Goal: Information Seeking & Learning: Learn about a topic

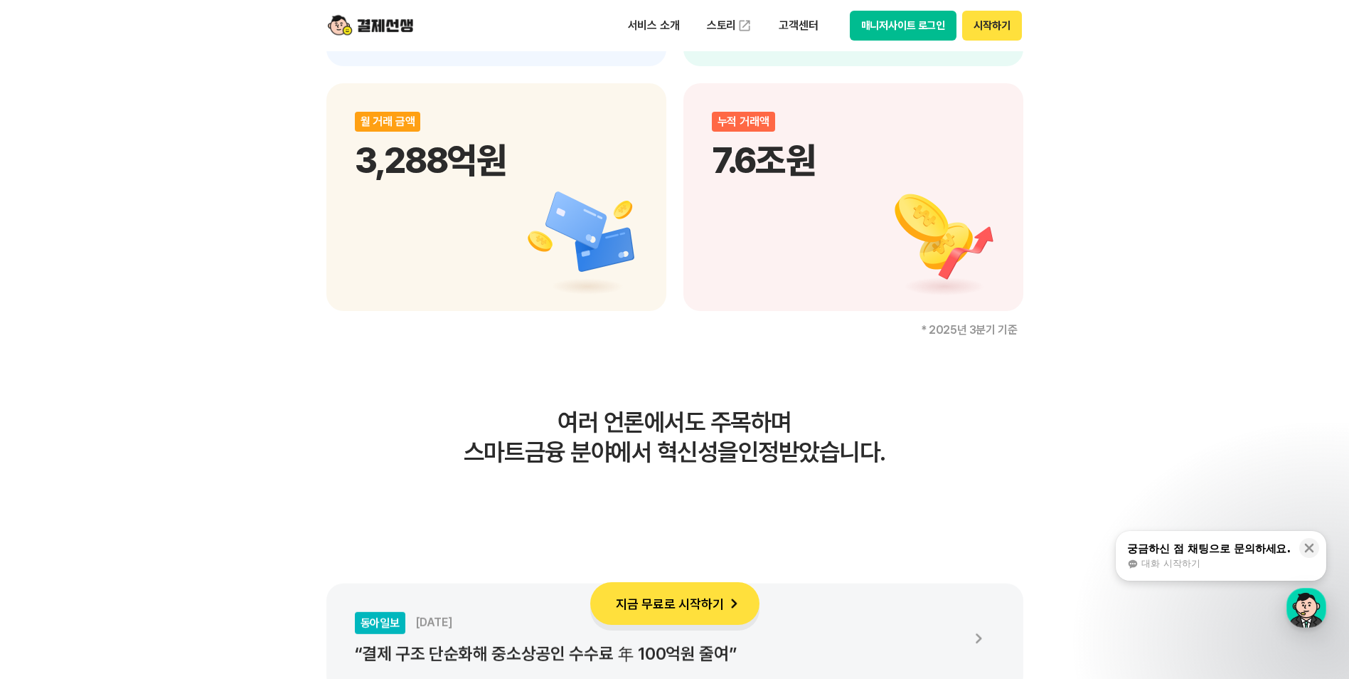
scroll to position [2347, 0]
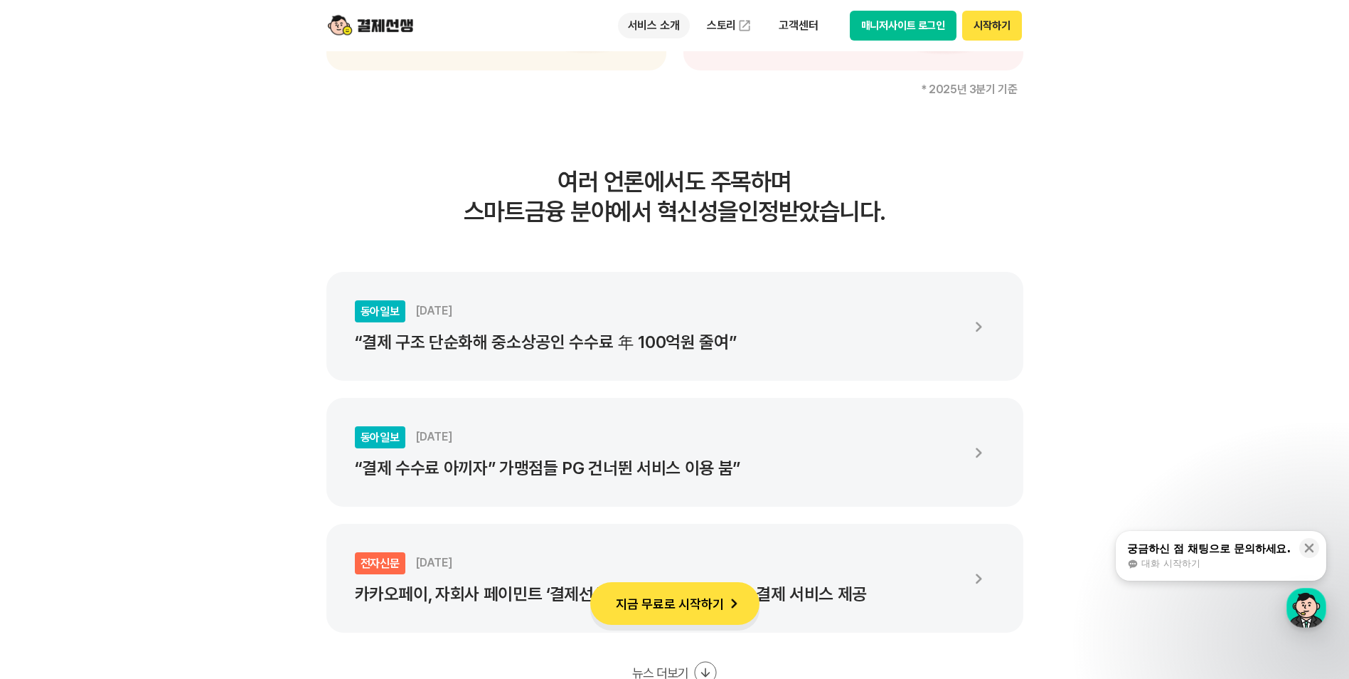
click at [641, 26] on p "서비스 소개" at bounding box center [654, 26] width 72 height 26
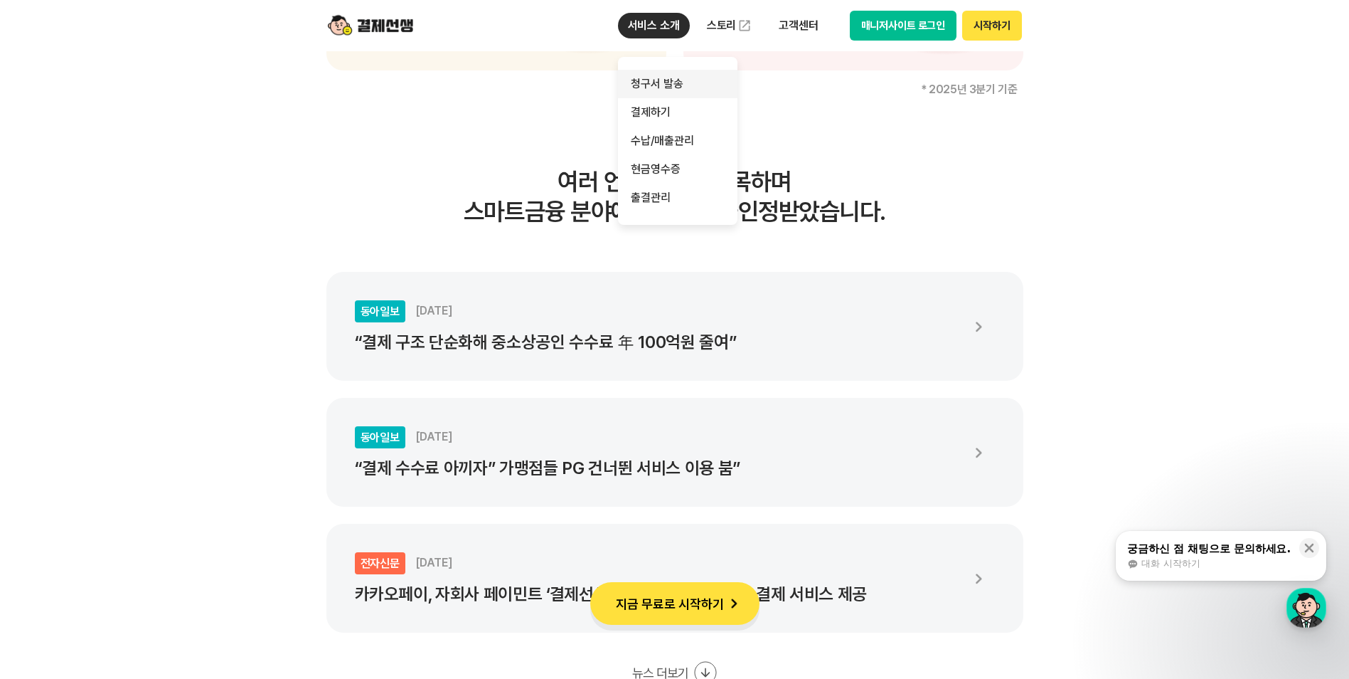
click at [648, 81] on link "청구서 발송" at bounding box center [678, 84] width 120 height 28
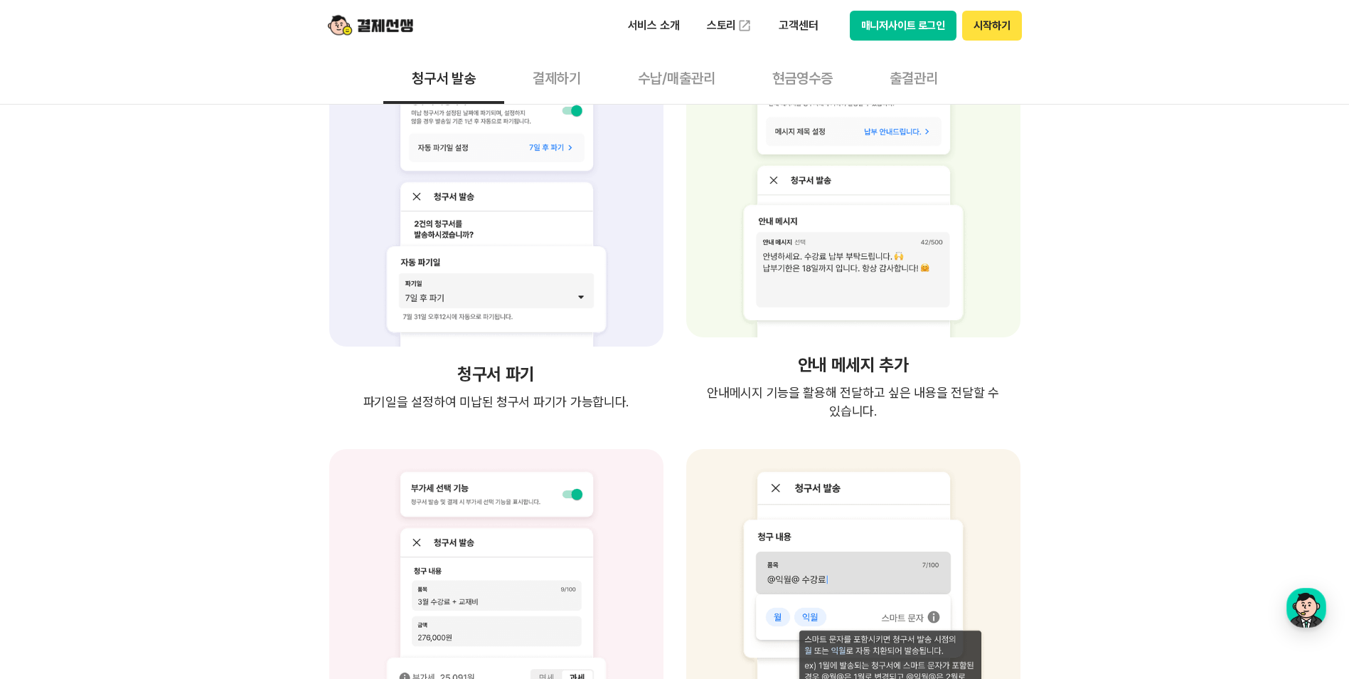
scroll to position [2276, 0]
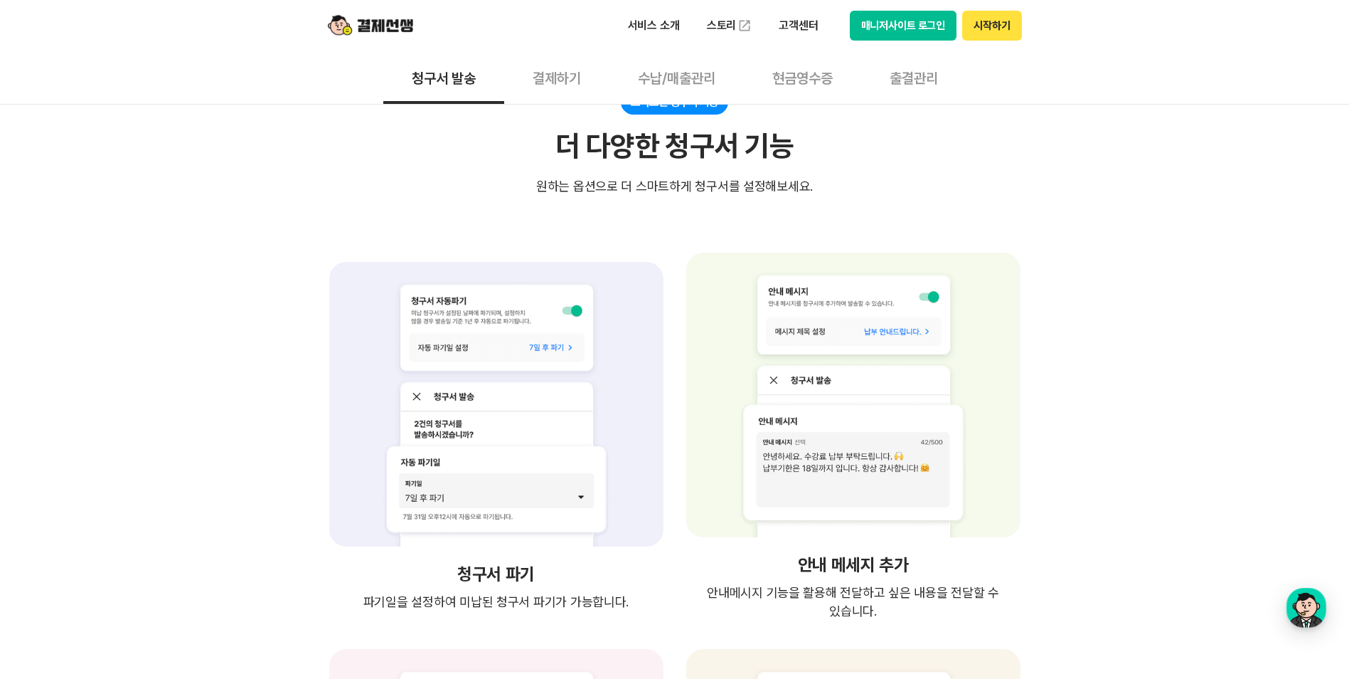
click at [563, 75] on button "결제하기" at bounding box center [556, 77] width 105 height 53
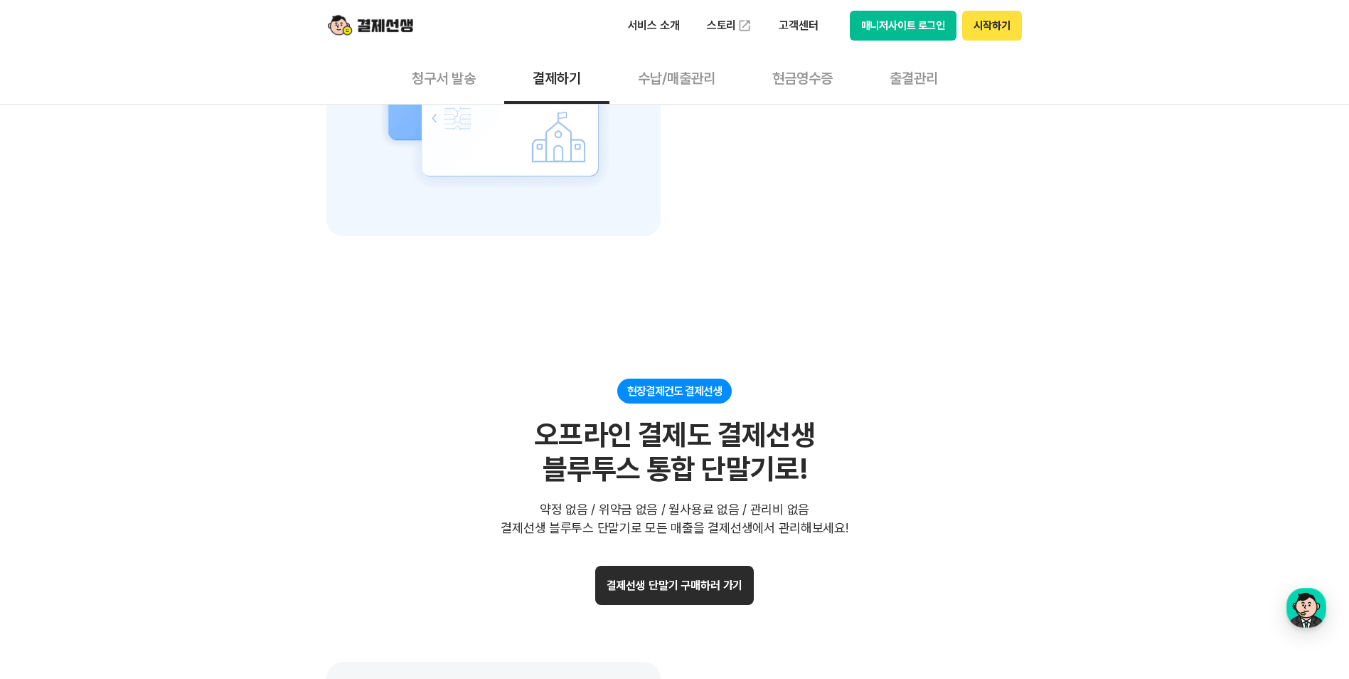
scroll to position [2774, 0]
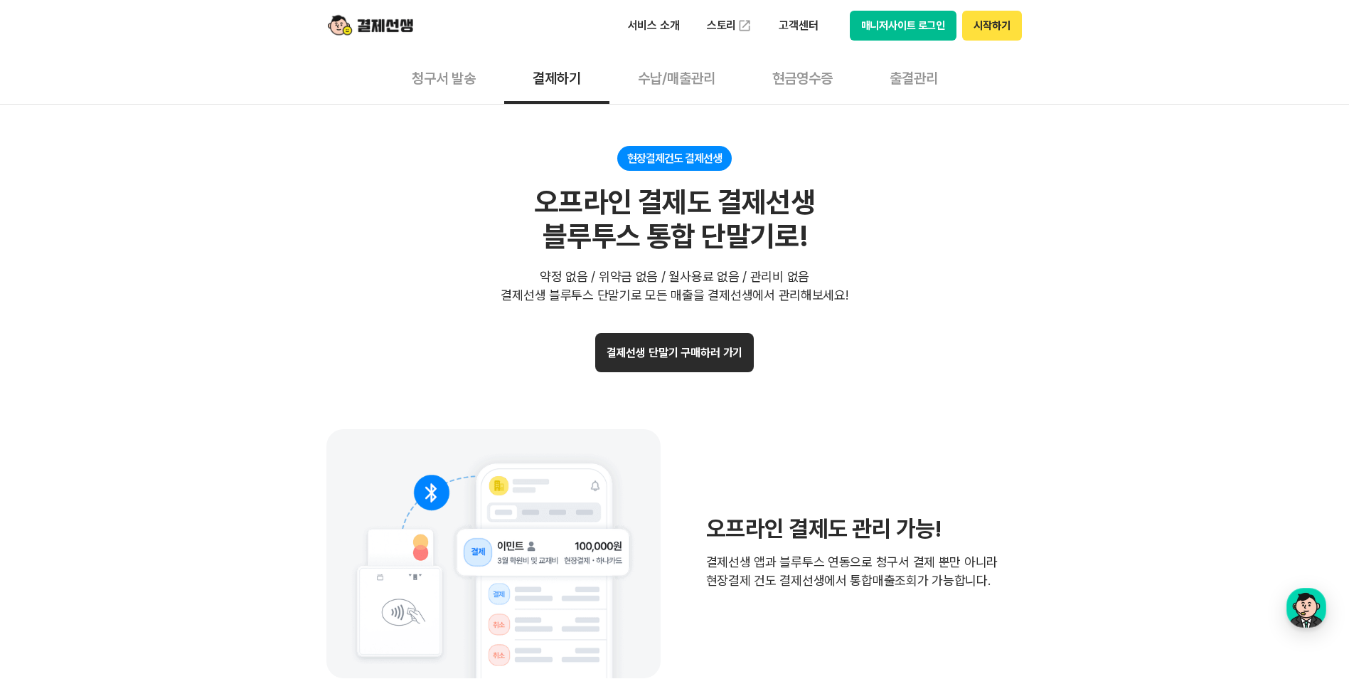
click at [676, 74] on button "수납/매출관리" at bounding box center [677, 77] width 134 height 53
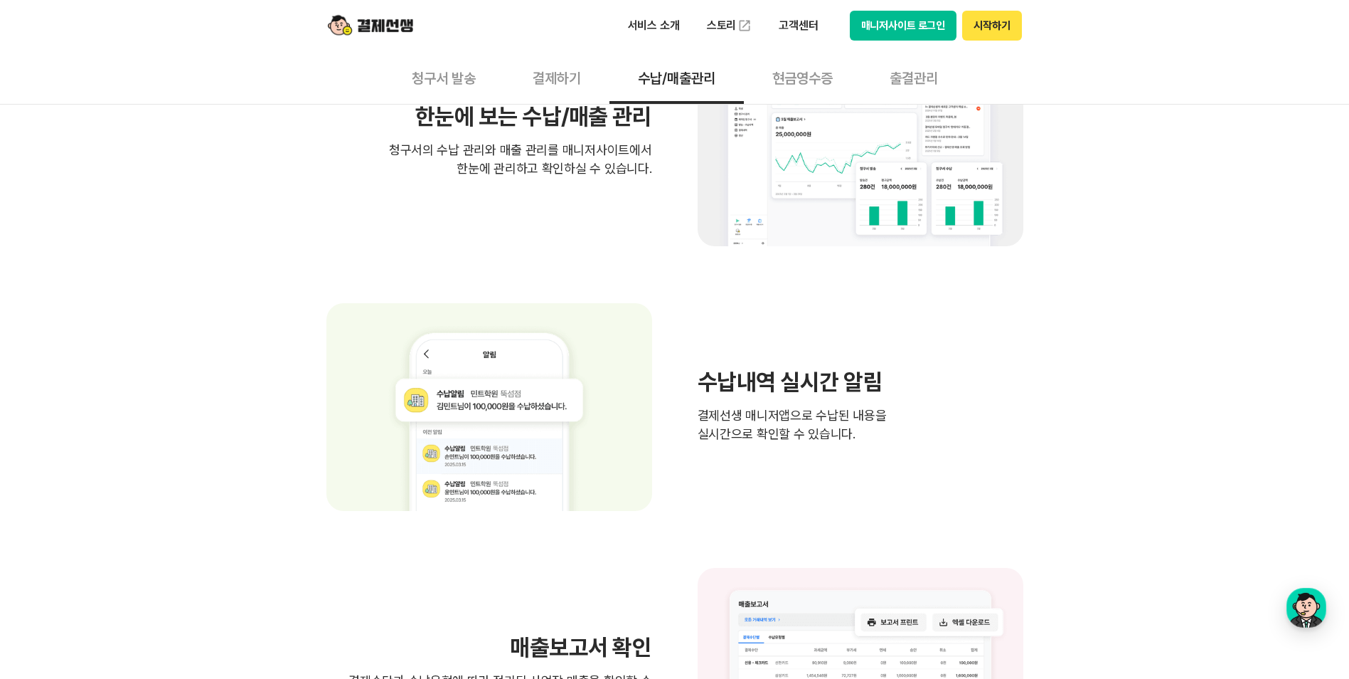
scroll to position [213, 0]
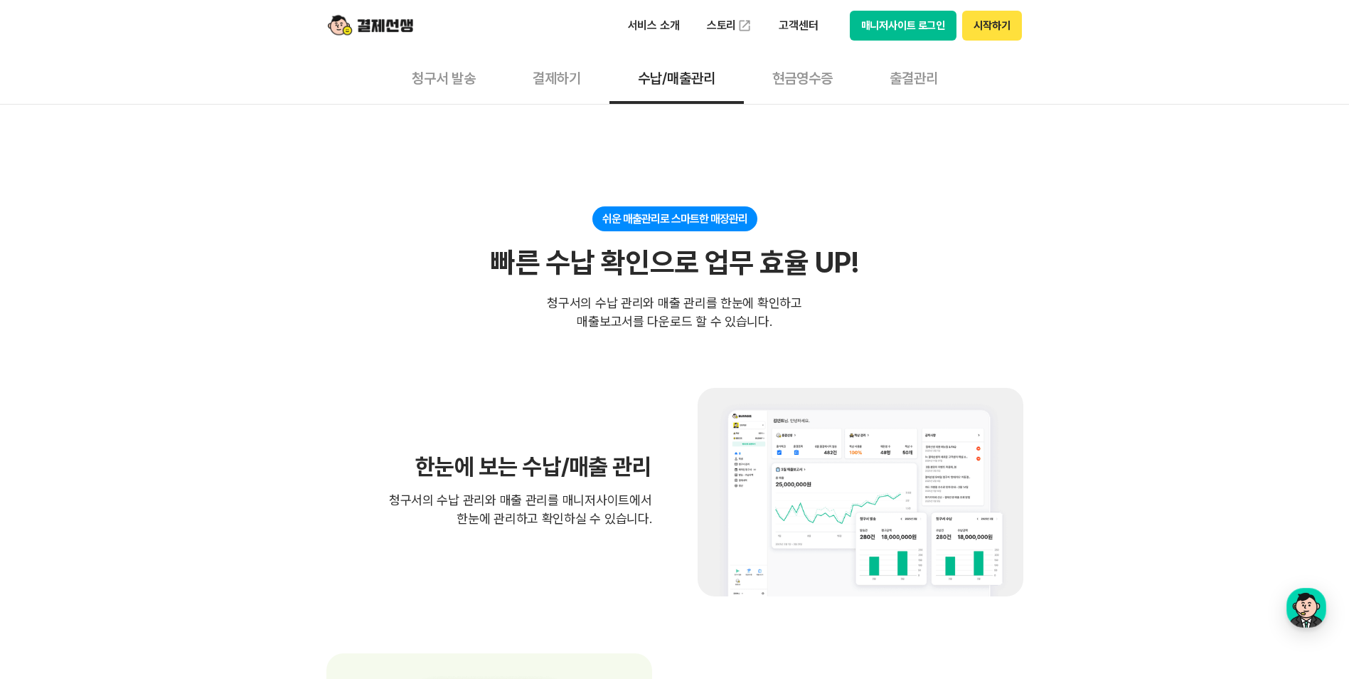
click at [813, 80] on button "현금영수증" at bounding box center [802, 77] width 117 height 53
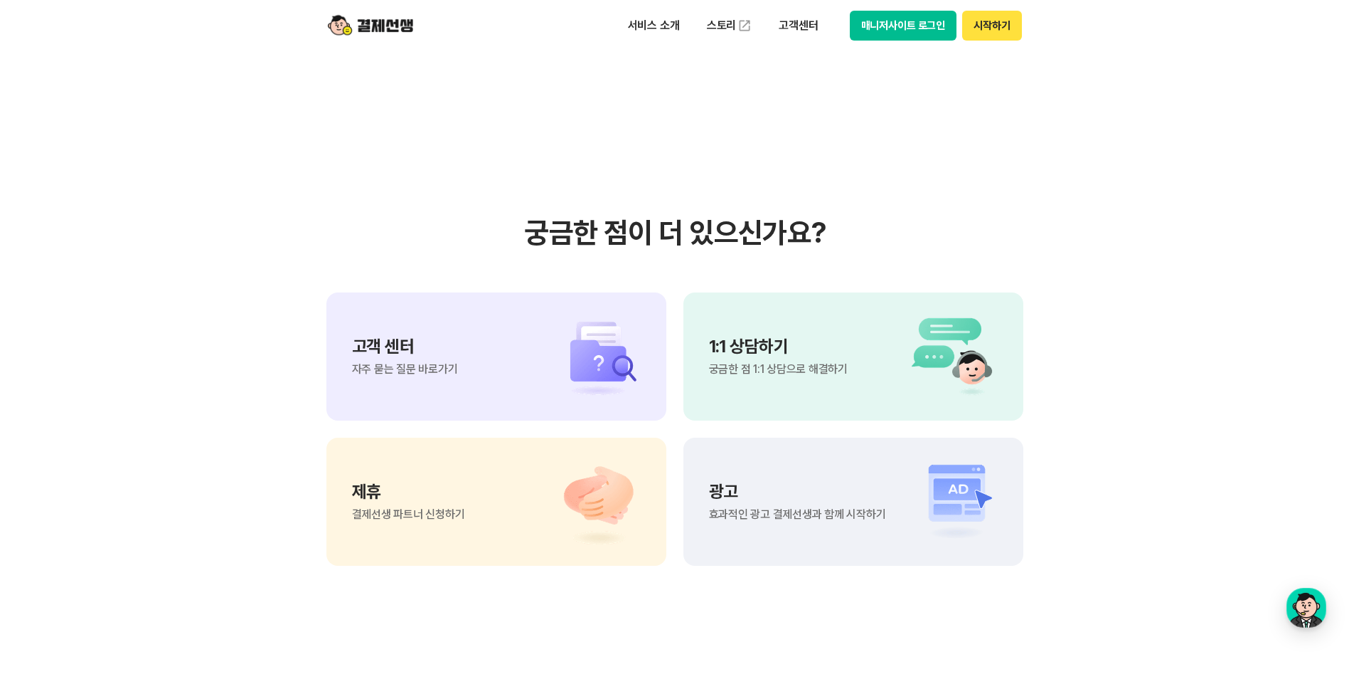
scroll to position [1565, 0]
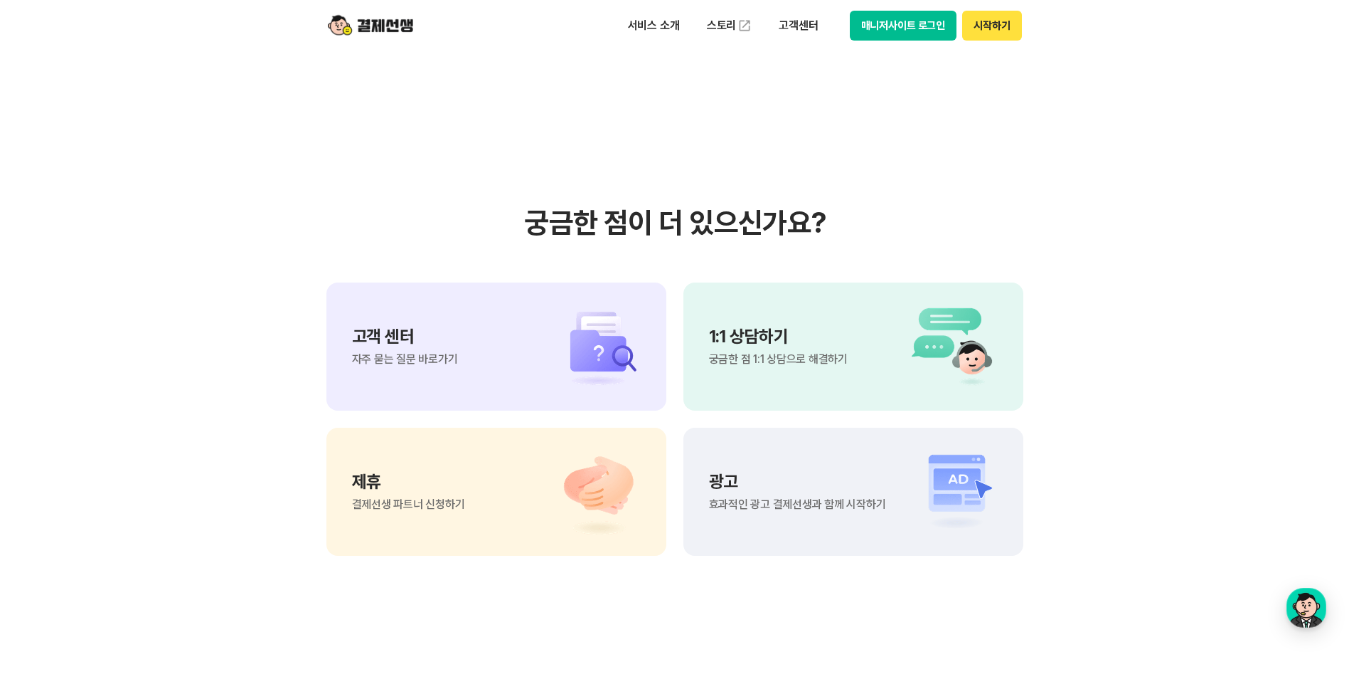
click at [886, 31] on button "매니저사이트 로그인" at bounding box center [903, 26] width 107 height 30
click at [659, 22] on p "서비스 소개" at bounding box center [654, 26] width 72 height 26
click at [719, 23] on link "스토리" at bounding box center [729, 25] width 65 height 28
click at [793, 23] on p "고객센터" at bounding box center [798, 26] width 59 height 26
click at [799, 78] on link "자주 묻는 질문" at bounding box center [829, 84] width 120 height 28
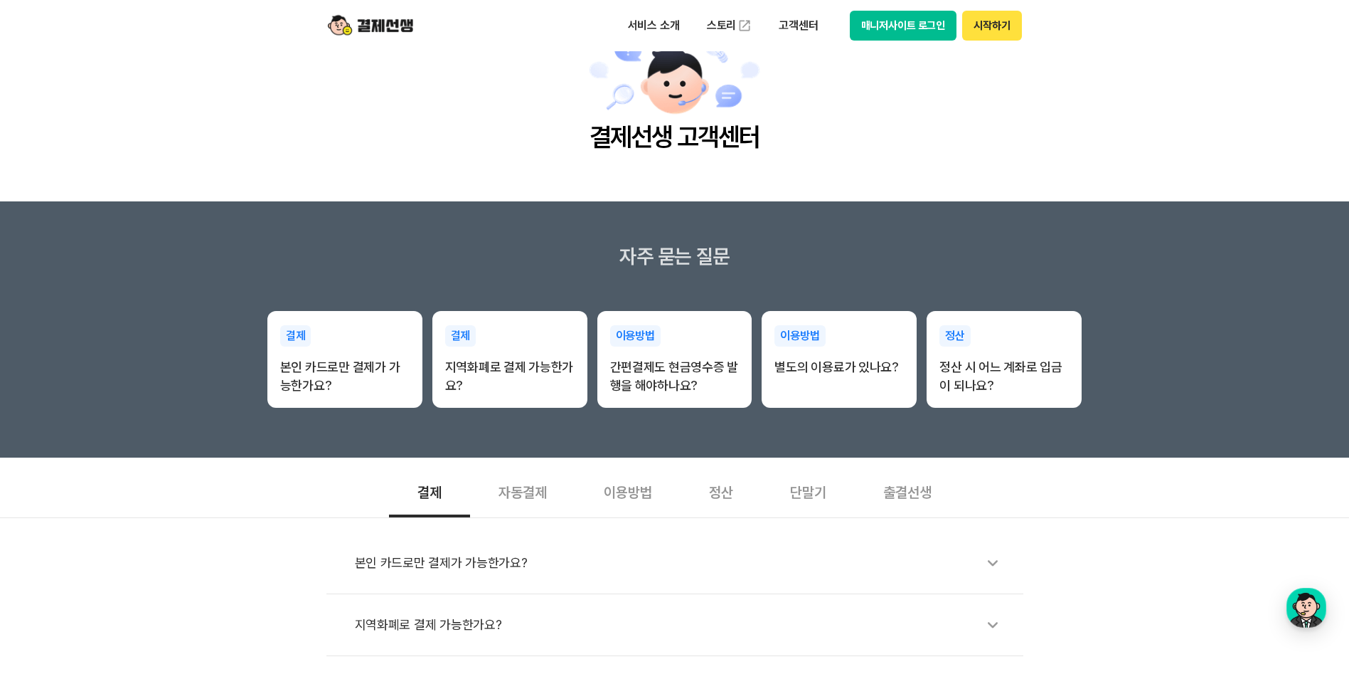
scroll to position [356, 0]
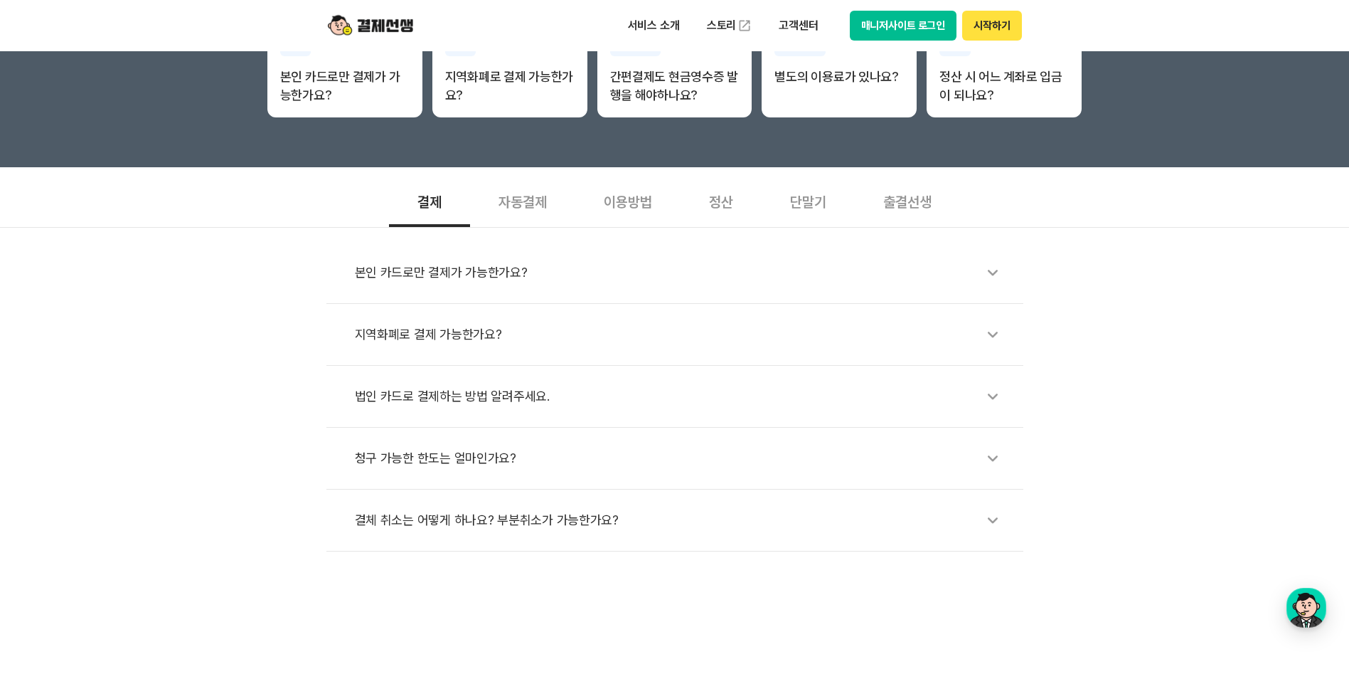
click at [404, 391] on div "법인 카드로 결제하는 방법 알려주세요." at bounding box center [682, 396] width 654 height 33
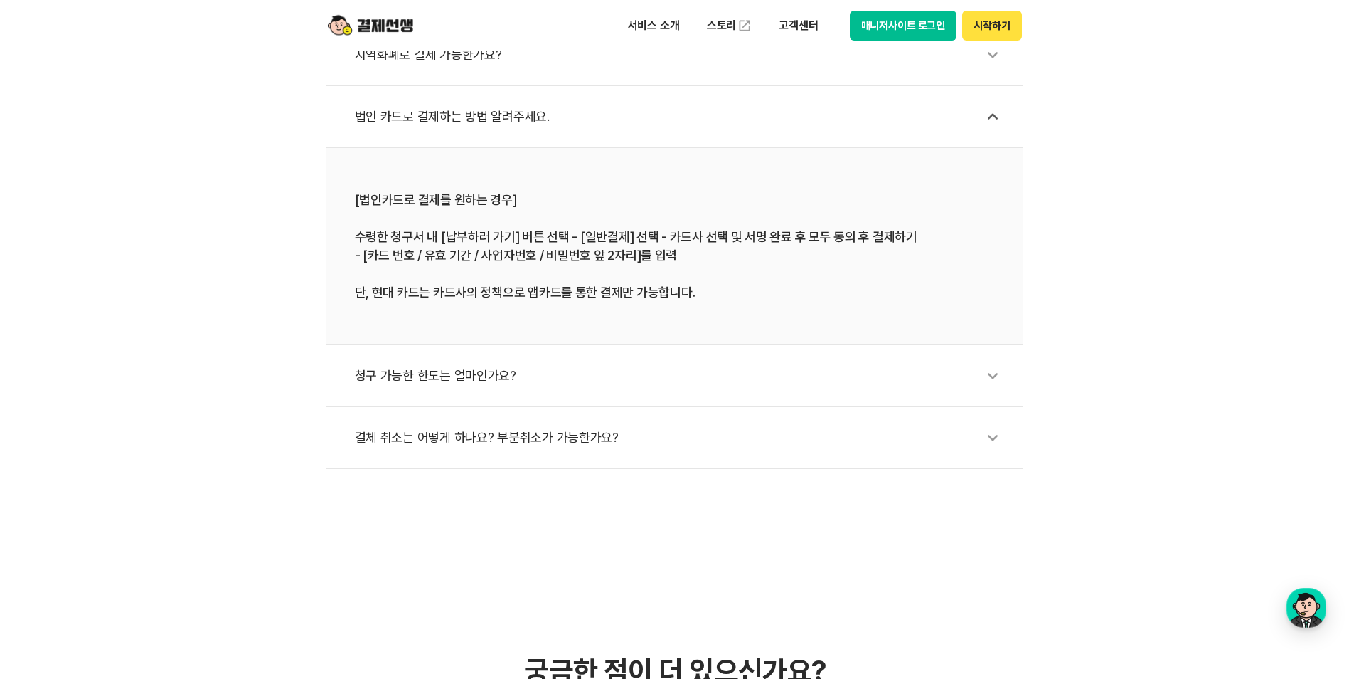
scroll to position [640, 0]
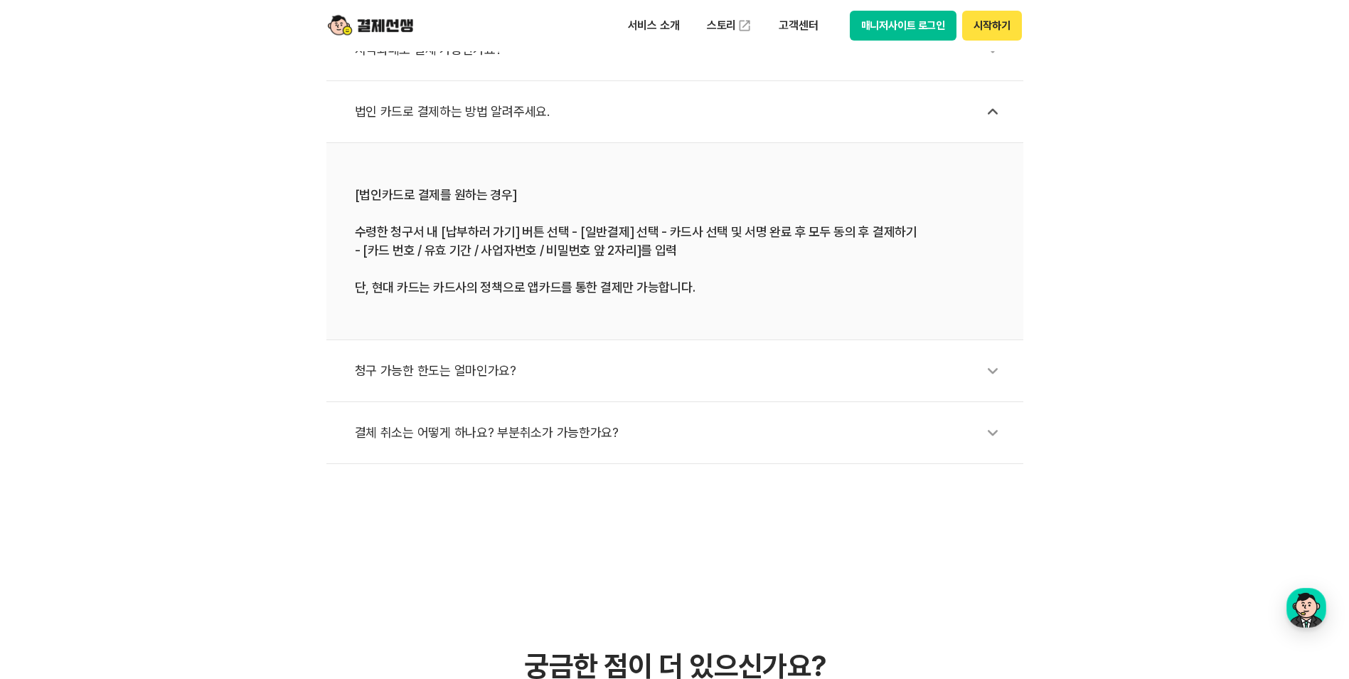
click at [477, 371] on div "청구 가능한 한도는 얼마인가요?" at bounding box center [682, 370] width 654 height 33
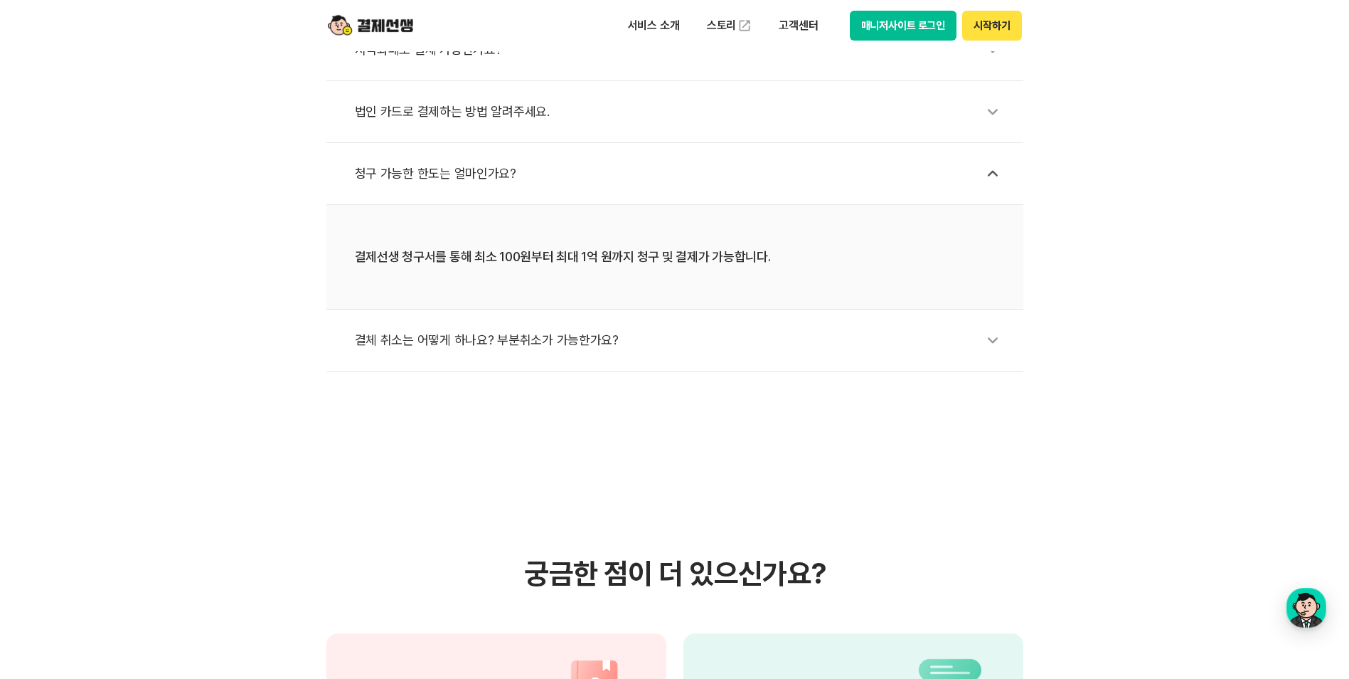
click at [488, 346] on div "결체 취소는 어떻게 하나요? 부분취소가 가능한가요?" at bounding box center [682, 340] width 654 height 33
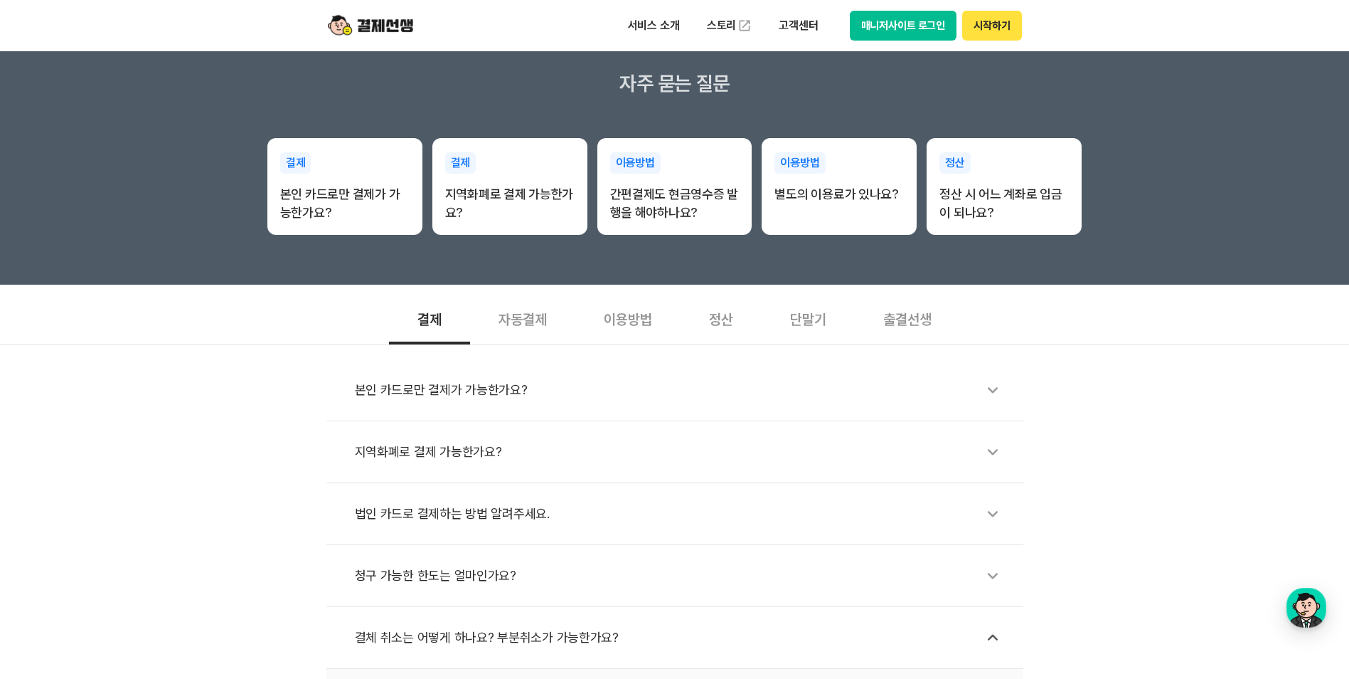
scroll to position [213, 0]
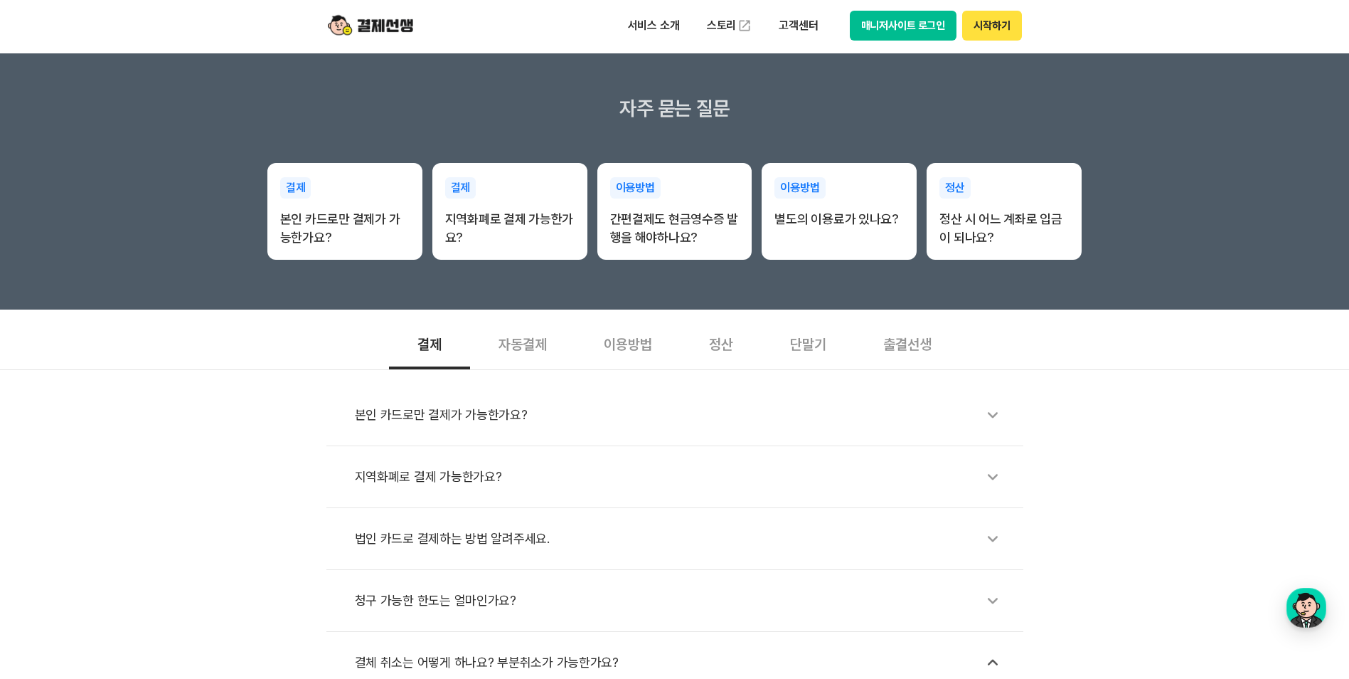
click at [525, 344] on div "자동결제" at bounding box center [522, 343] width 105 height 53
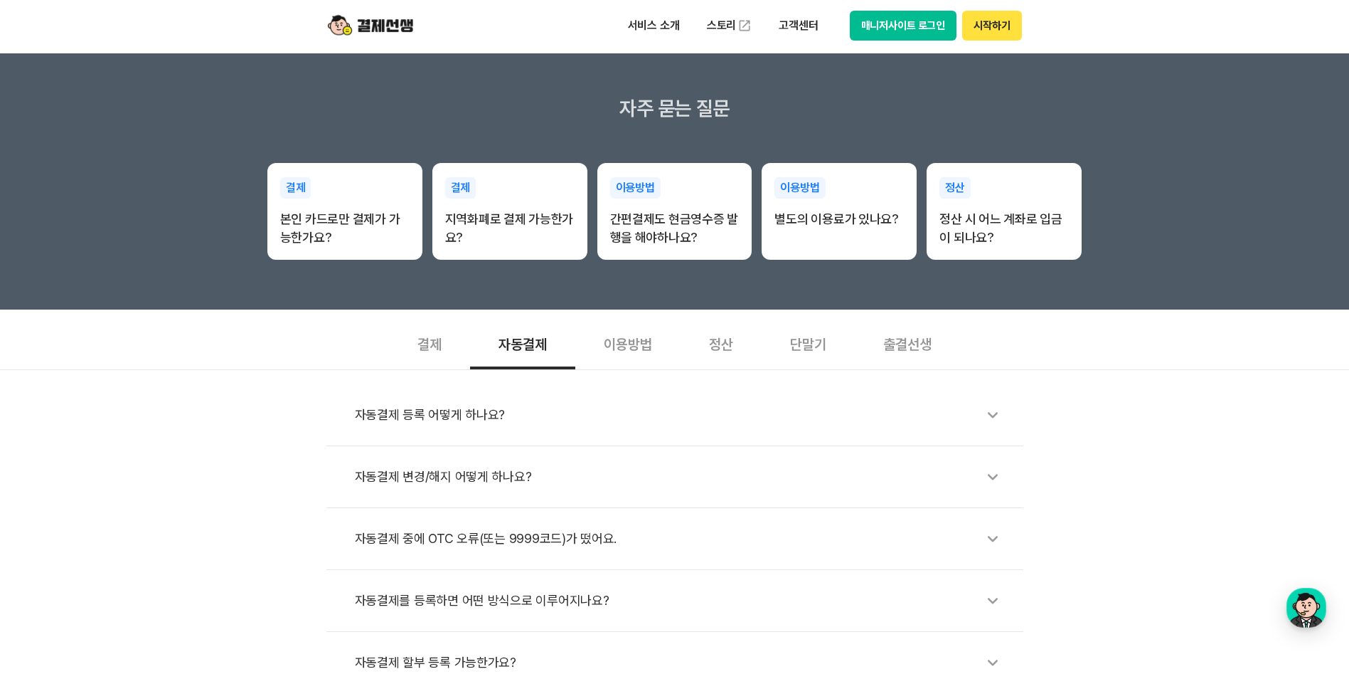
click at [615, 347] on div "이용방법" at bounding box center [627, 343] width 105 height 53
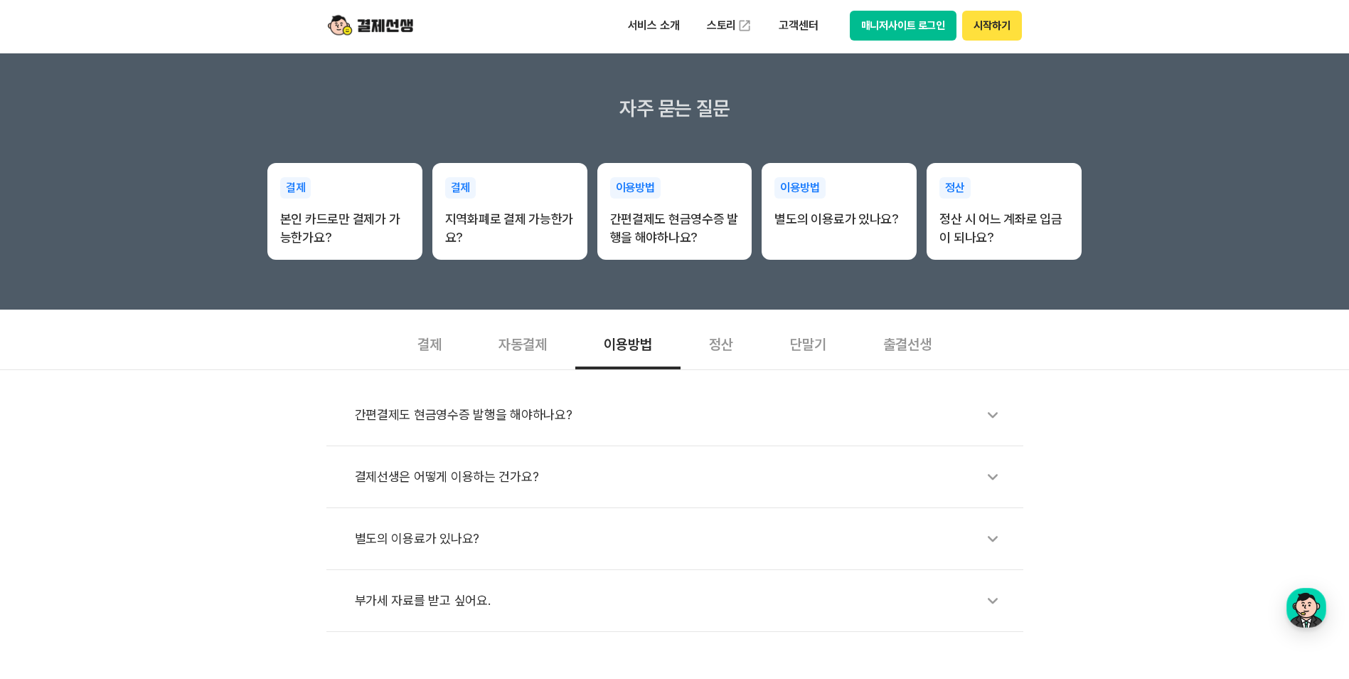
click at [583, 474] on div "결제선생은 어떻게 이용하는 건가요?" at bounding box center [682, 476] width 654 height 33
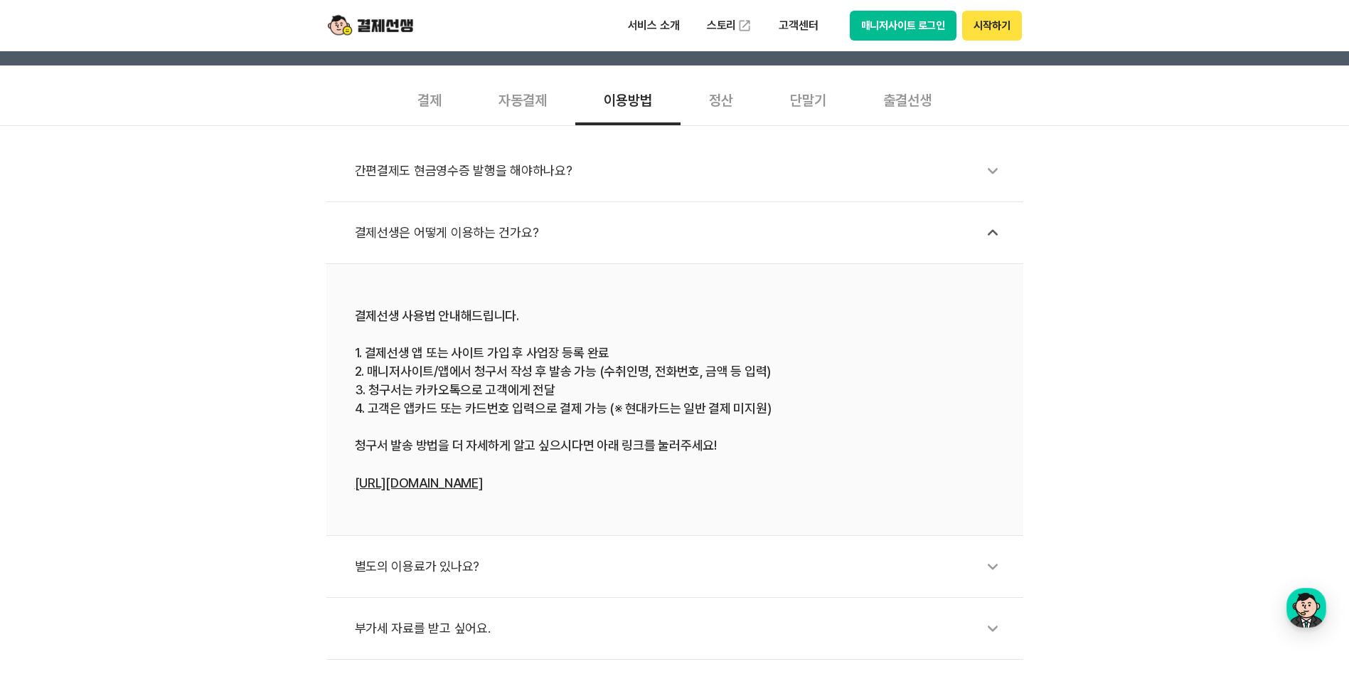
scroll to position [640, 0]
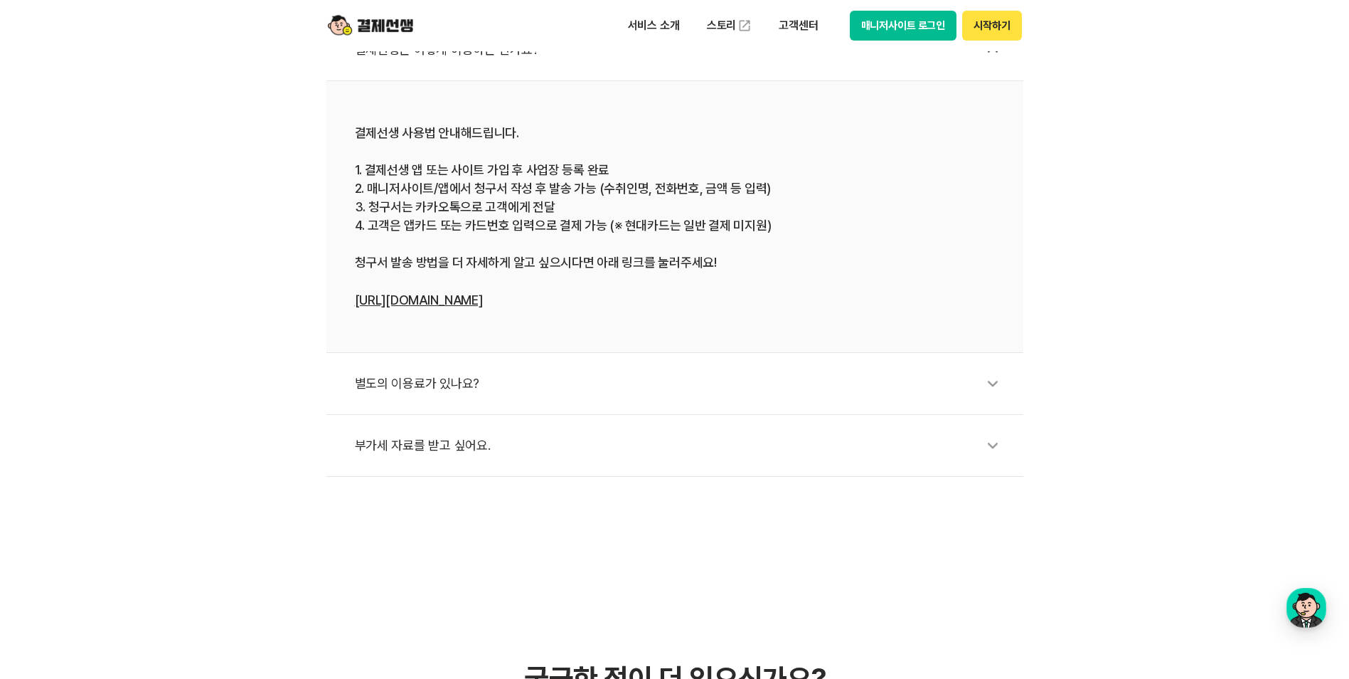
click at [545, 381] on div "별도의 이용료가 있나요?" at bounding box center [682, 383] width 654 height 33
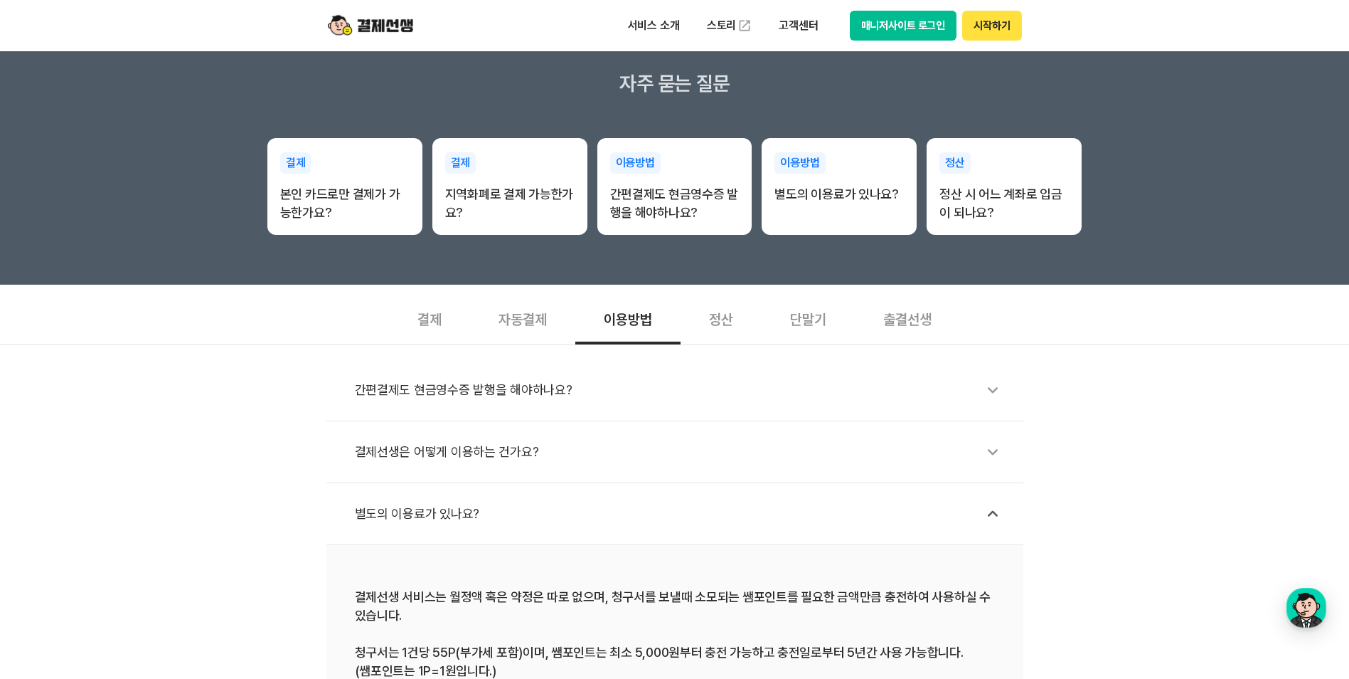
scroll to position [285, 0]
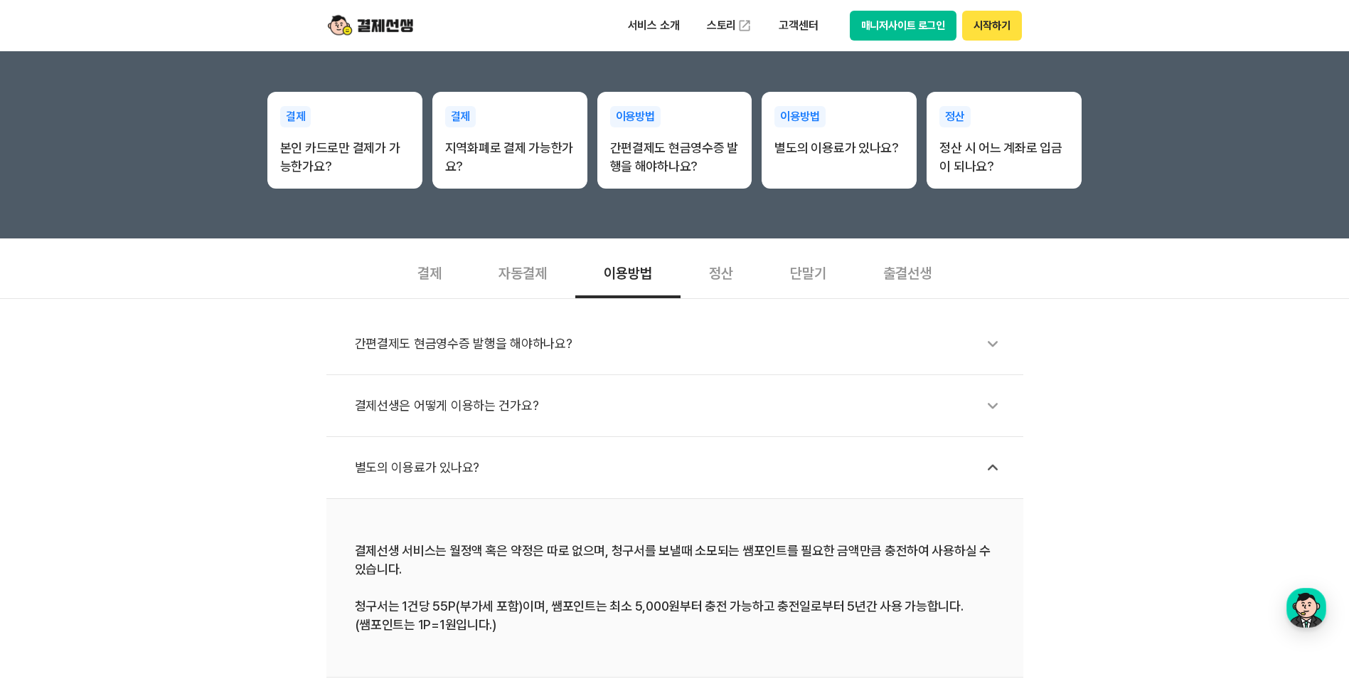
click at [810, 270] on div "단말기" at bounding box center [808, 271] width 93 height 53
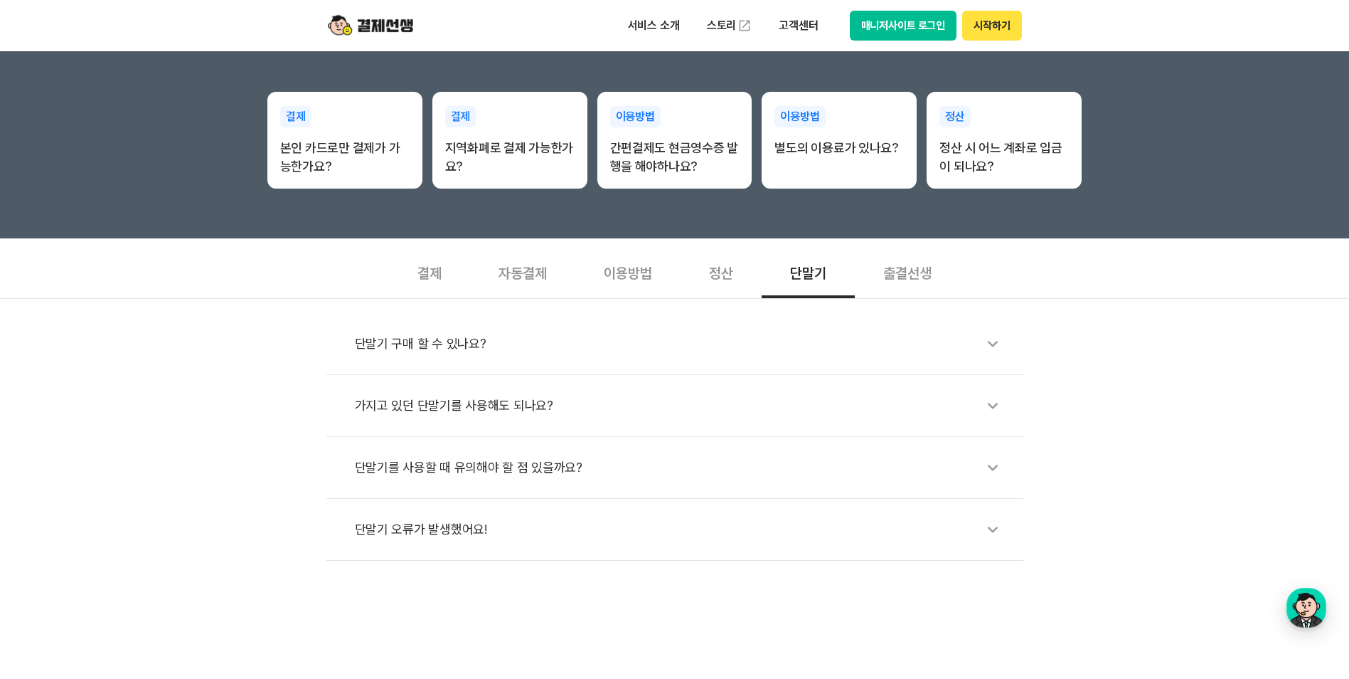
click at [660, 350] on div "단말기 구매 할 수 있나요?" at bounding box center [682, 343] width 654 height 33
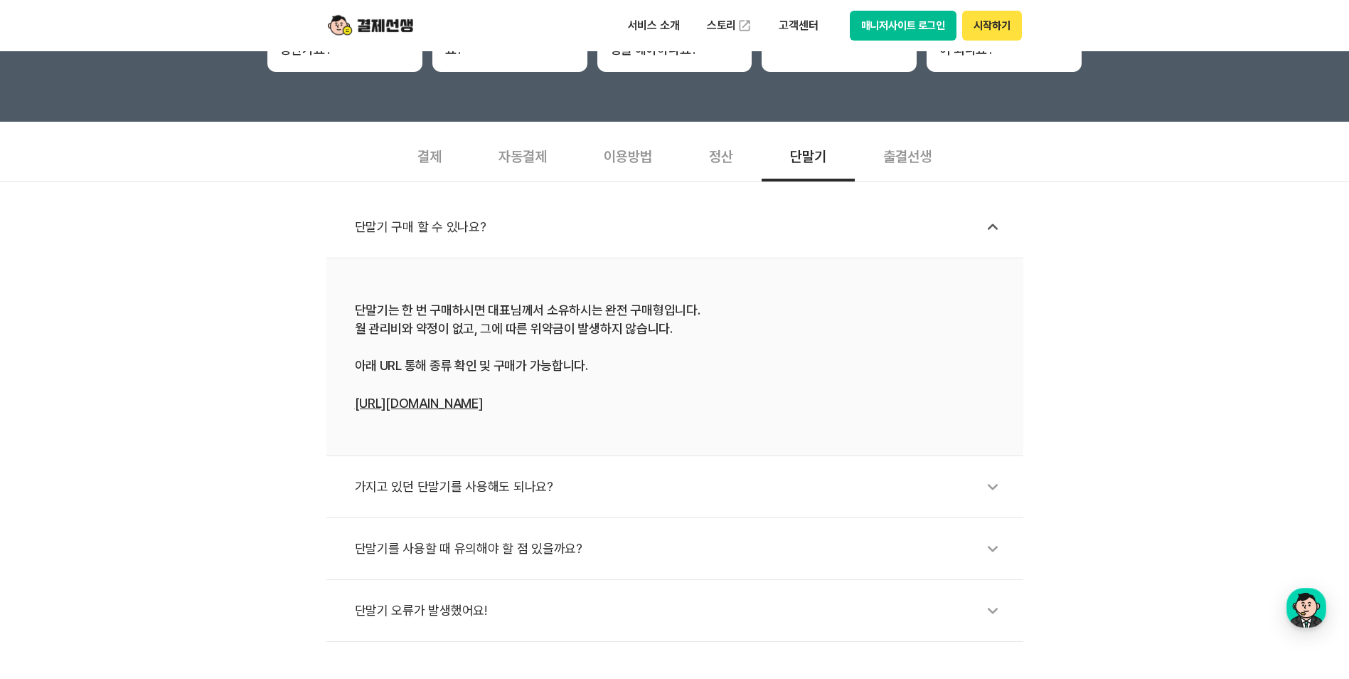
scroll to position [427, 0]
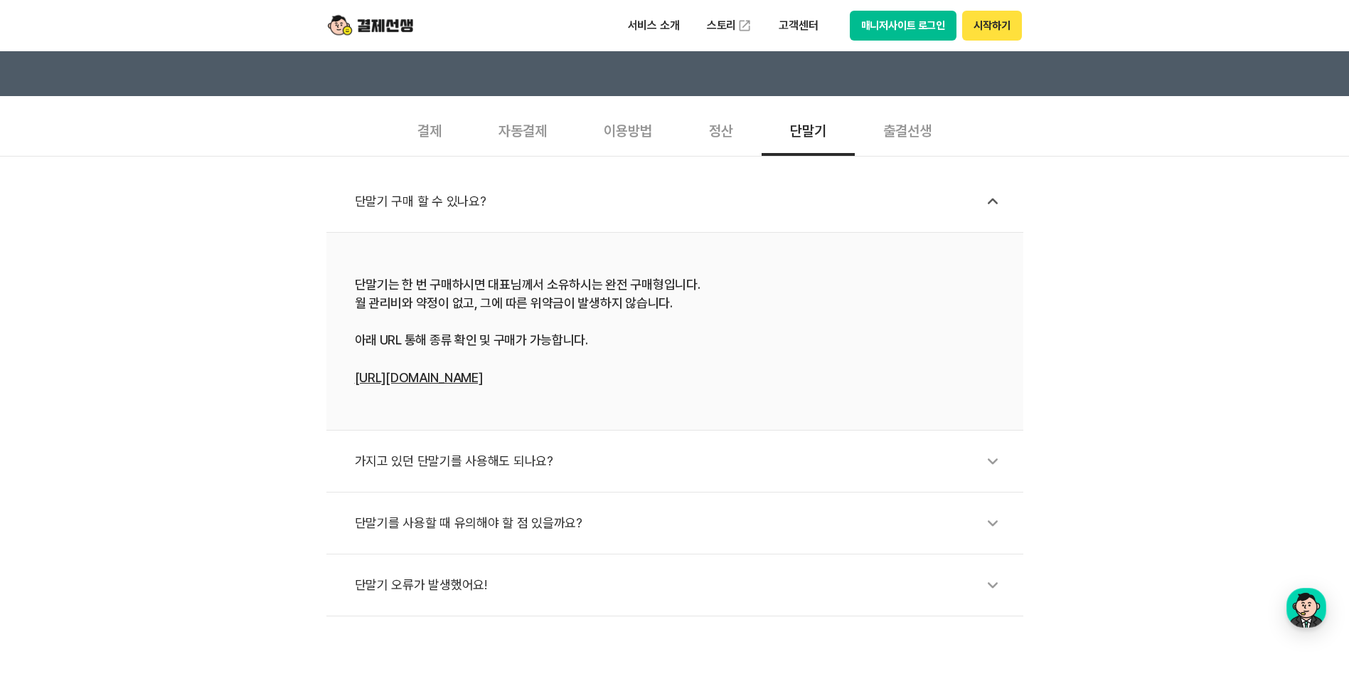
click at [489, 463] on div "가지고 있던 단말기를 사용해도 되나요?" at bounding box center [682, 461] width 654 height 33
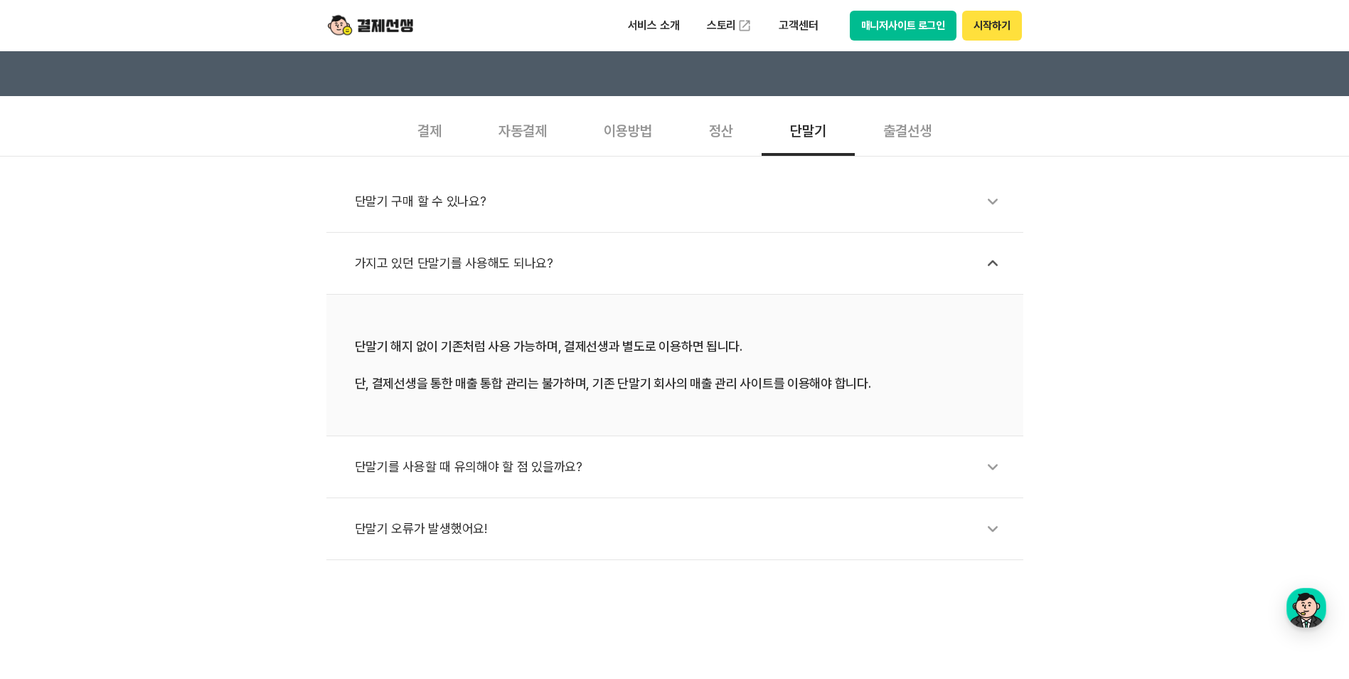
click at [480, 475] on div "단말기를 사용할 때 유의해야 할 점 있을까요?" at bounding box center [682, 466] width 654 height 33
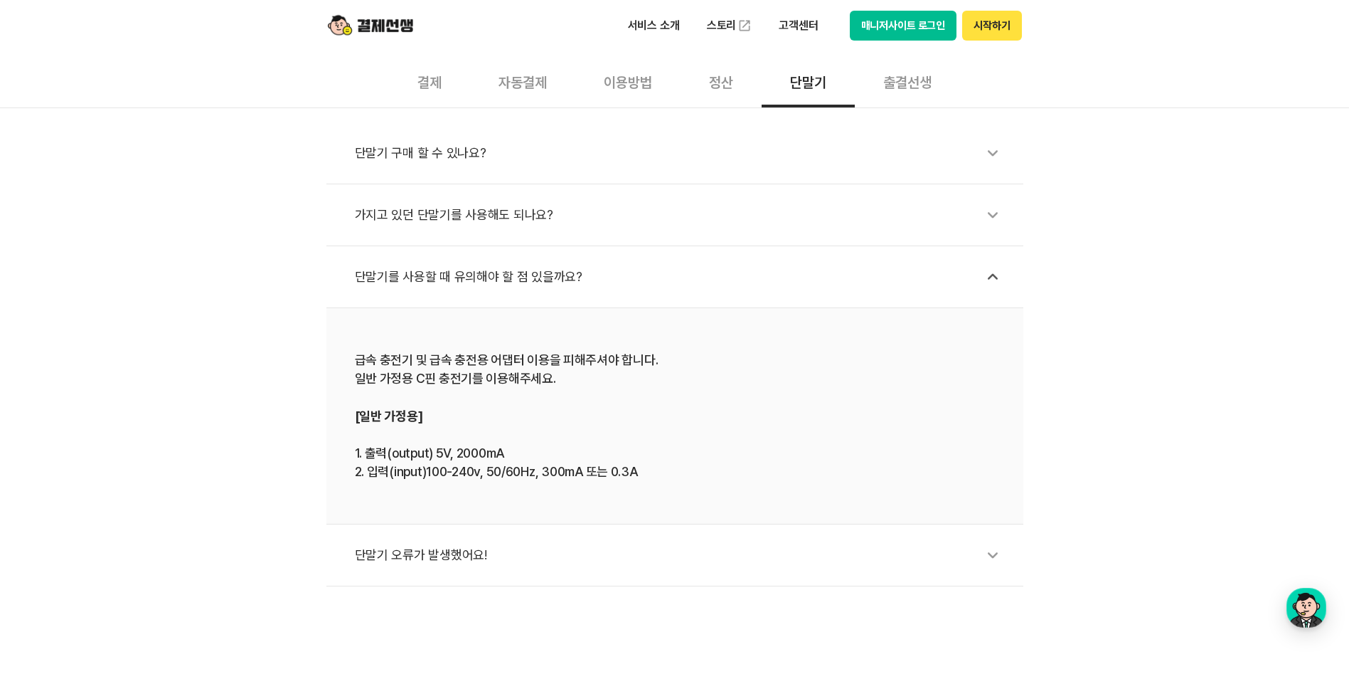
scroll to position [569, 0]
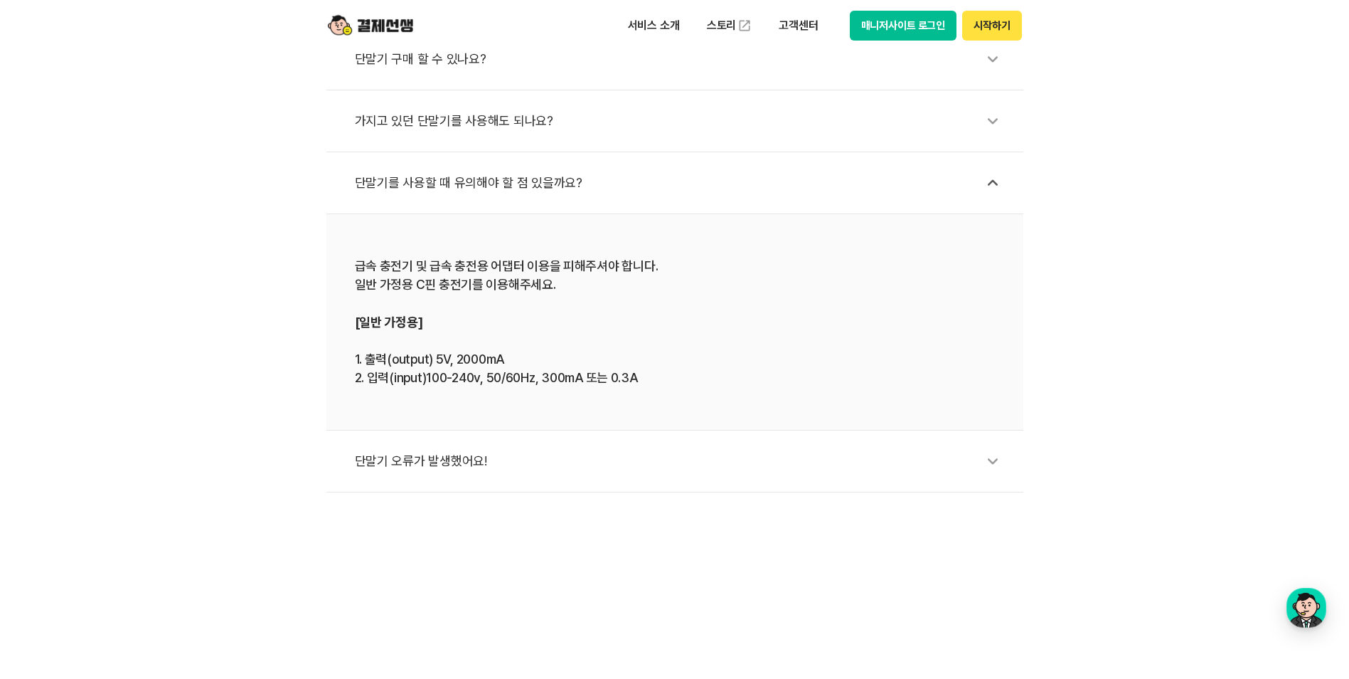
click at [456, 462] on div "단말기 오류가 발생했어요!" at bounding box center [682, 461] width 654 height 33
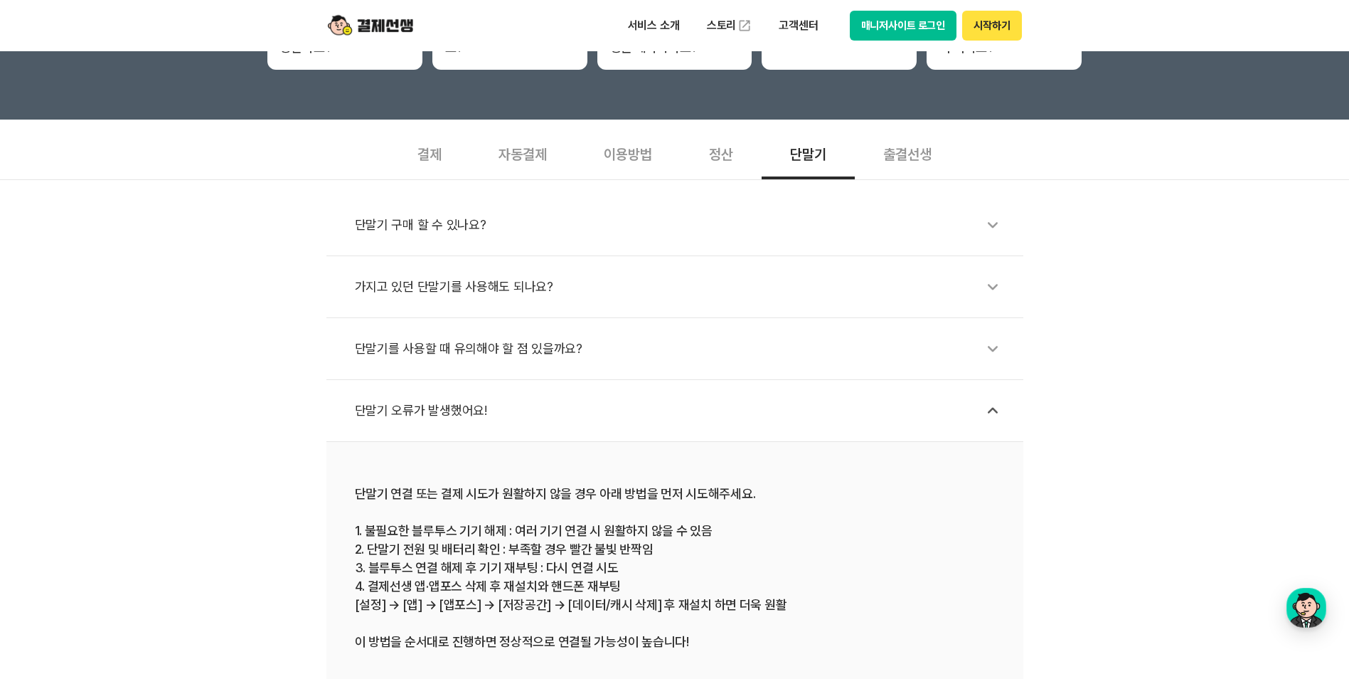
scroll to position [213, 0]
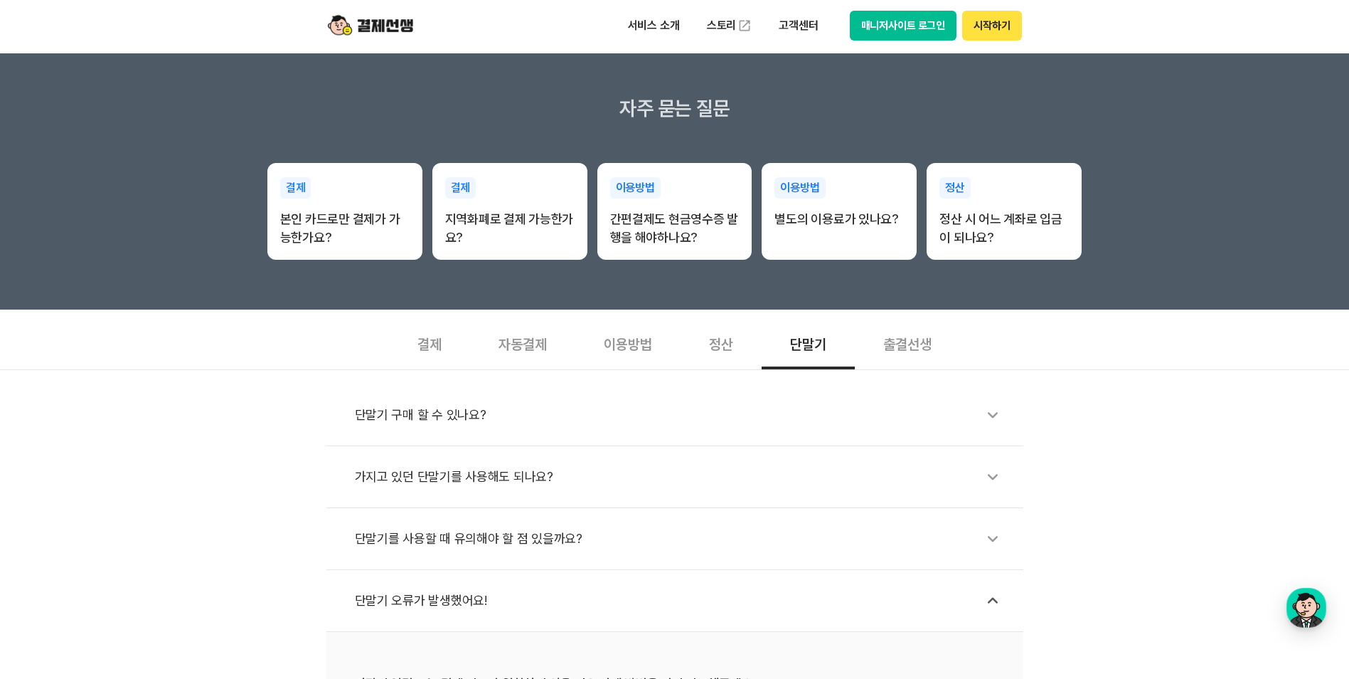
click at [425, 422] on div "단말기 구매 할 수 있나요?" at bounding box center [682, 414] width 654 height 33
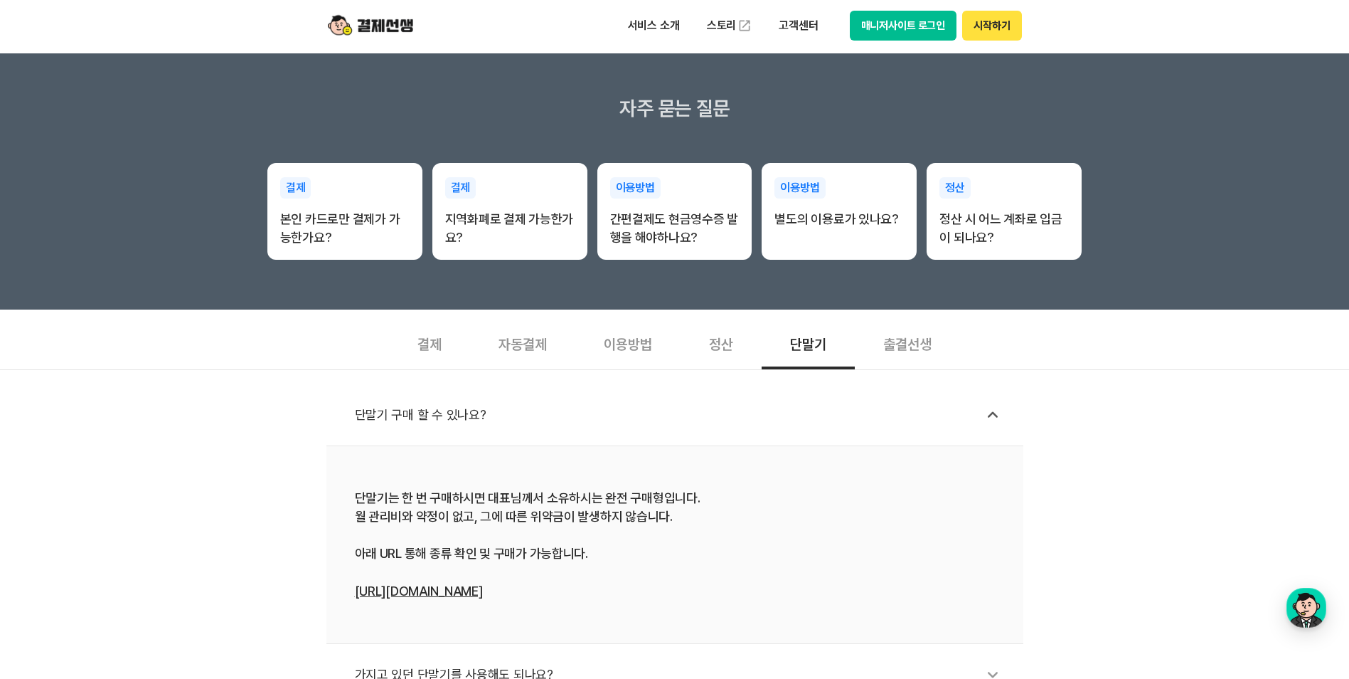
click at [440, 590] on link "[URL][DOMAIN_NAME]" at bounding box center [419, 590] width 128 height 15
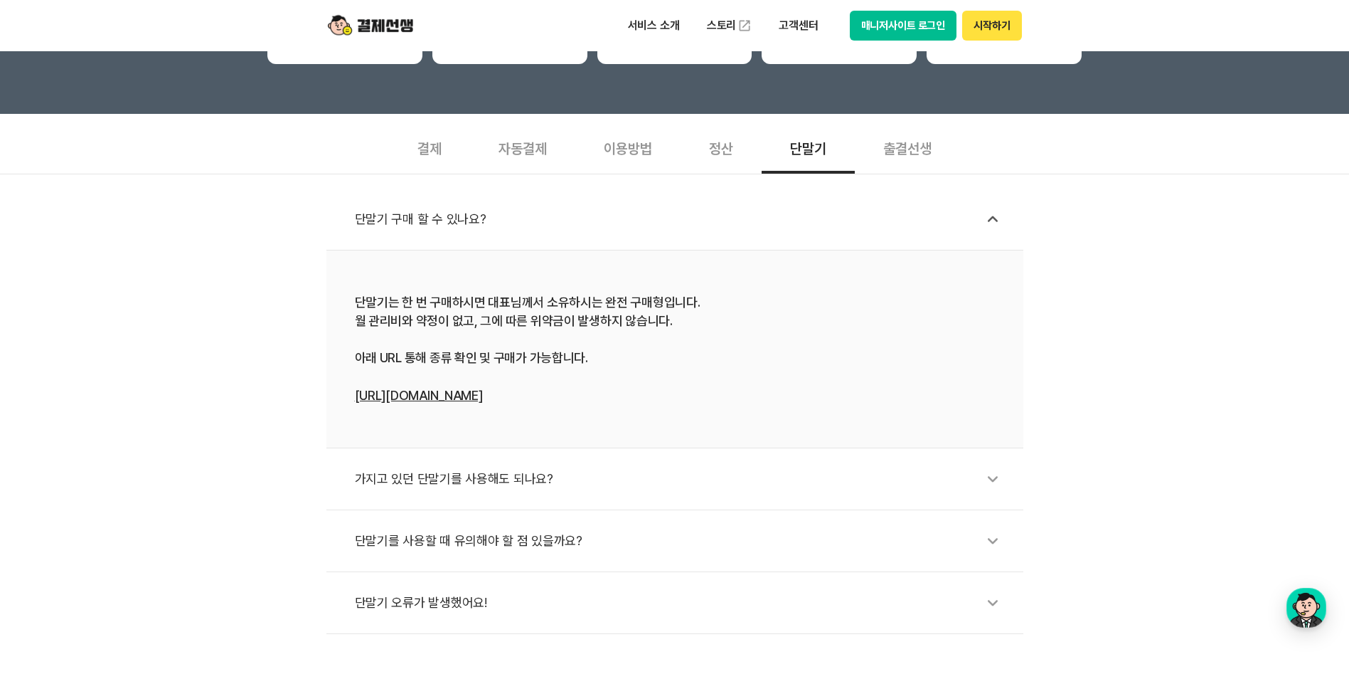
scroll to position [427, 0]
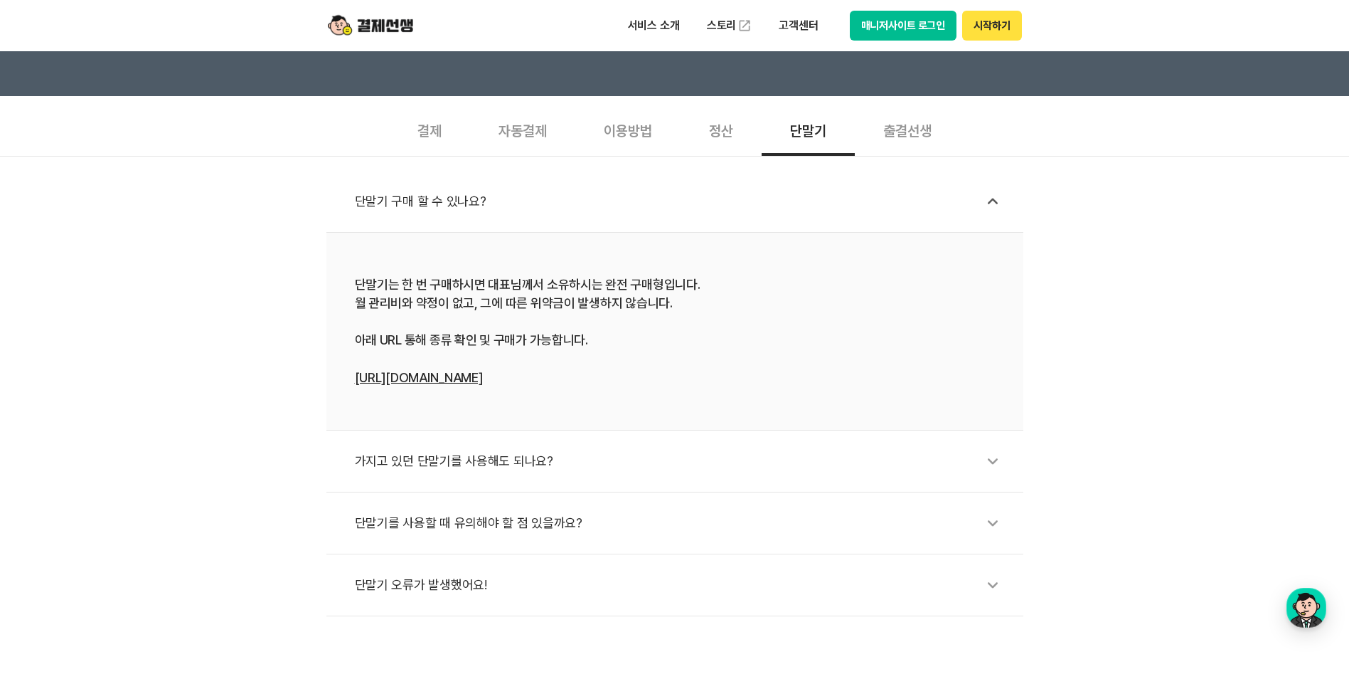
click at [475, 462] on div "가지고 있던 단말기를 사용해도 되나요?" at bounding box center [682, 461] width 654 height 33
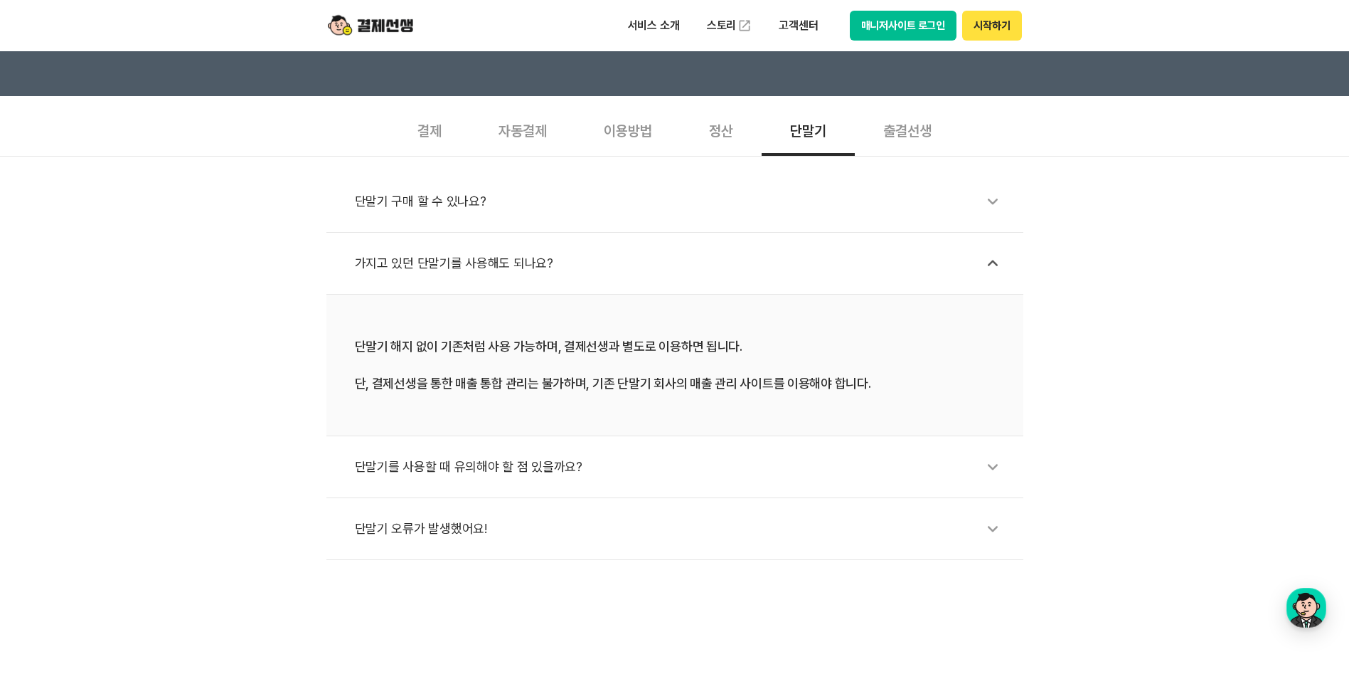
click at [903, 136] on div "출결선생" at bounding box center [907, 129] width 105 height 53
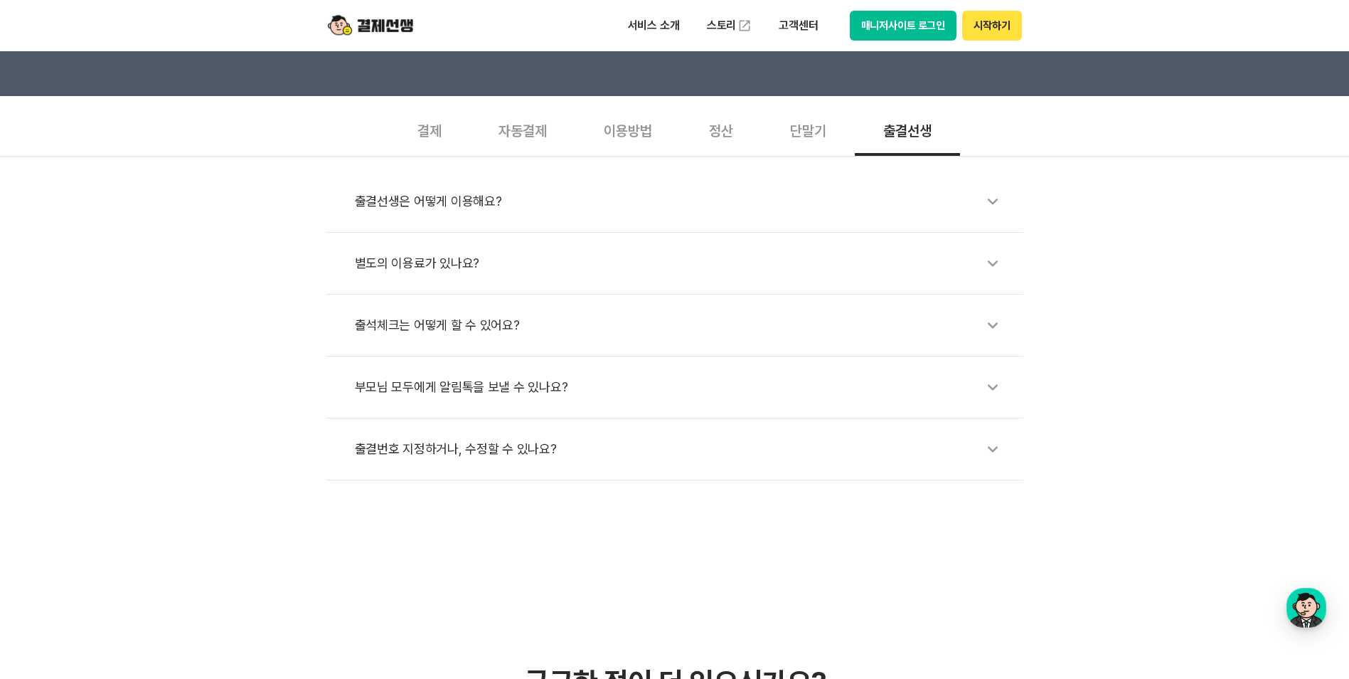
click at [482, 212] on div "출결선생은 어떻게 이용해요?" at bounding box center [682, 201] width 654 height 33
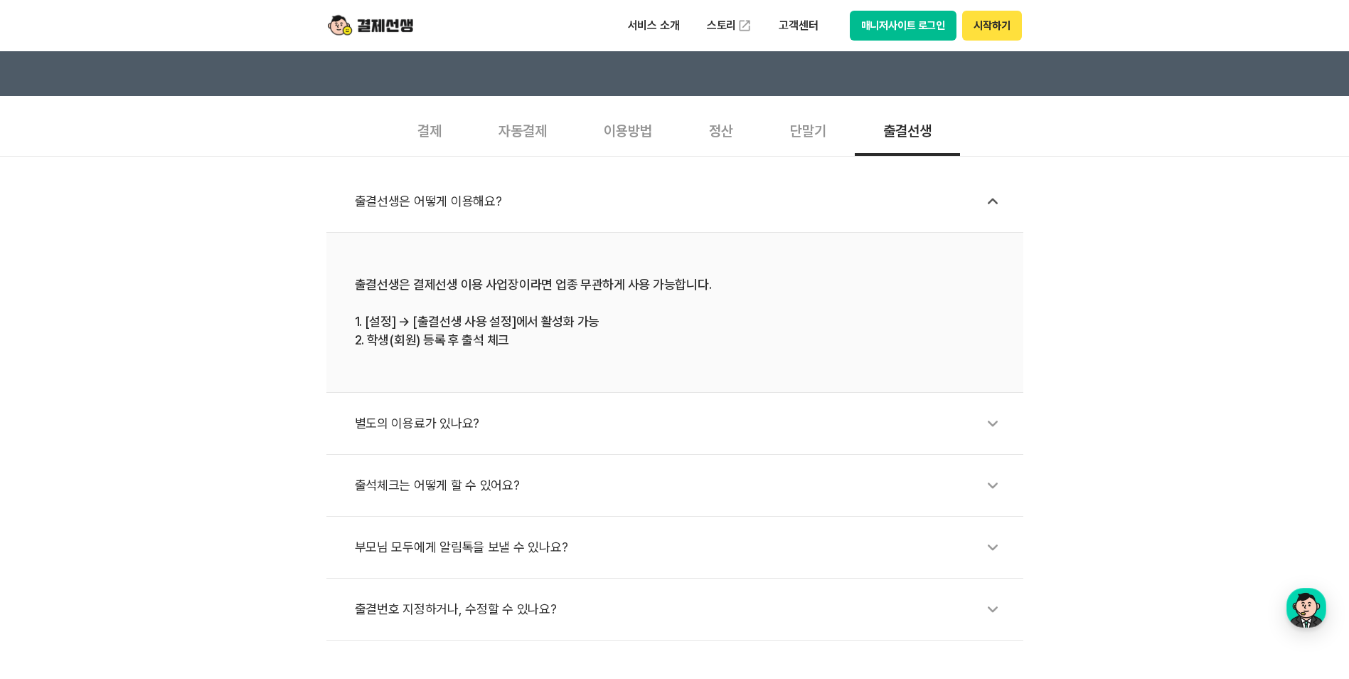
click at [467, 420] on div "별도의 이용료가 있나요?" at bounding box center [682, 423] width 654 height 33
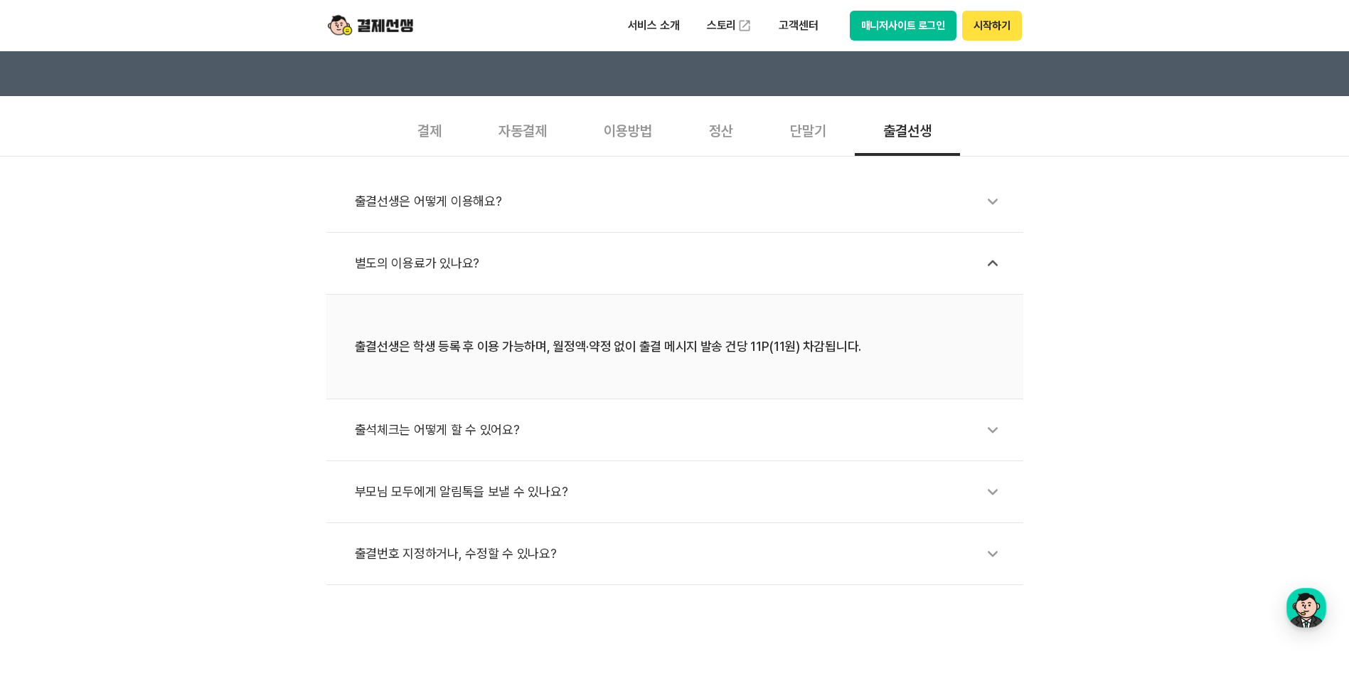
click at [469, 433] on div "출석체크는 어떻게 할 수 있어요?" at bounding box center [682, 429] width 654 height 33
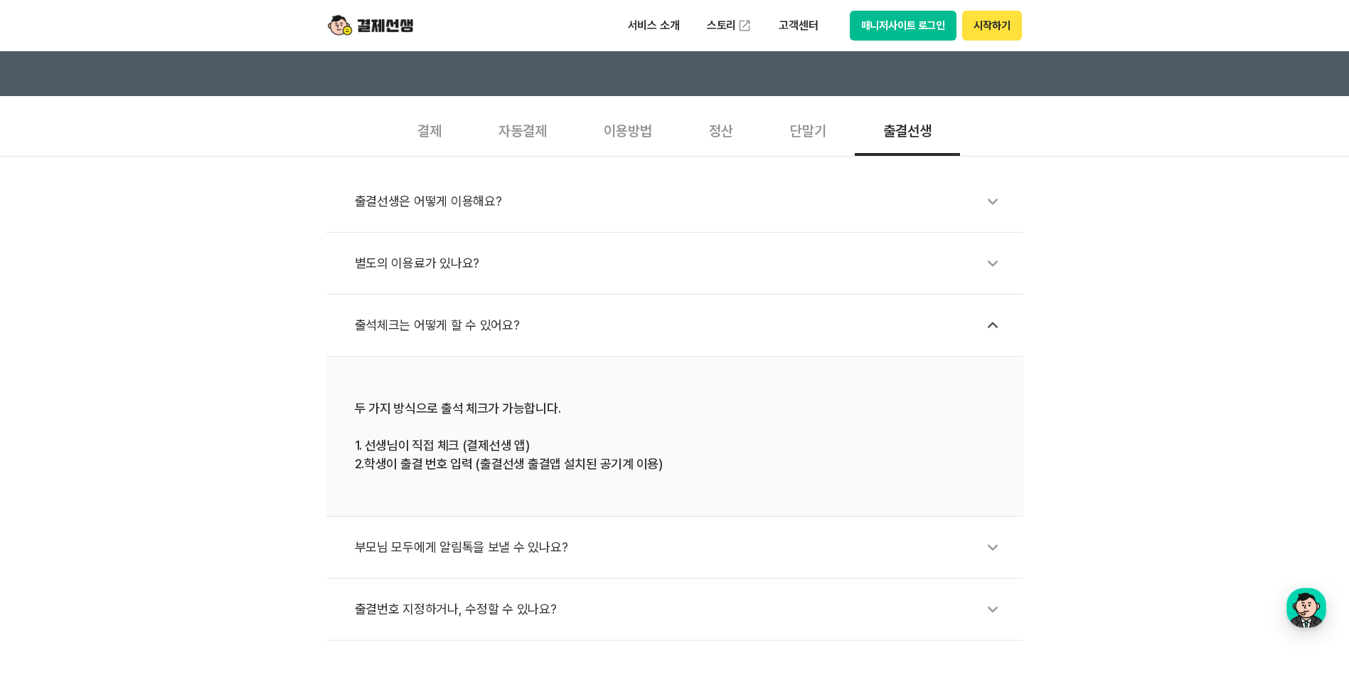
click at [459, 538] on div "부모님 모두에게 알림톡을 보낼 수 있나요?" at bounding box center [682, 547] width 654 height 33
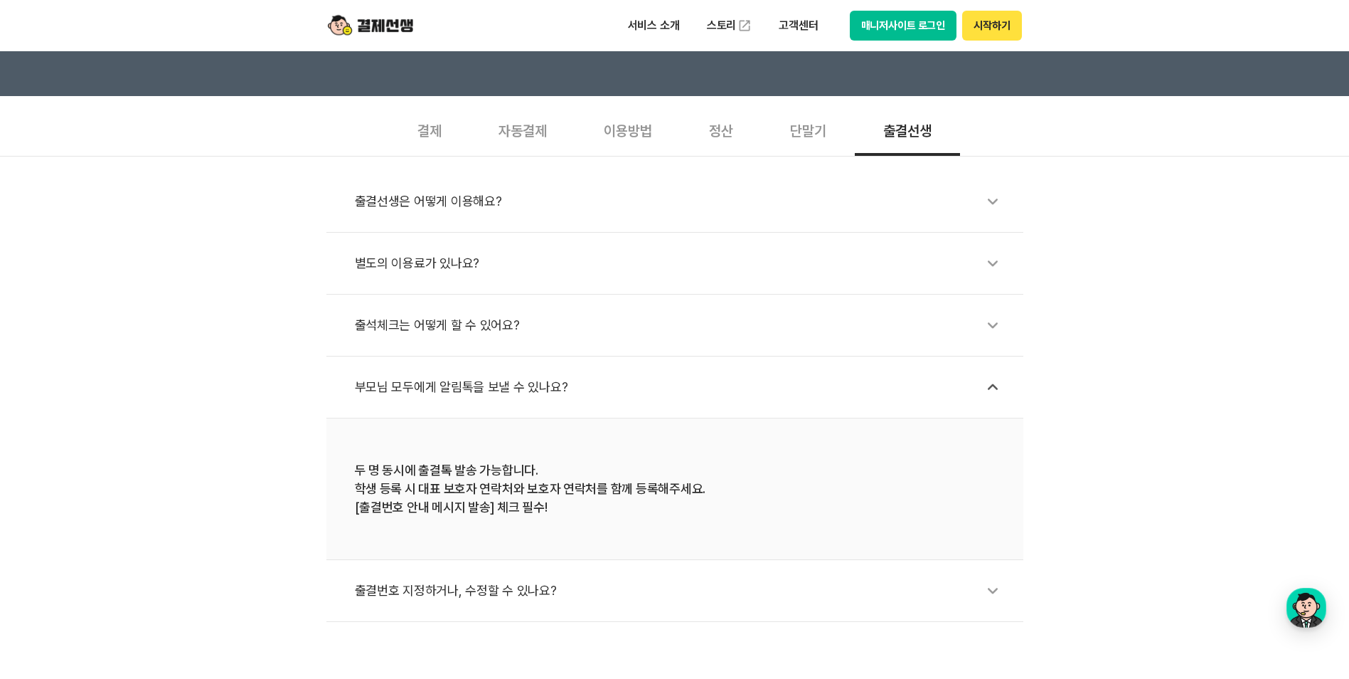
click at [442, 587] on div "출결번호 지정하거나, 수정할 수 있나요?" at bounding box center [682, 590] width 654 height 33
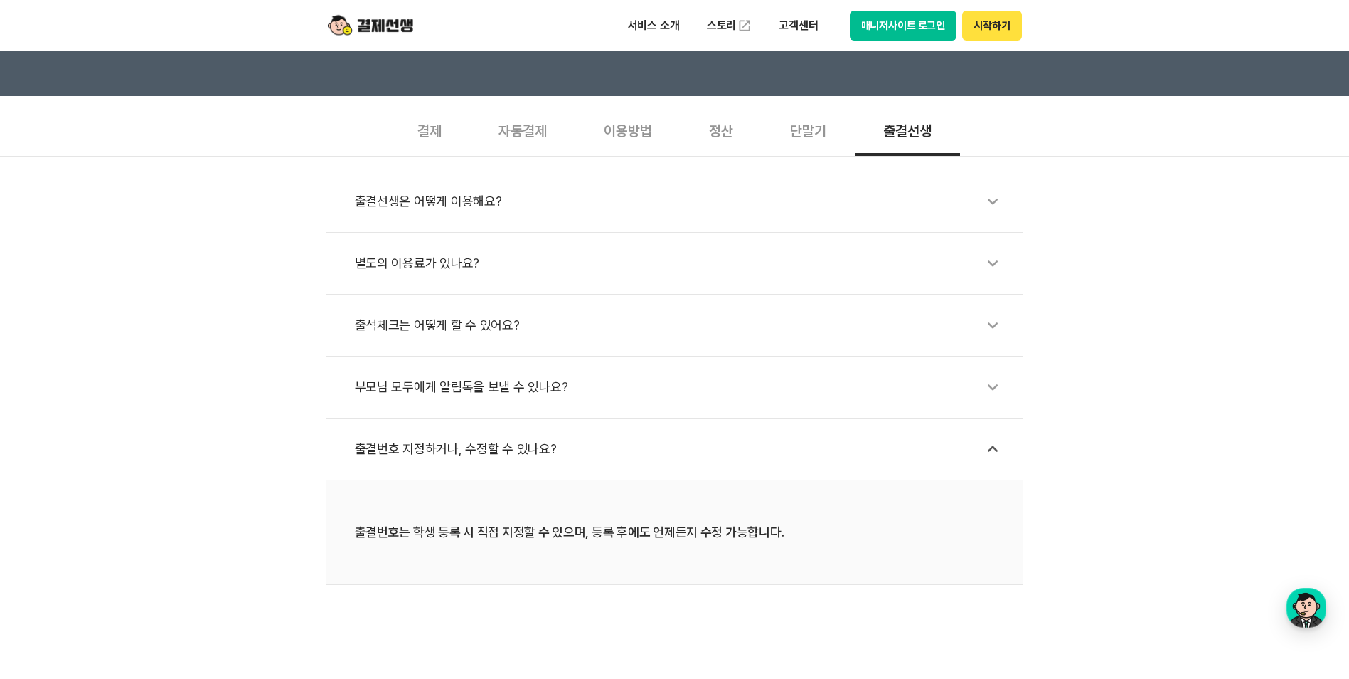
click at [553, 134] on div "자동결제" at bounding box center [522, 129] width 105 height 53
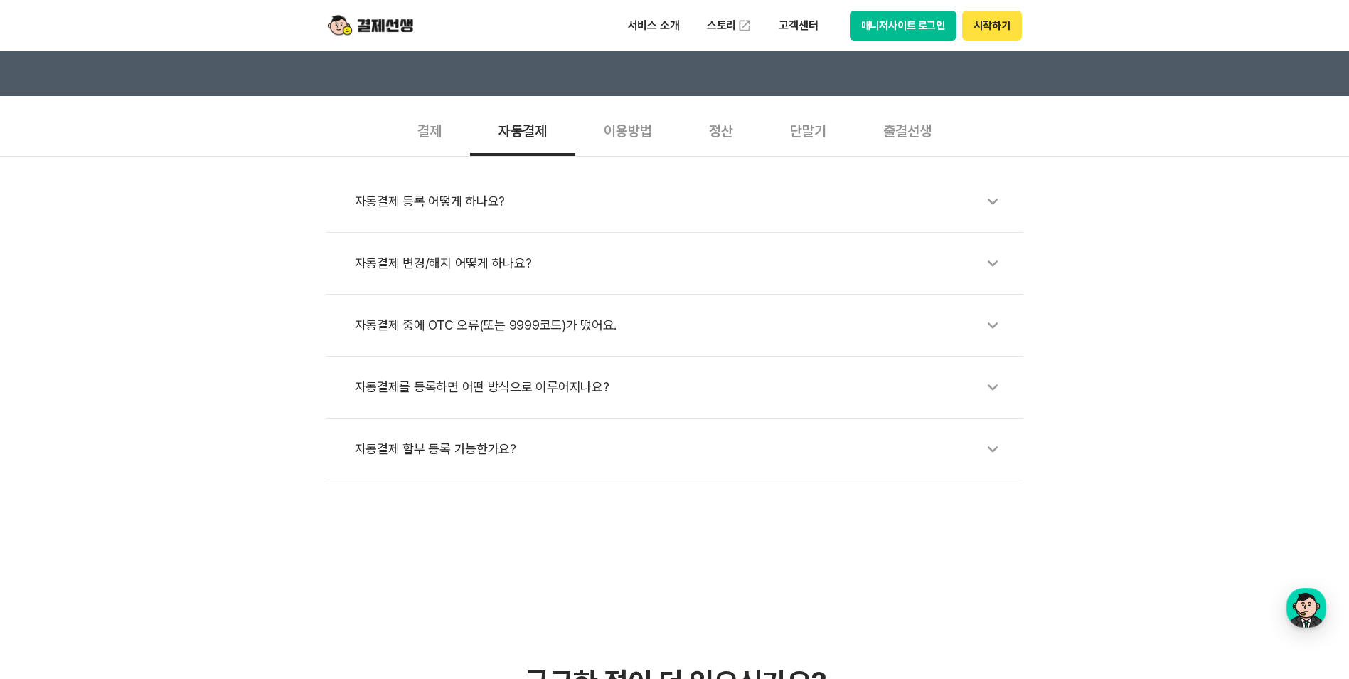
click at [637, 132] on div "이용방법" at bounding box center [627, 129] width 105 height 53
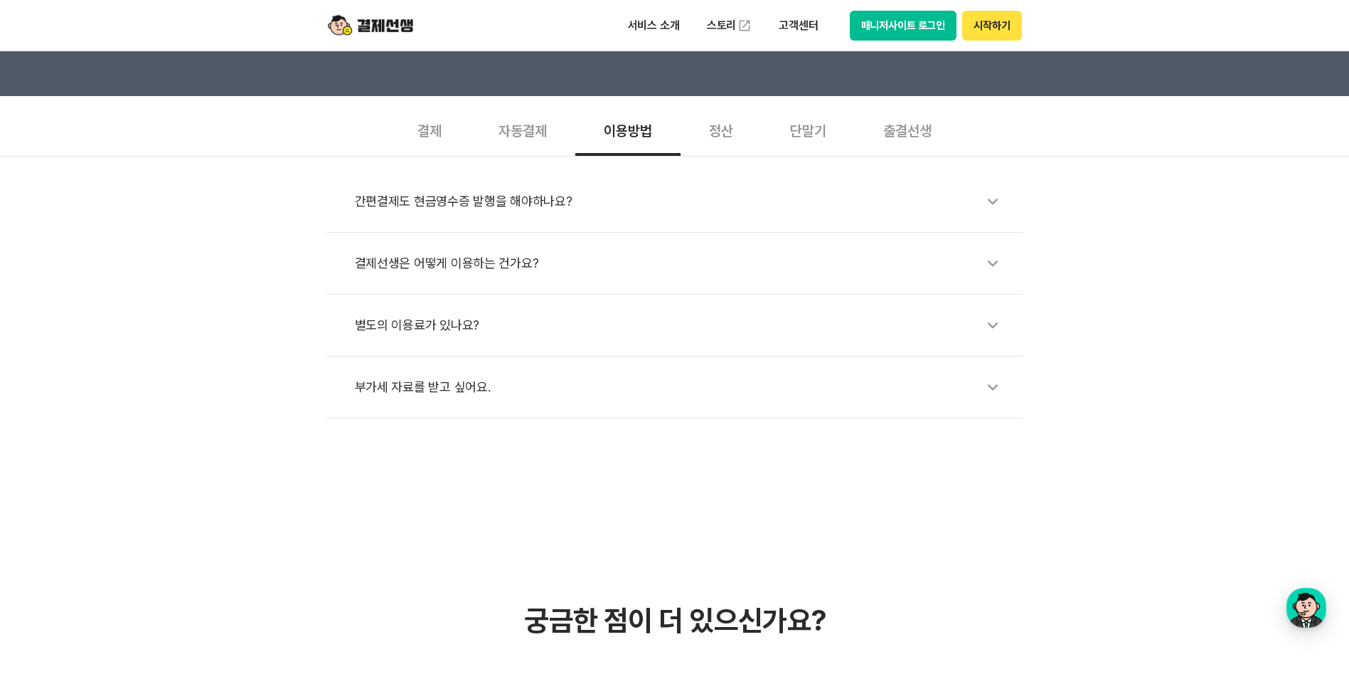
click at [721, 133] on div "정산" at bounding box center [721, 129] width 81 height 53
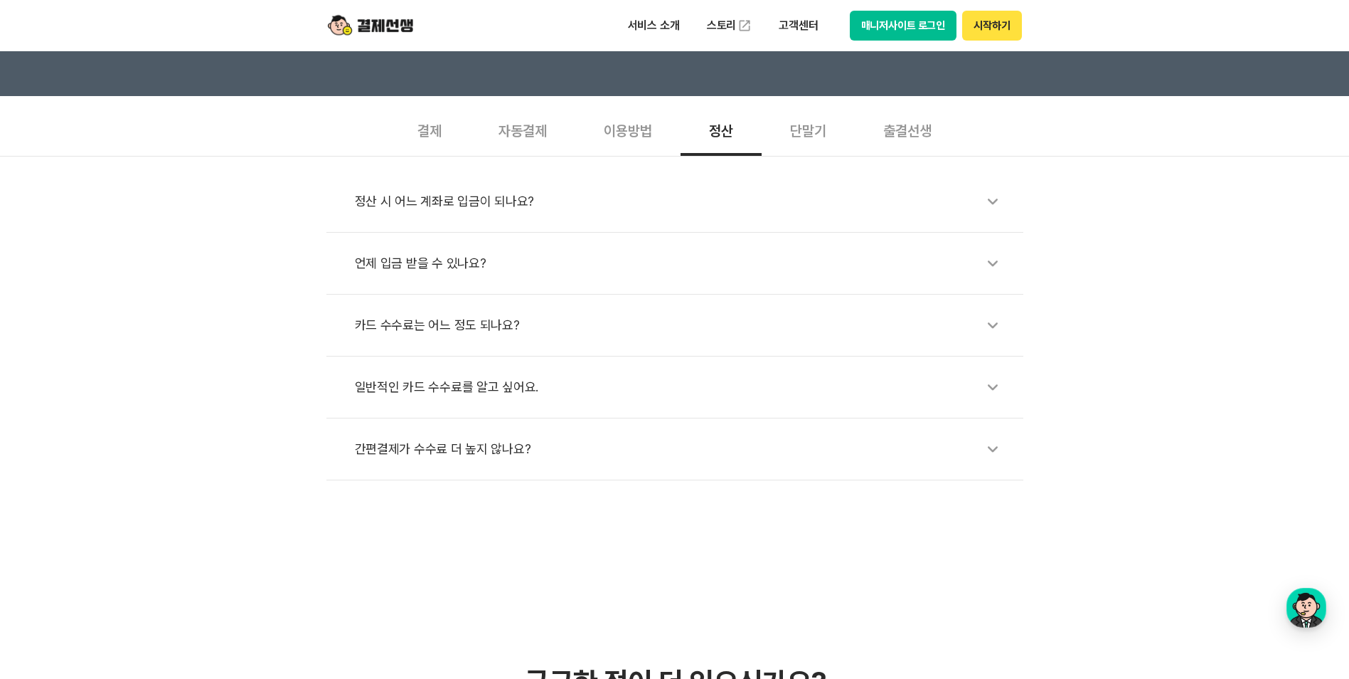
click at [600, 207] on div "정산 시 어느 계좌로 입금이 되나요?" at bounding box center [682, 201] width 654 height 33
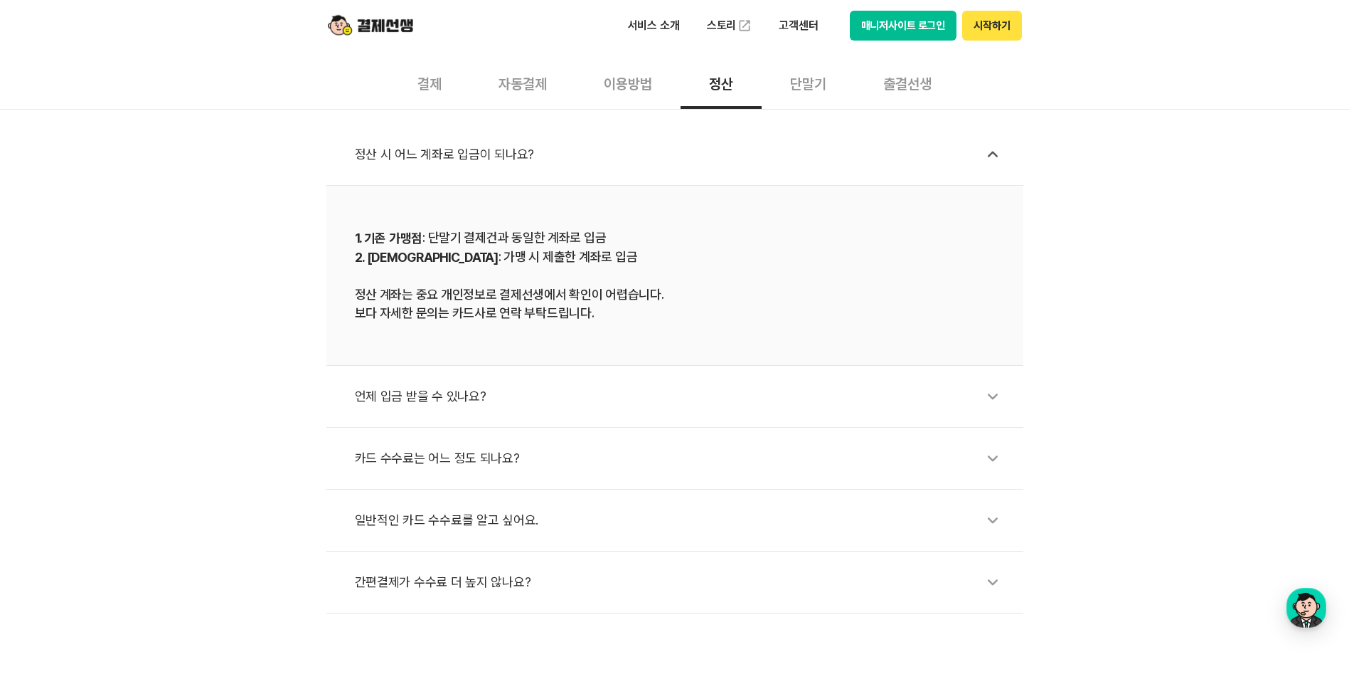
scroll to position [498, 0]
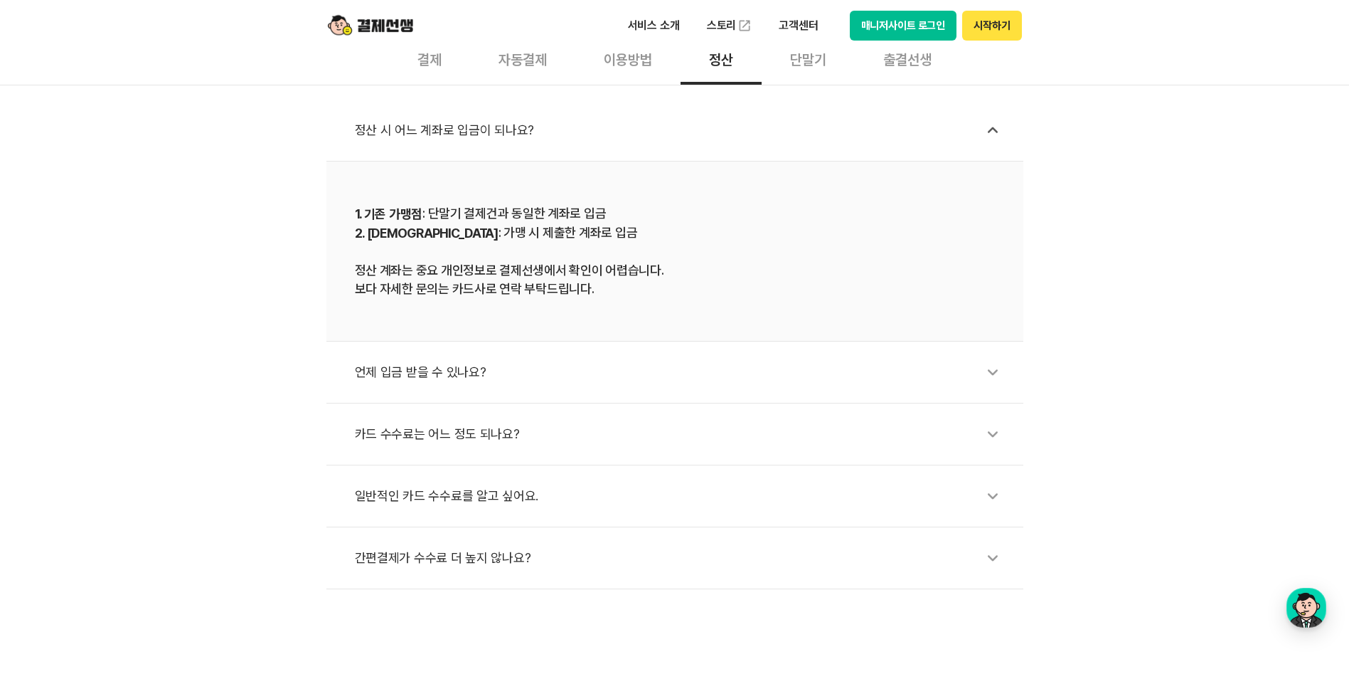
click at [477, 368] on div "언제 입금 받을 수 있나요?" at bounding box center [682, 372] width 654 height 33
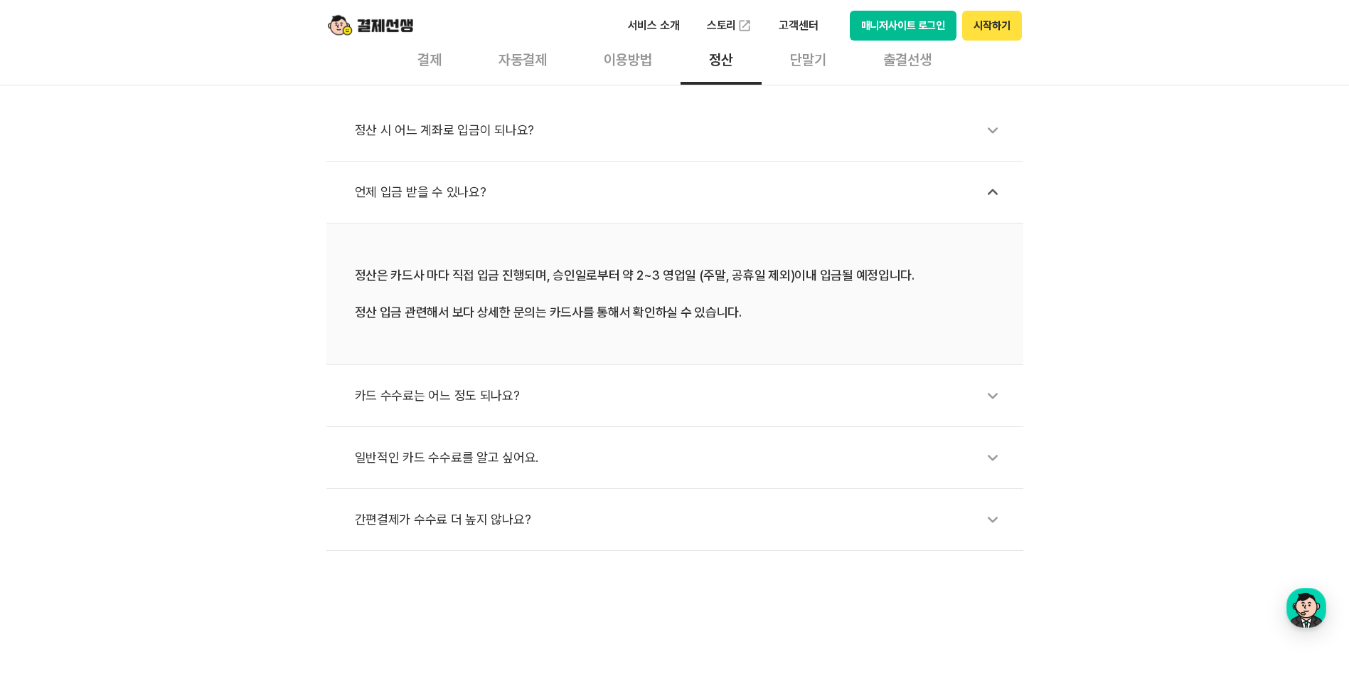
click at [487, 391] on div "카드 수수료는 어느 정도 되나요?" at bounding box center [682, 395] width 654 height 33
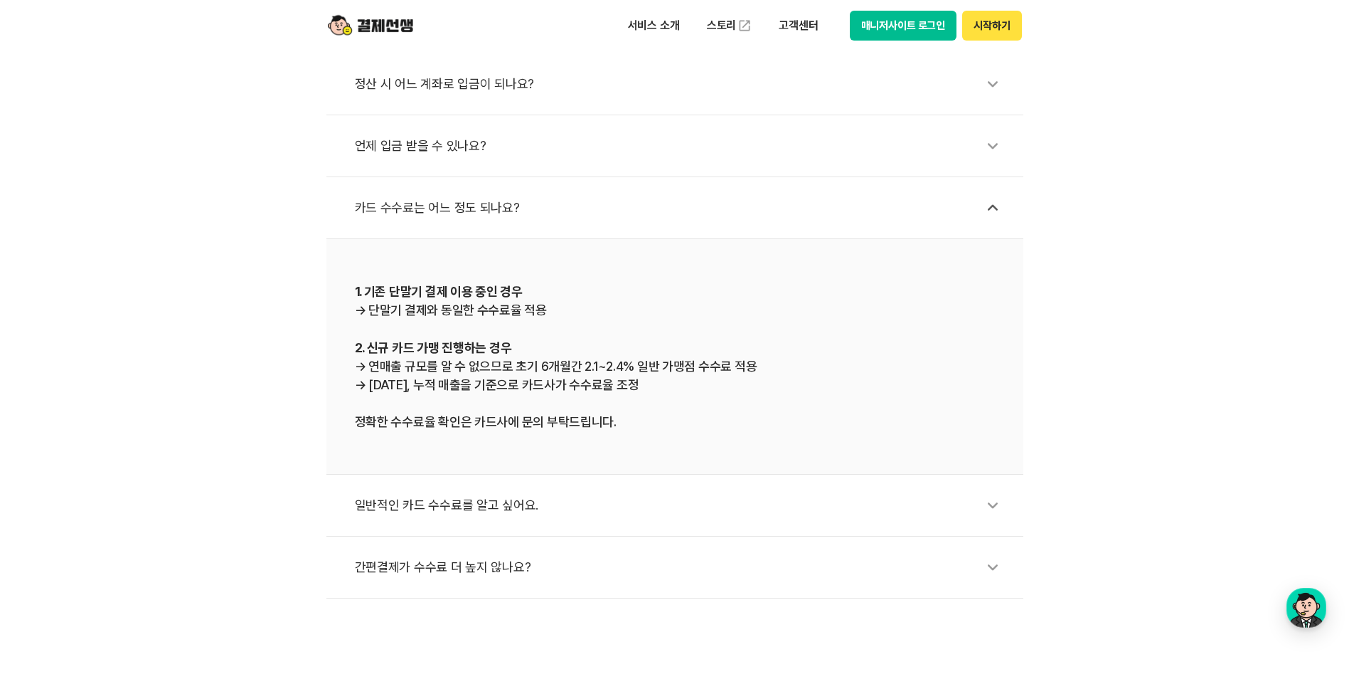
scroll to position [569, 0]
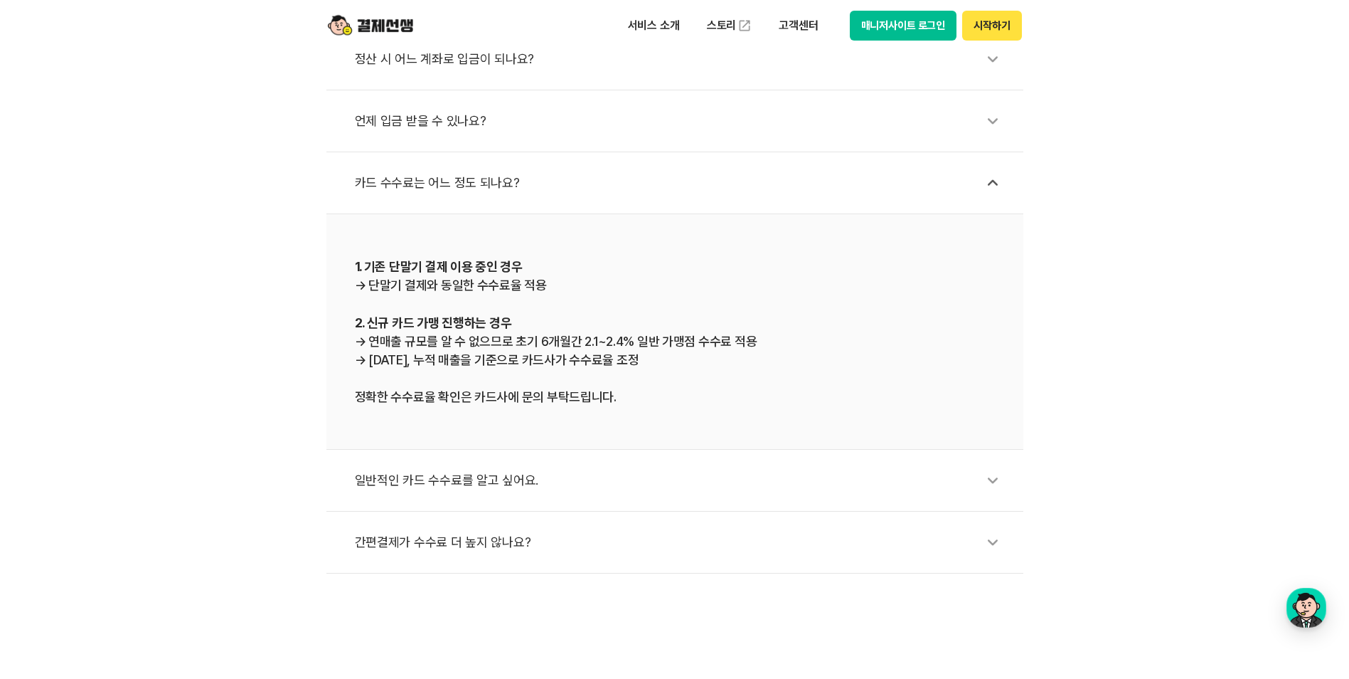
click at [486, 477] on div "일반적인 카드 수수료를 알고 싶어요." at bounding box center [682, 480] width 654 height 33
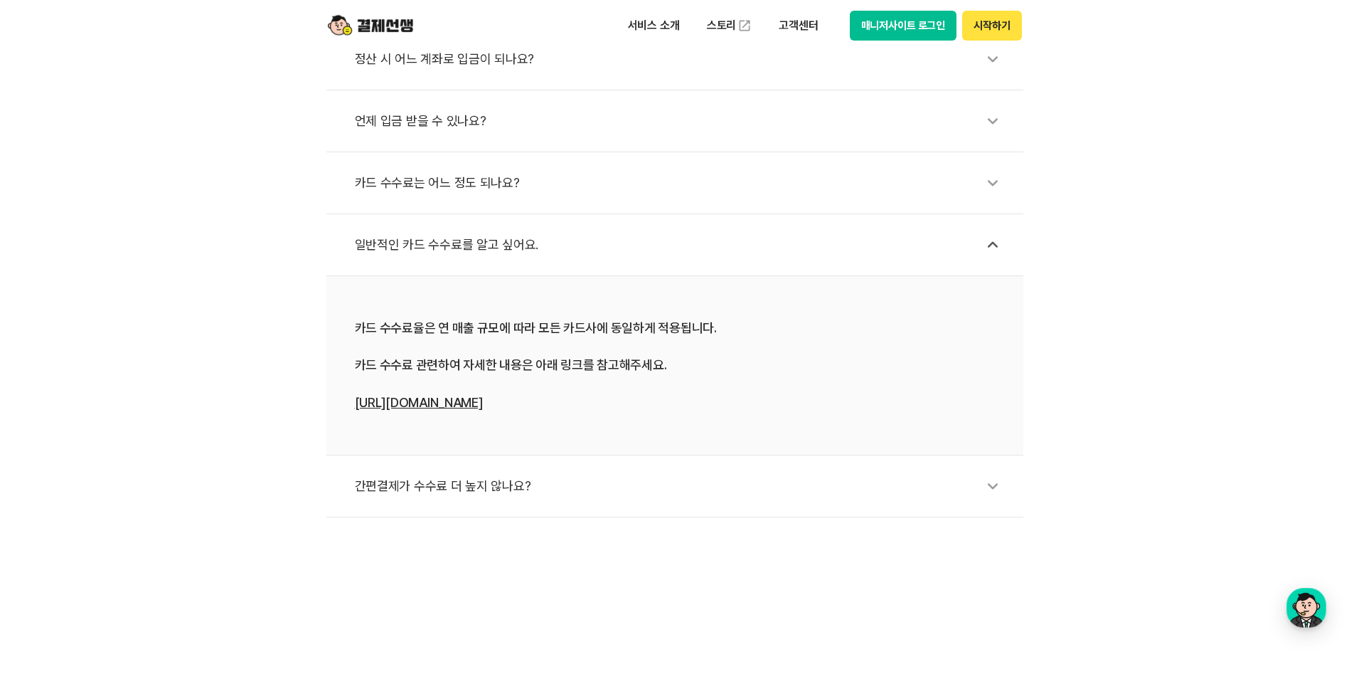
click at [485, 477] on div "간편결제가 수수료 더 높지 않나요?" at bounding box center [682, 485] width 654 height 33
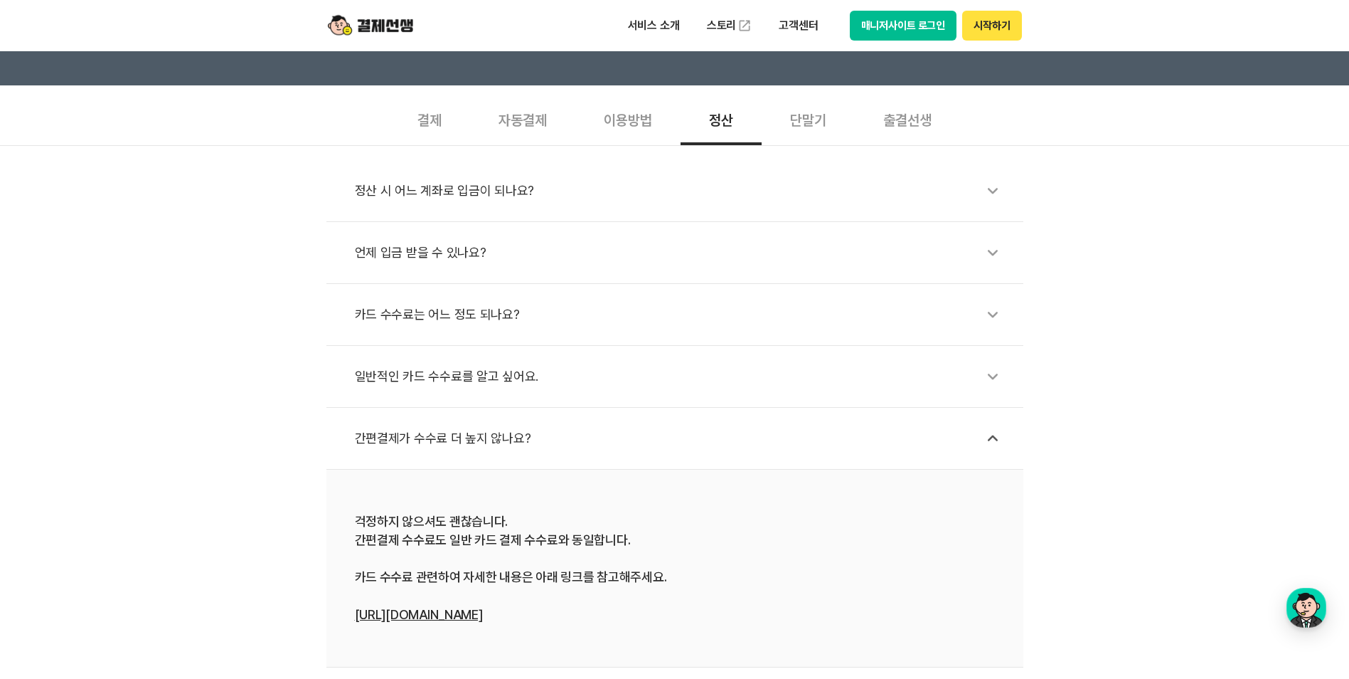
scroll to position [427, 0]
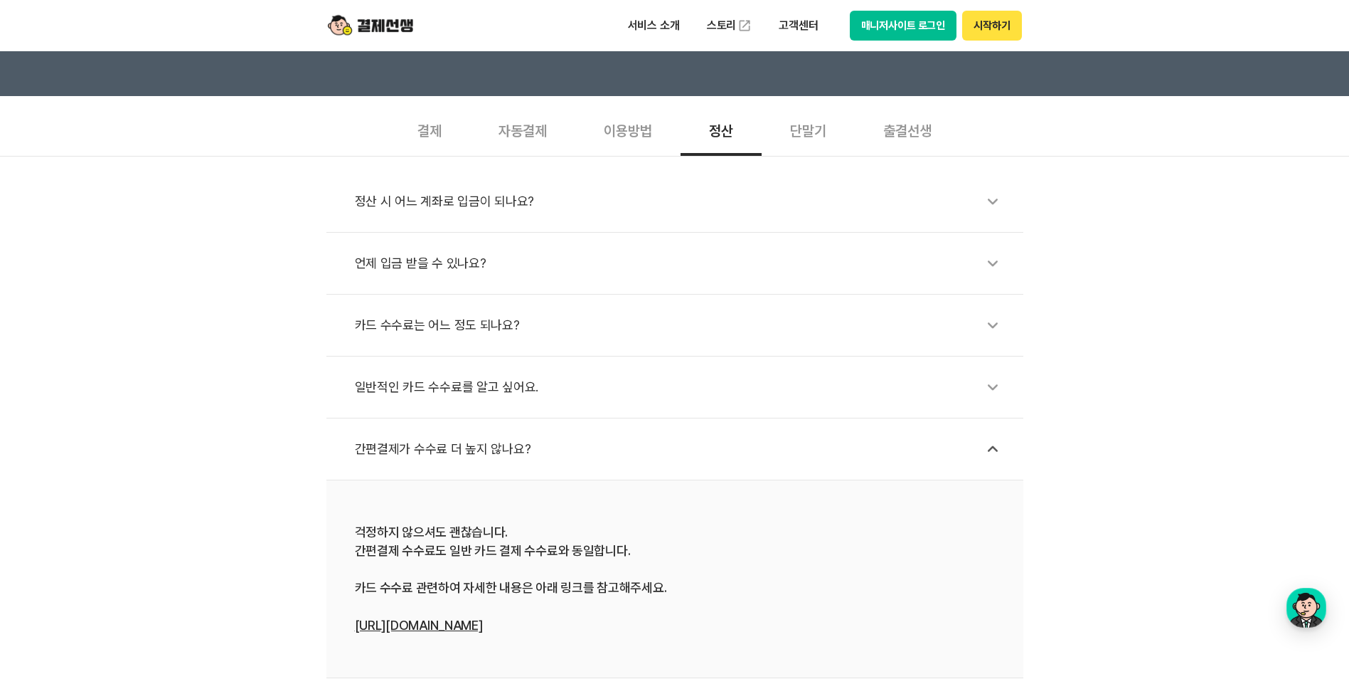
click at [429, 129] on div "결제" at bounding box center [429, 129] width 81 height 53
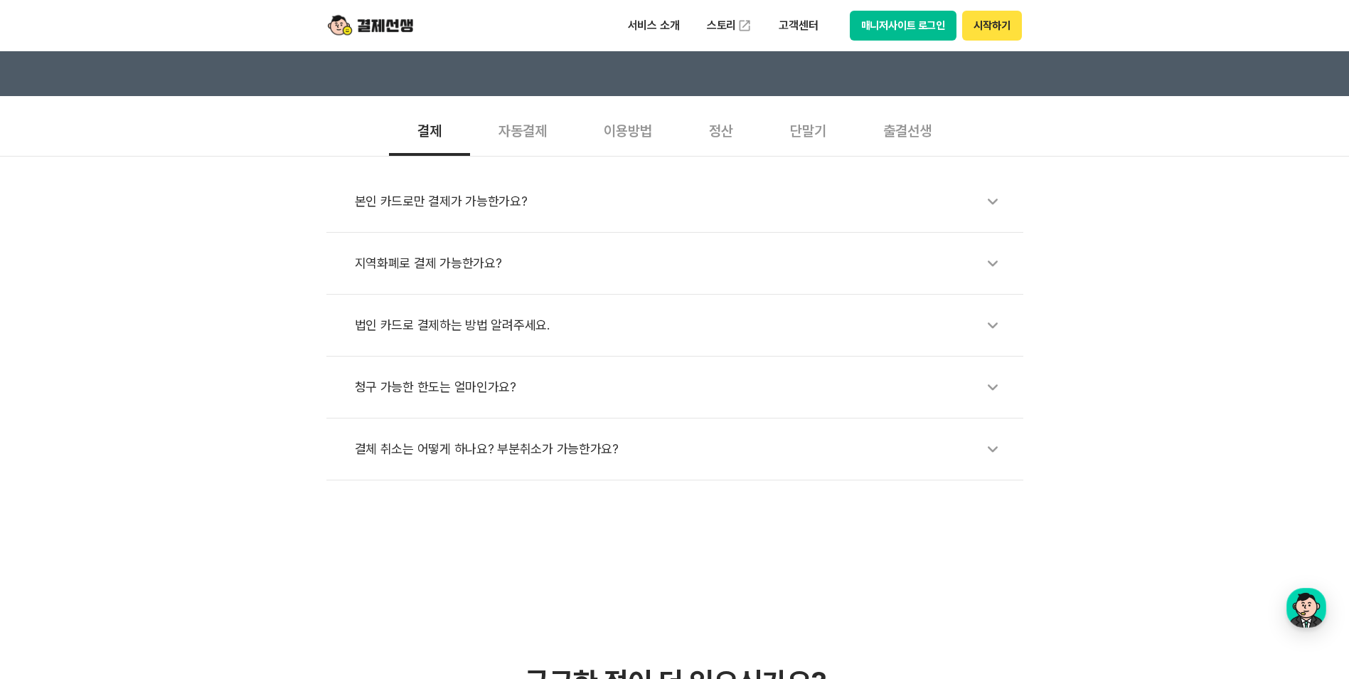
click at [441, 321] on div "법인 카드로 결제하는 방법 알려주세요." at bounding box center [682, 325] width 654 height 33
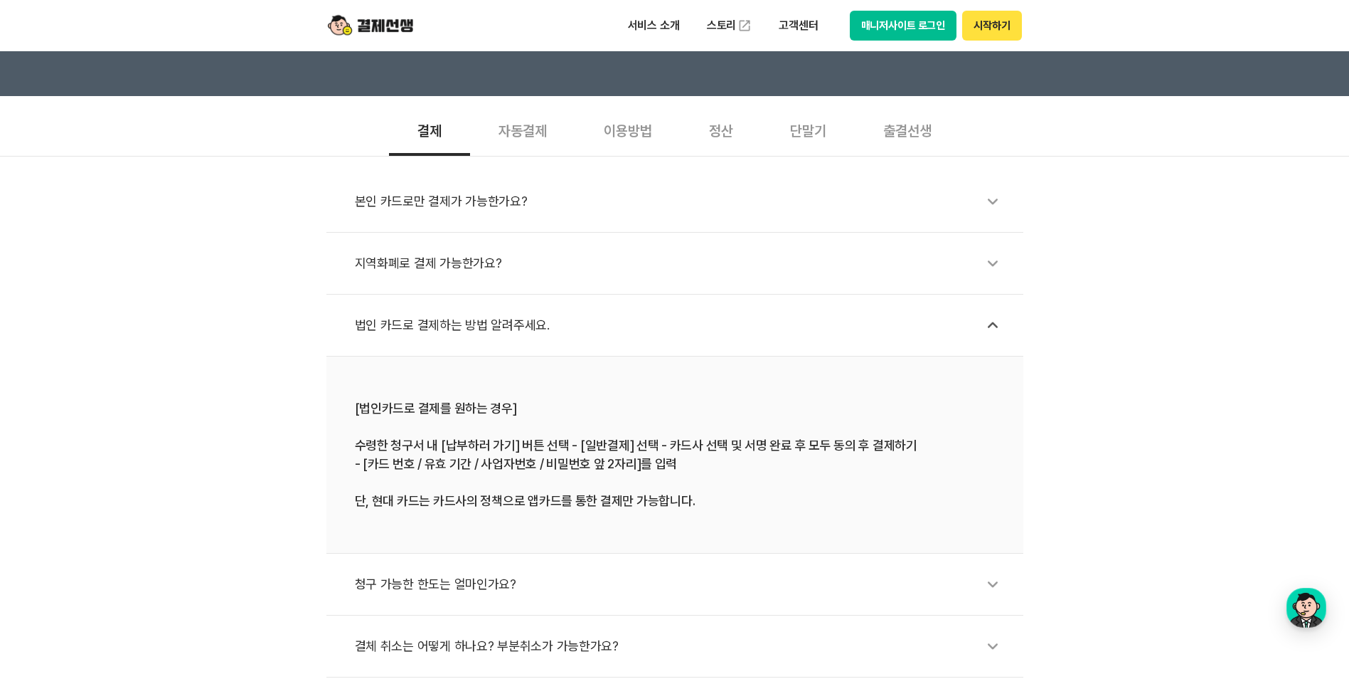
click at [452, 265] on div "지역화폐로 결제 가능한가요?" at bounding box center [682, 263] width 654 height 33
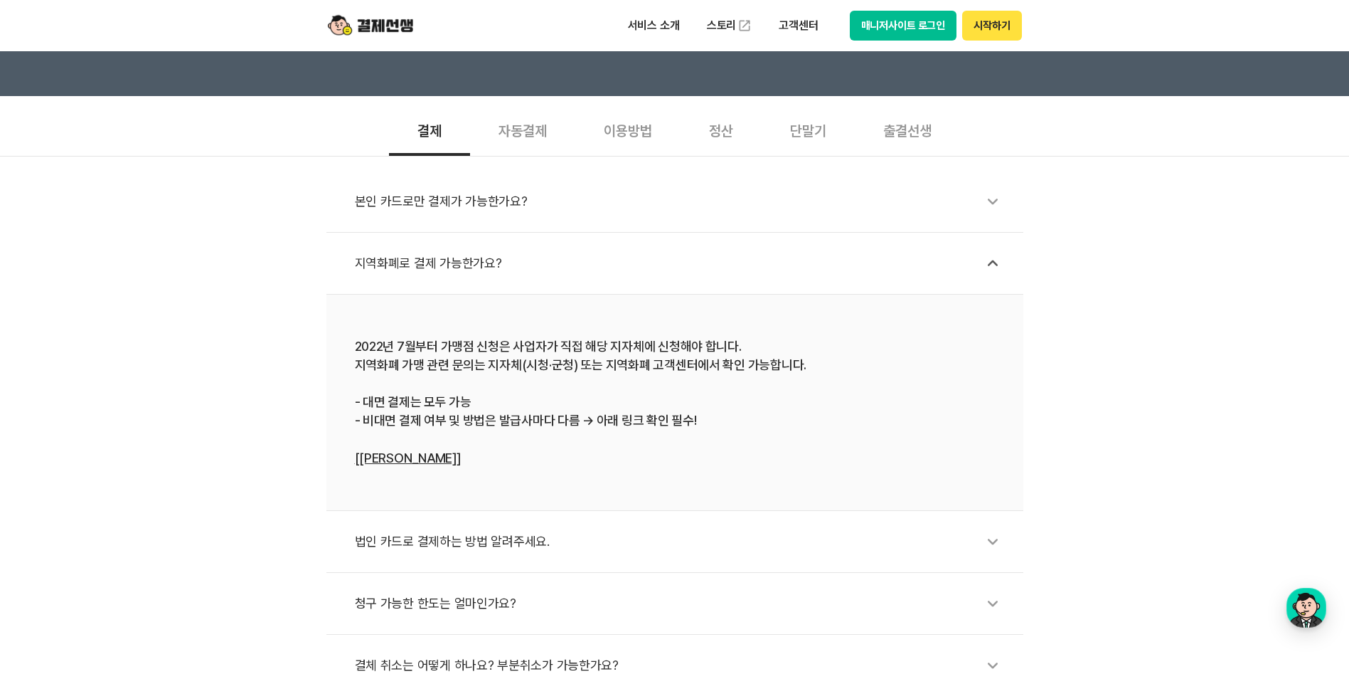
click at [468, 208] on div "본인 카드로만 결제가 가능한가요?" at bounding box center [682, 201] width 654 height 33
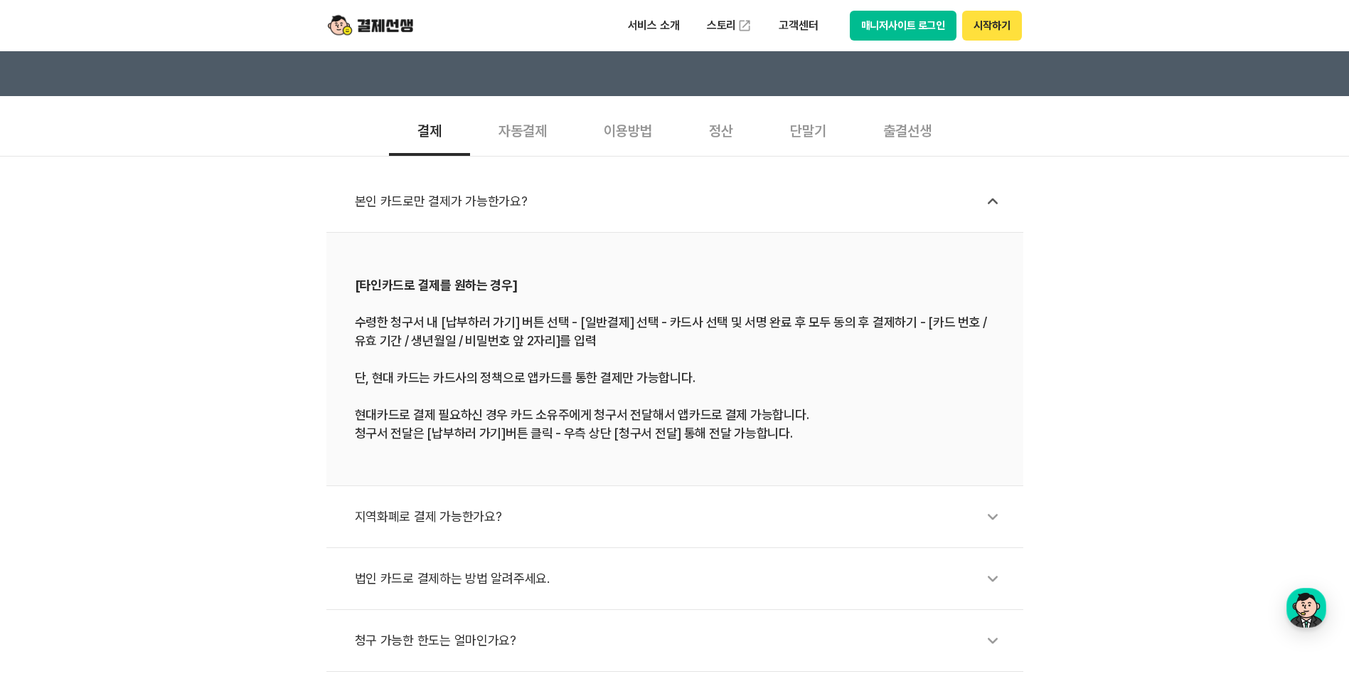
click at [535, 136] on div "자동결제" at bounding box center [522, 129] width 105 height 53
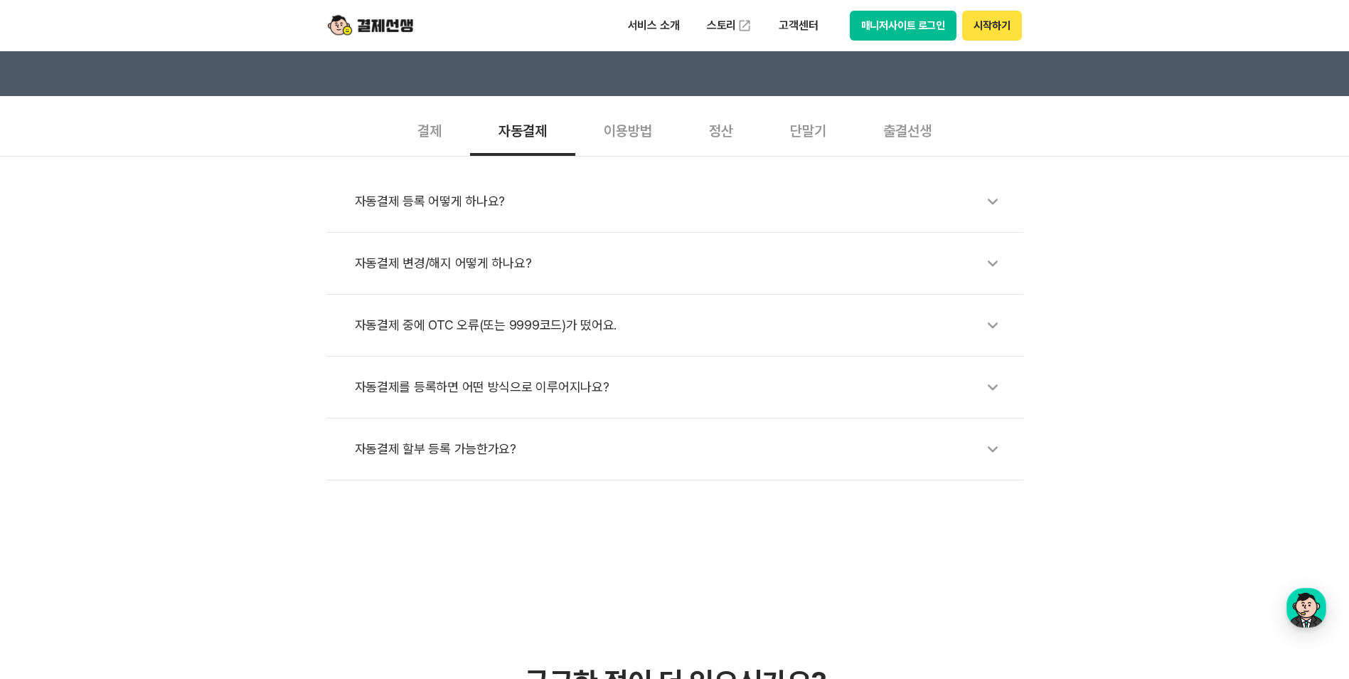
click at [646, 134] on div "이용방법" at bounding box center [627, 129] width 105 height 53
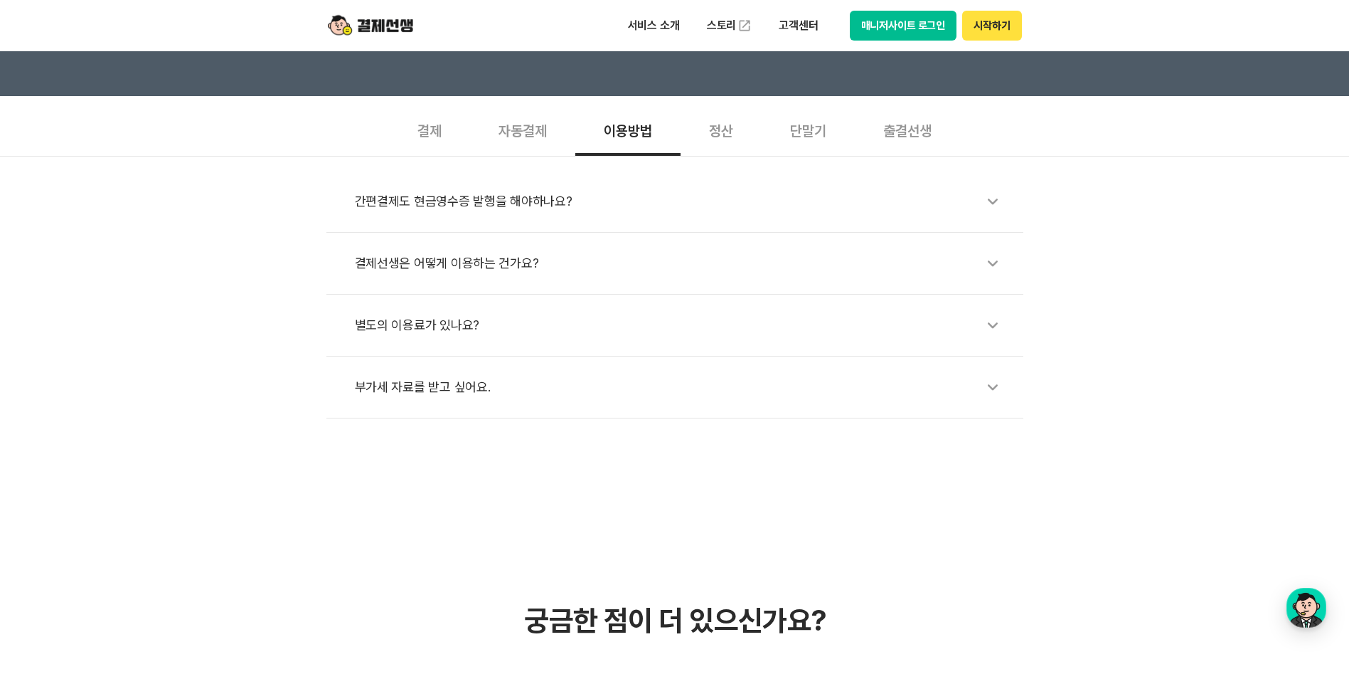
click at [622, 214] on div "간편결제도 현금영수증 발행을 해야하나요?" at bounding box center [682, 201] width 654 height 33
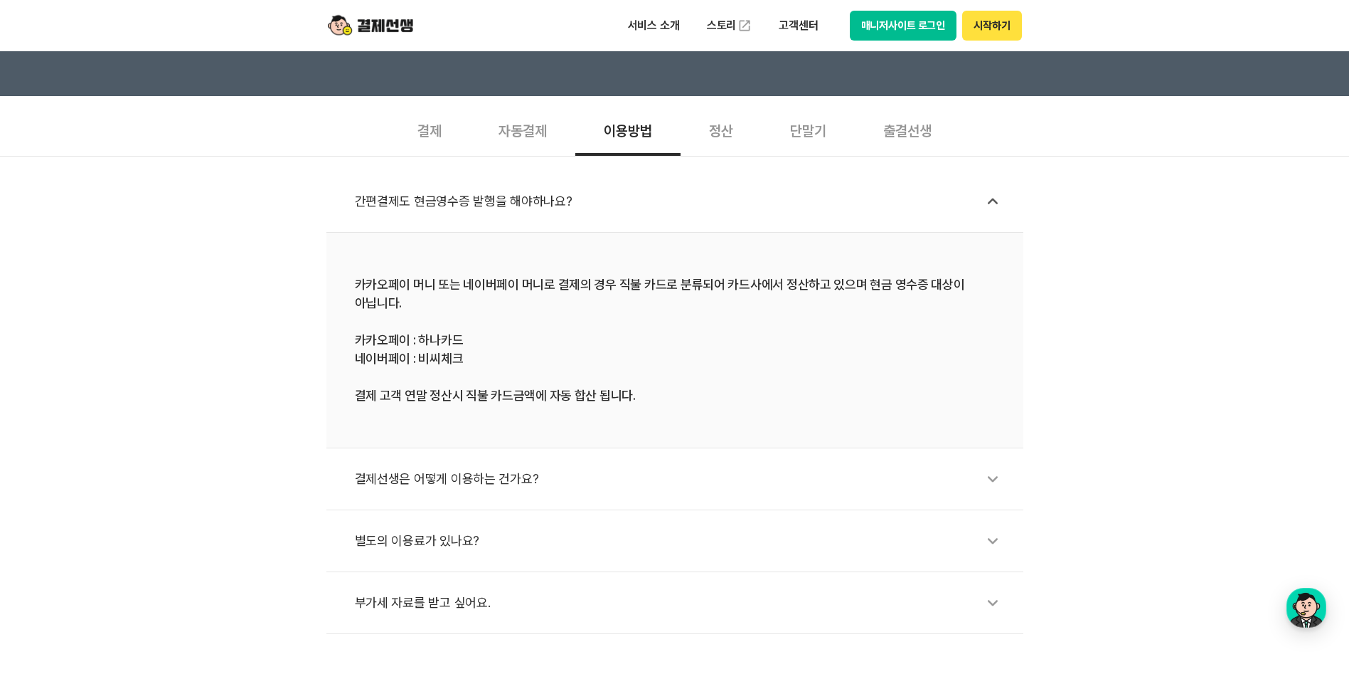
click at [553, 473] on div "결제선생은 어떻게 이용하는 건가요?" at bounding box center [682, 478] width 654 height 33
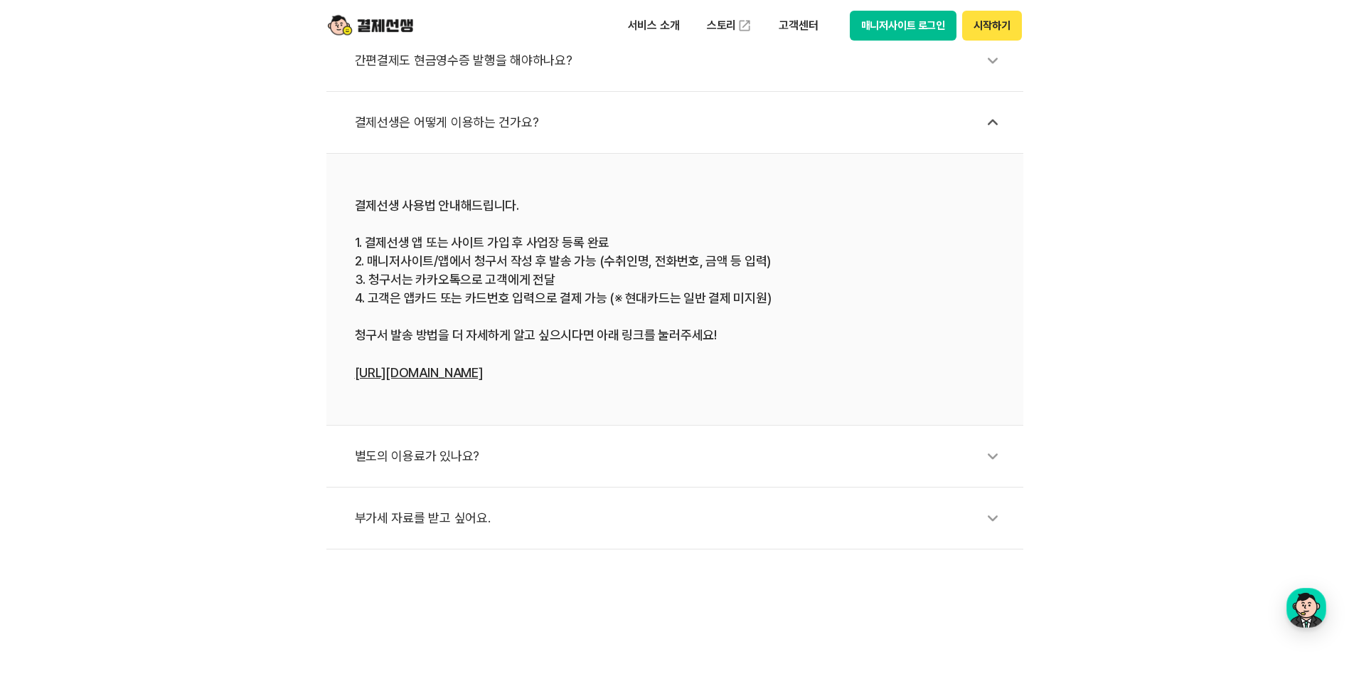
scroll to position [569, 0]
click at [430, 367] on link "[URL][DOMAIN_NAME]" at bounding box center [419, 370] width 128 height 15
click at [392, 28] on img at bounding box center [370, 25] width 85 height 27
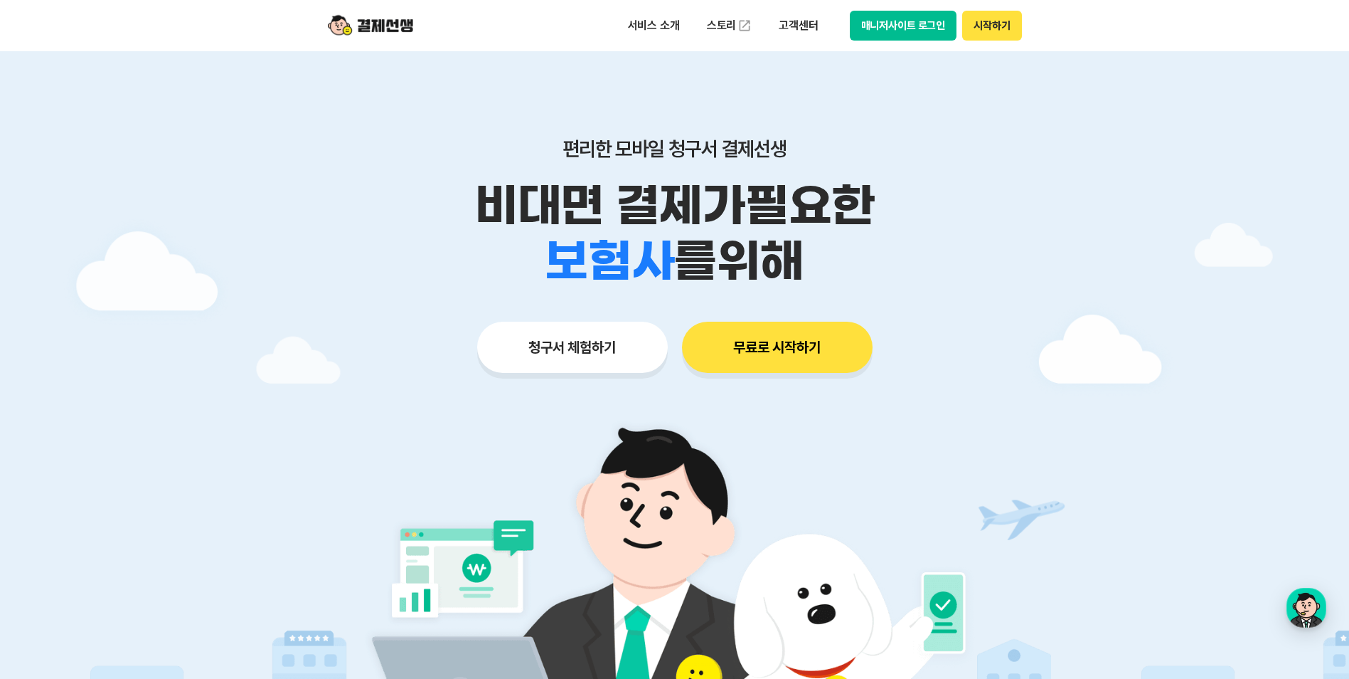
click at [802, 354] on button "무료로 시작하기" at bounding box center [777, 347] width 191 height 51
click at [990, 30] on button "시작하기" at bounding box center [991, 26] width 59 height 30
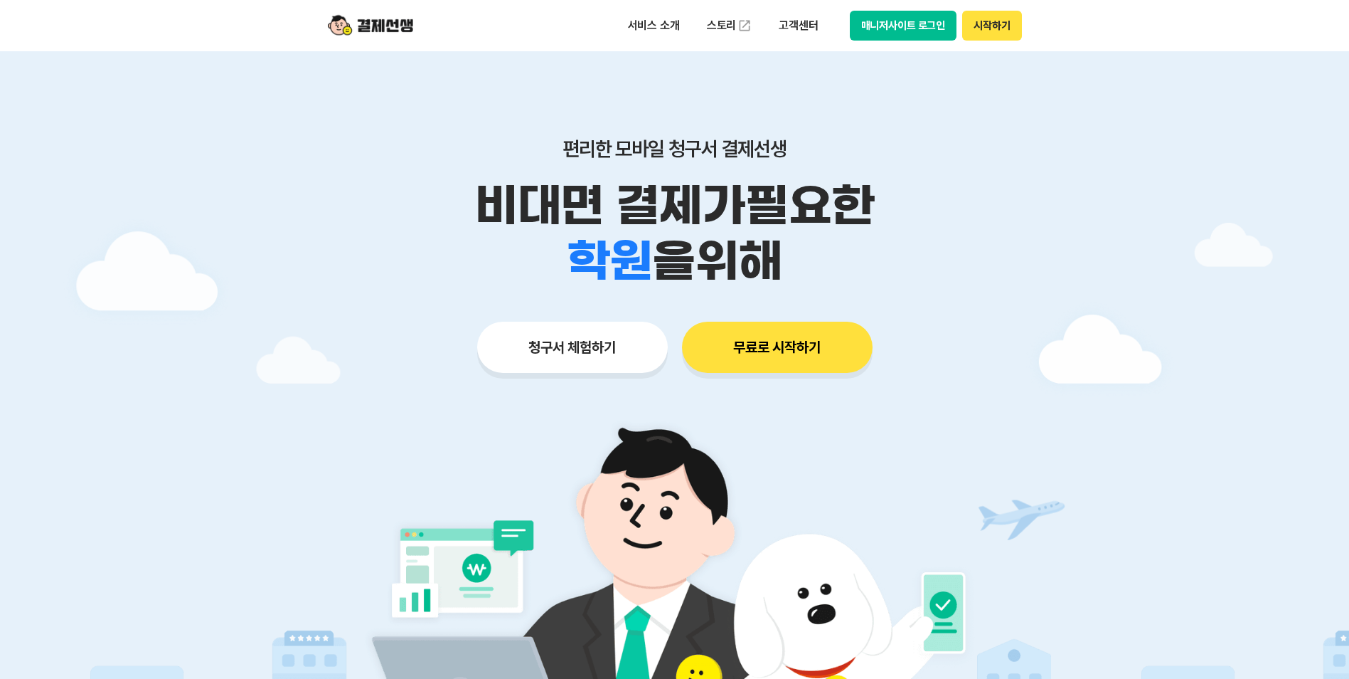
click at [990, 27] on button "시작하기" at bounding box center [991, 26] width 59 height 30
click at [529, 362] on button "청구서 체험하기" at bounding box center [572, 347] width 191 height 51
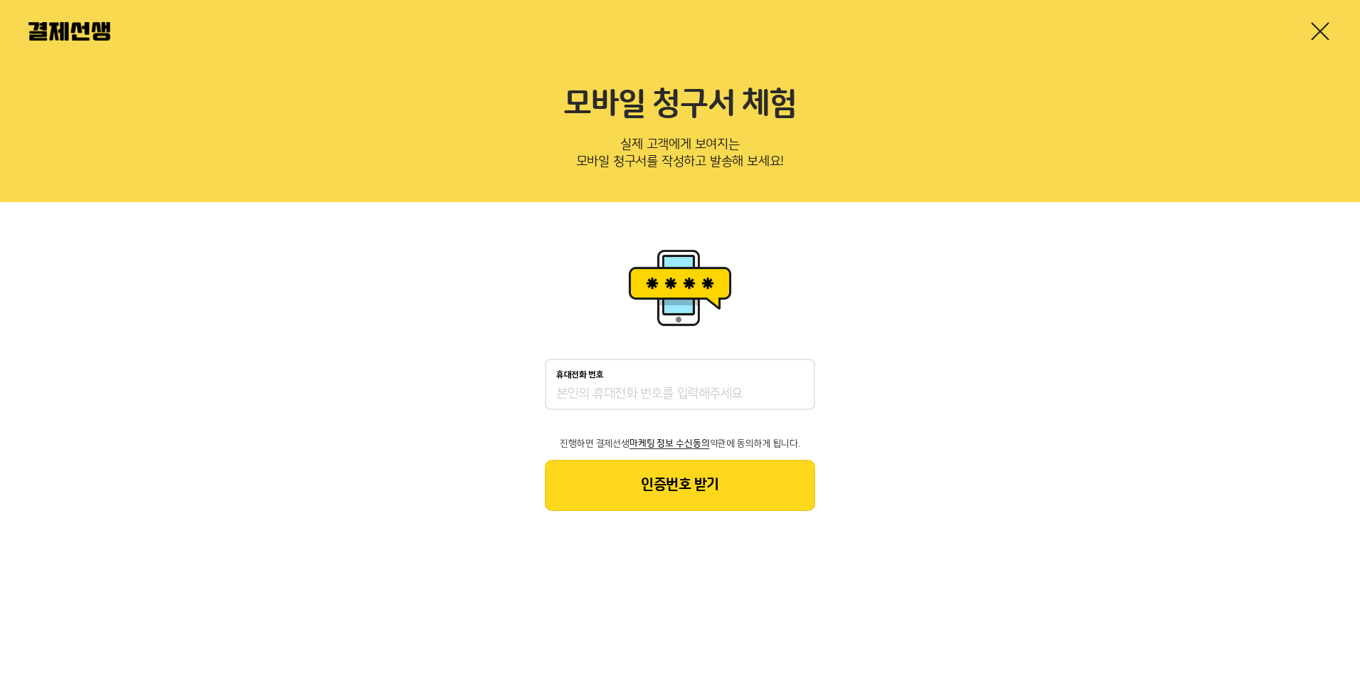
click at [614, 387] on input "휴대전화 번호" at bounding box center [680, 394] width 248 height 17
type input "01098265555"
click at [672, 524] on div "휴대전화 번호 01098265555 진행하면 결제선생 마케팅 정보 수신동의 약관에 동의하게 됩니다. 인증번호 받기" at bounding box center [680, 377] width 1360 height 351
click at [75, 33] on img at bounding box center [69, 31] width 82 height 18
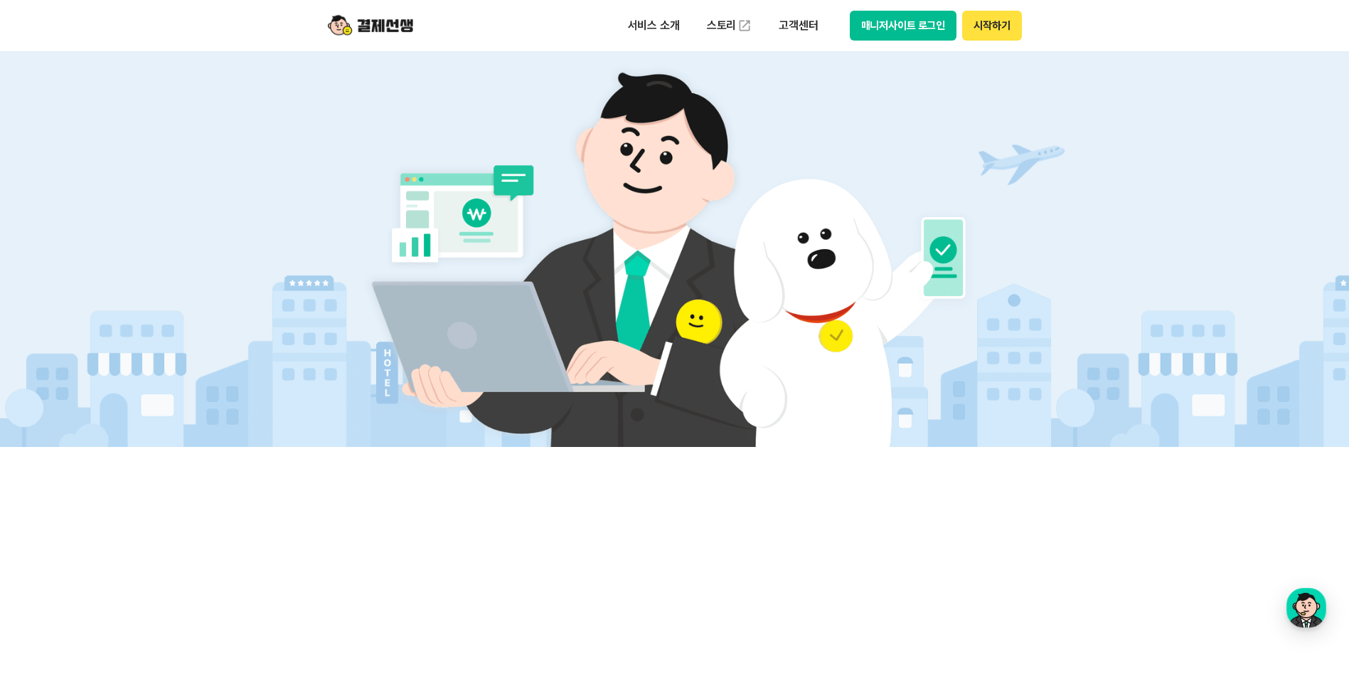
scroll to position [356, 0]
click at [808, 26] on p "고객센터" at bounding box center [798, 26] width 59 height 26
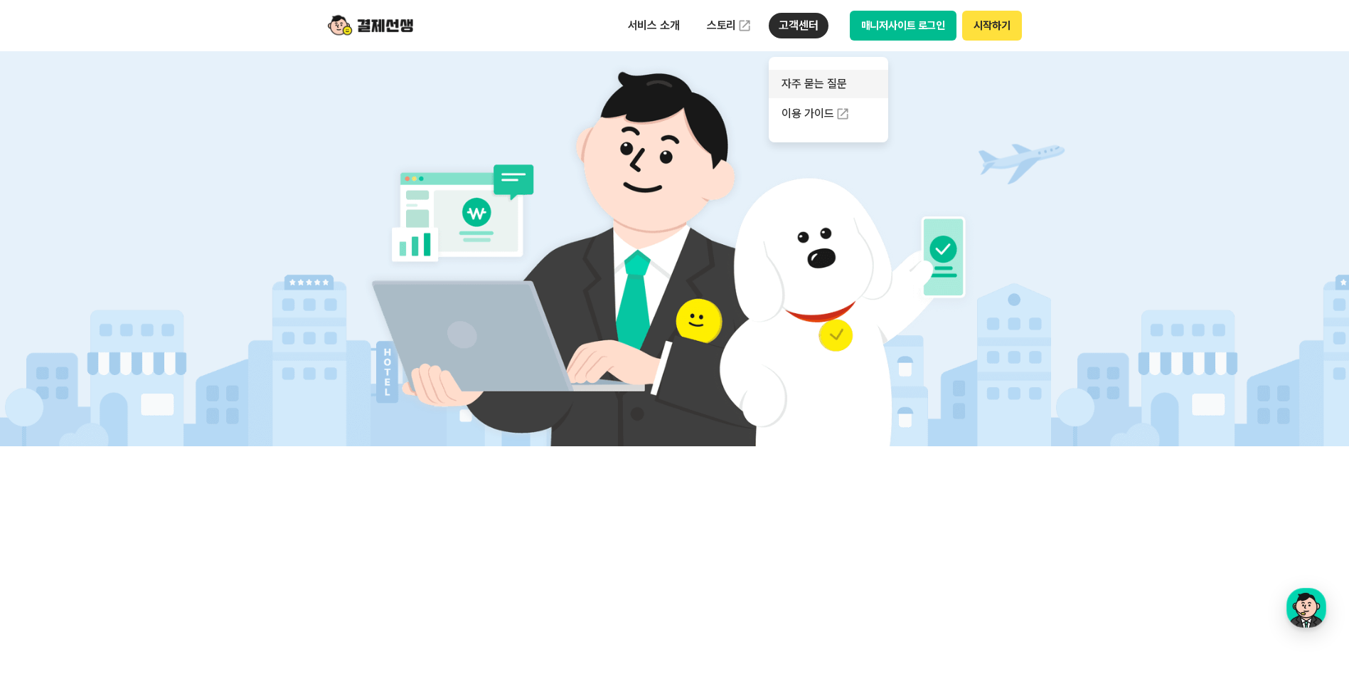
click at [829, 80] on link "자주 묻는 질문" at bounding box center [829, 84] width 120 height 28
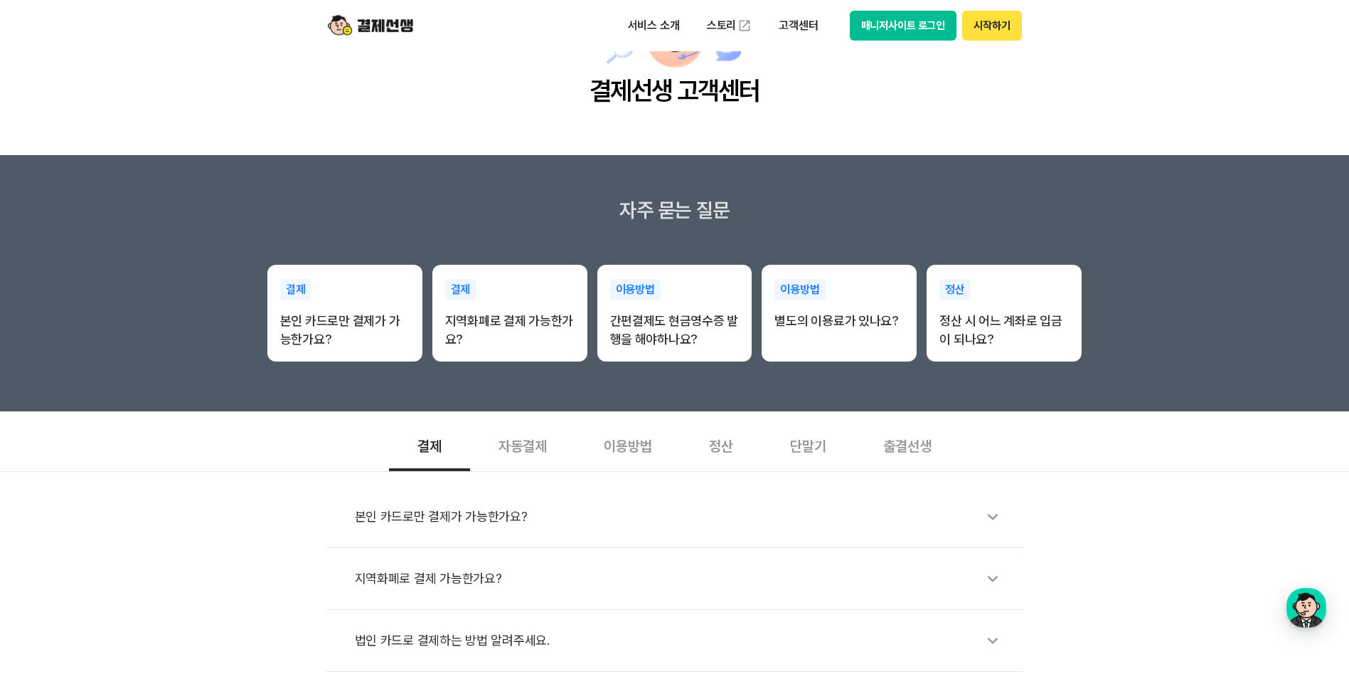
scroll to position [213, 0]
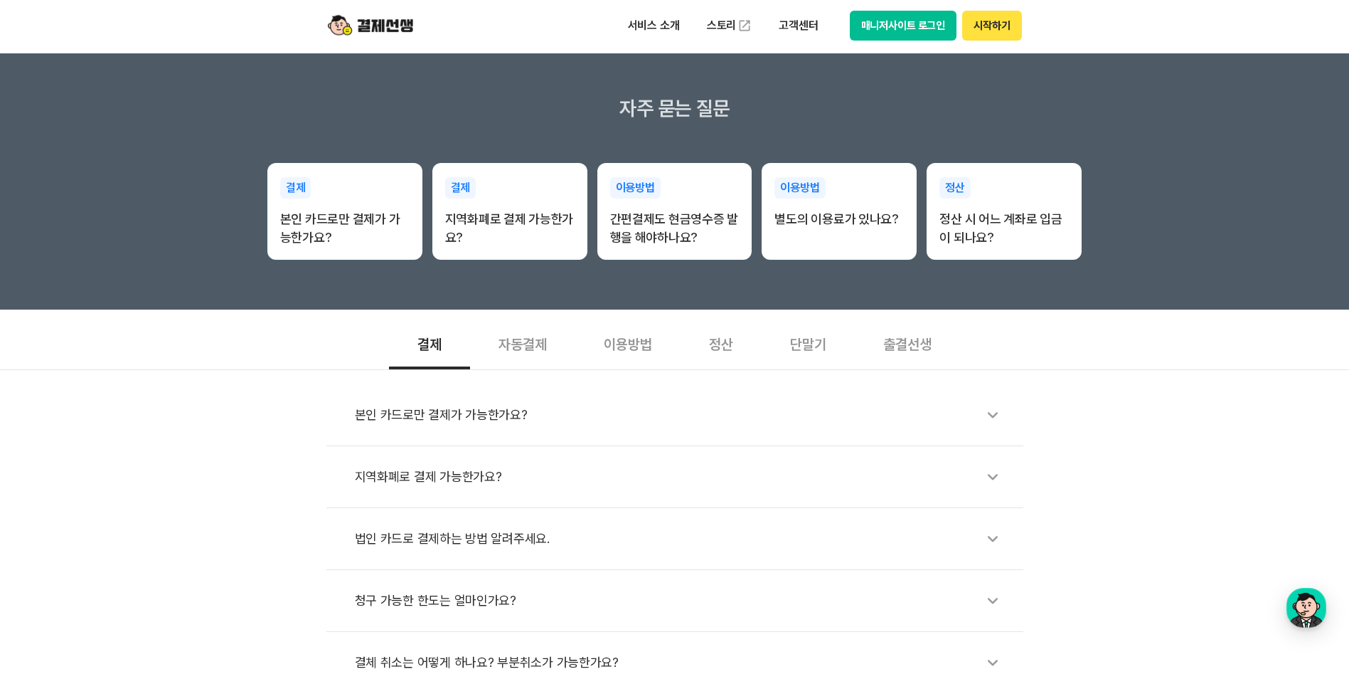
click at [644, 344] on div "이용방법" at bounding box center [627, 343] width 105 height 53
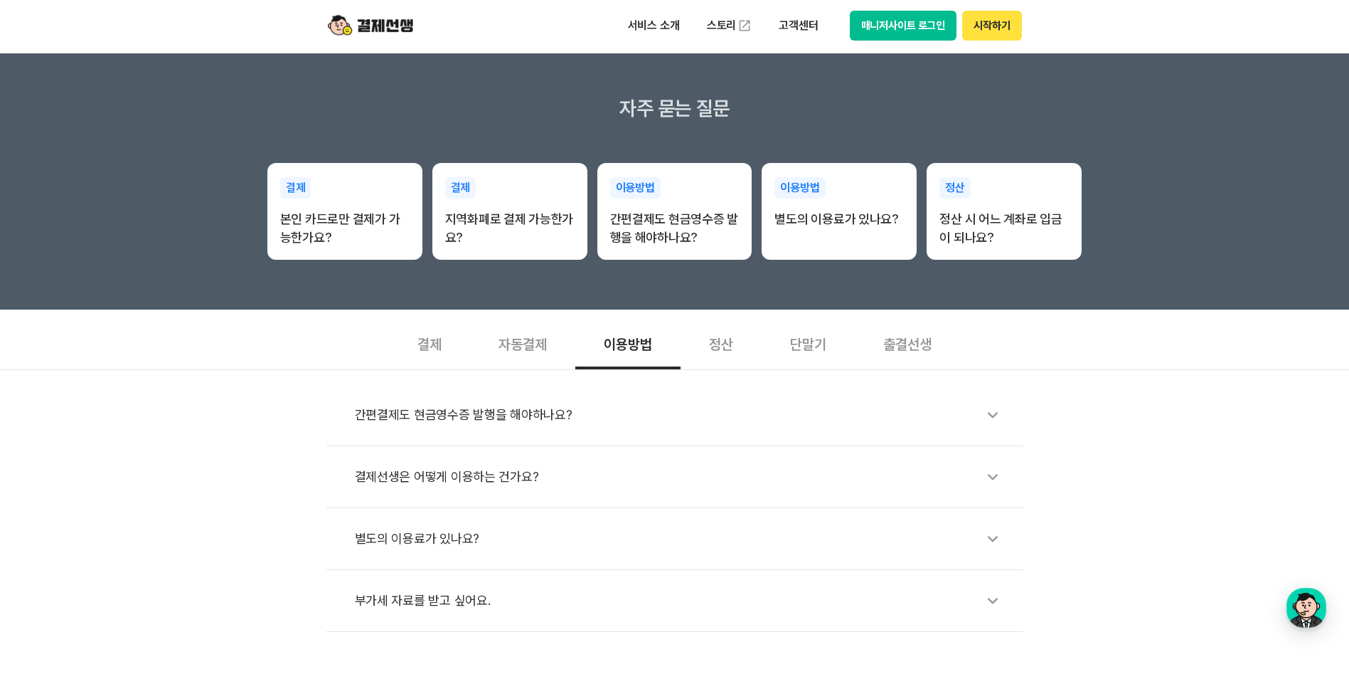
click at [534, 540] on div "별도의 이용료가 있나요?" at bounding box center [682, 538] width 654 height 33
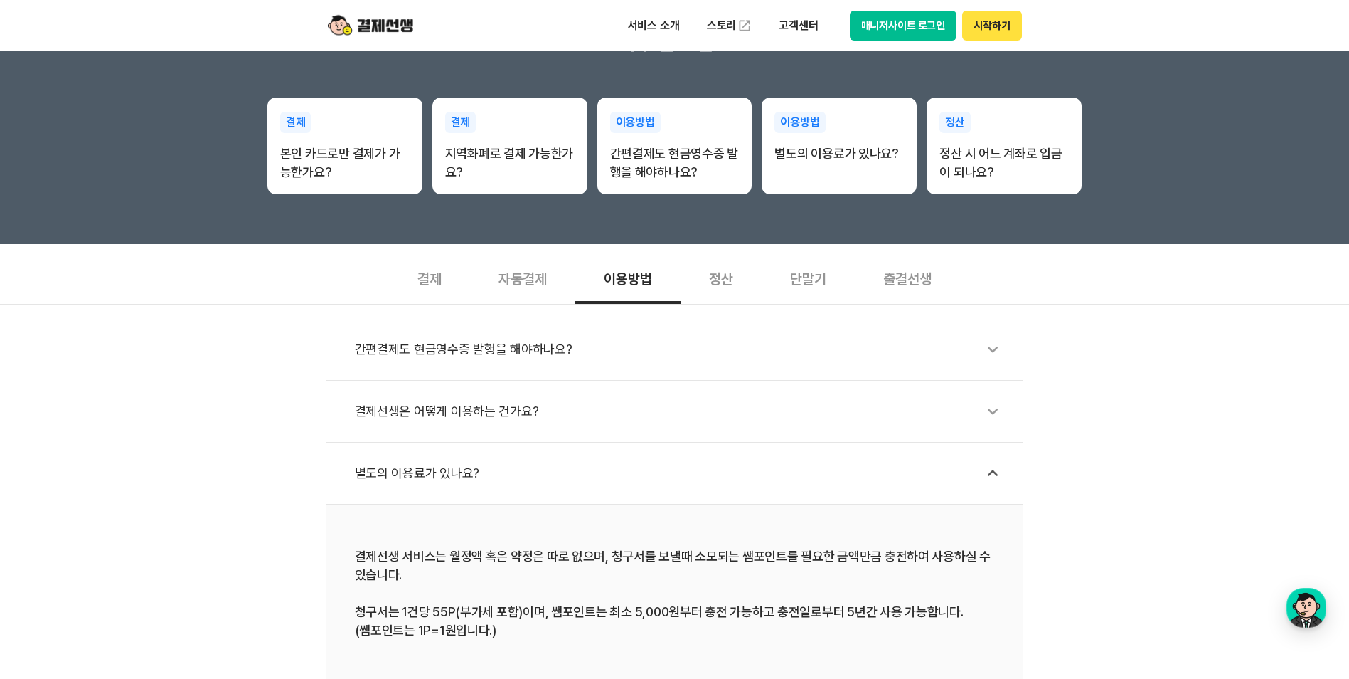
scroll to position [498, 0]
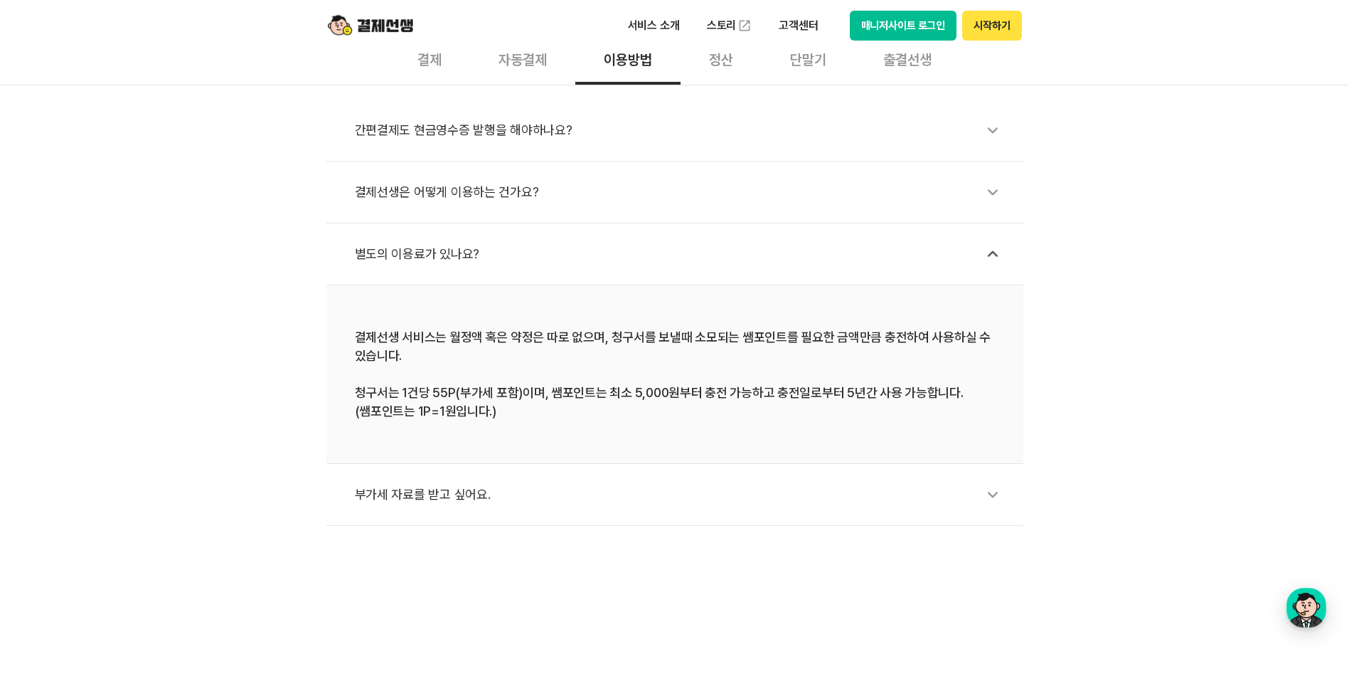
click at [548, 493] on div "부가세 자료를 받고 싶어요." at bounding box center [682, 494] width 654 height 33
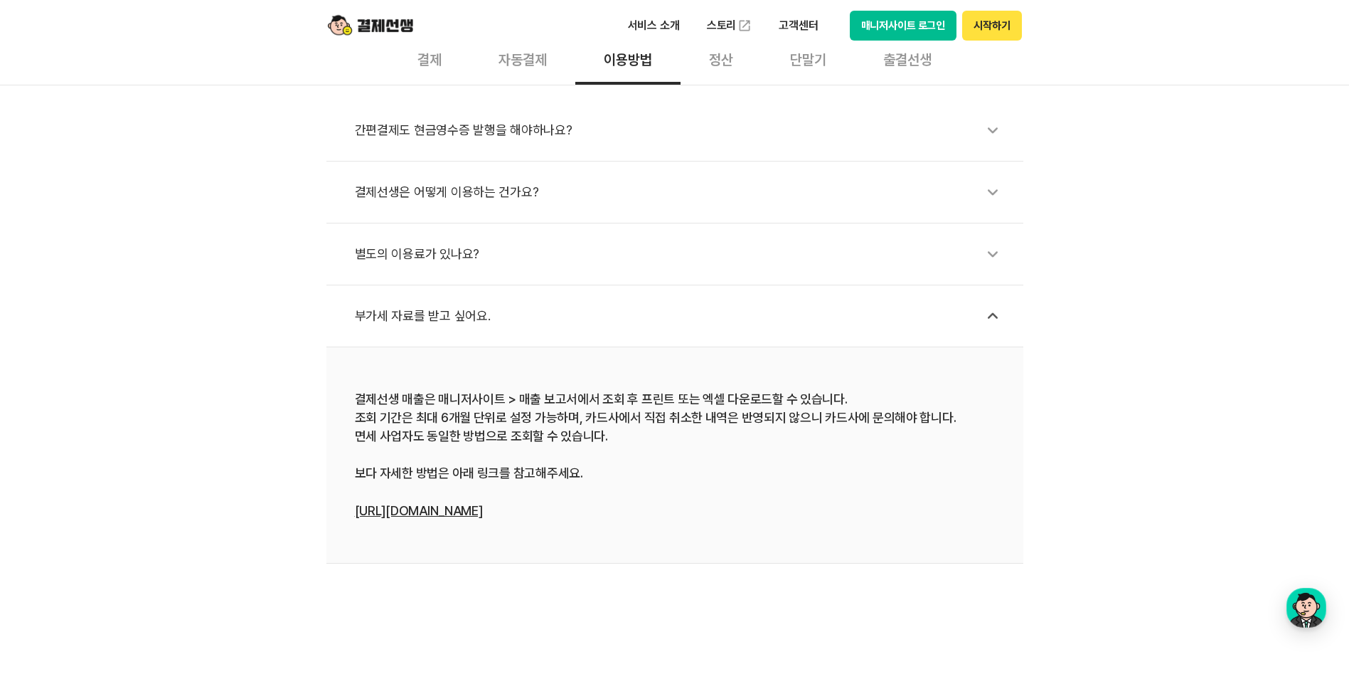
click at [731, 58] on div "정산" at bounding box center [721, 58] width 81 height 53
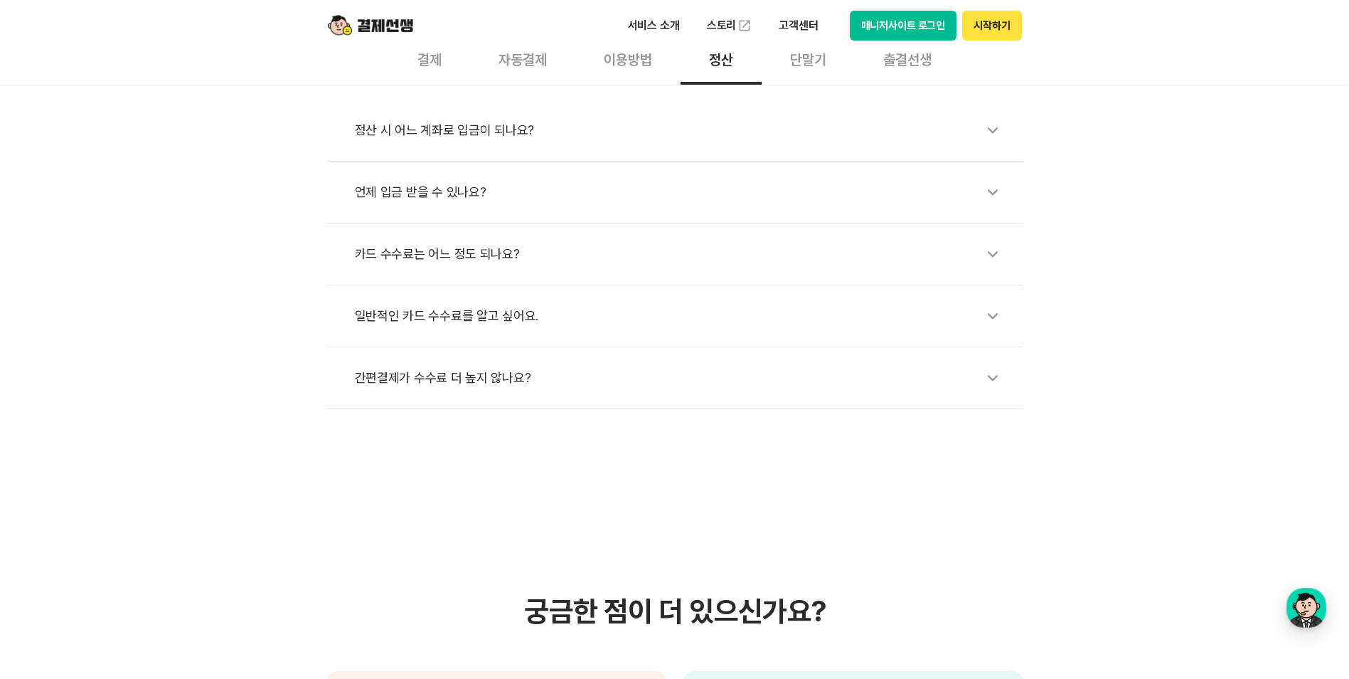
click at [713, 138] on div "정산 시 어느 계좌로 입금이 되나요?" at bounding box center [682, 130] width 654 height 33
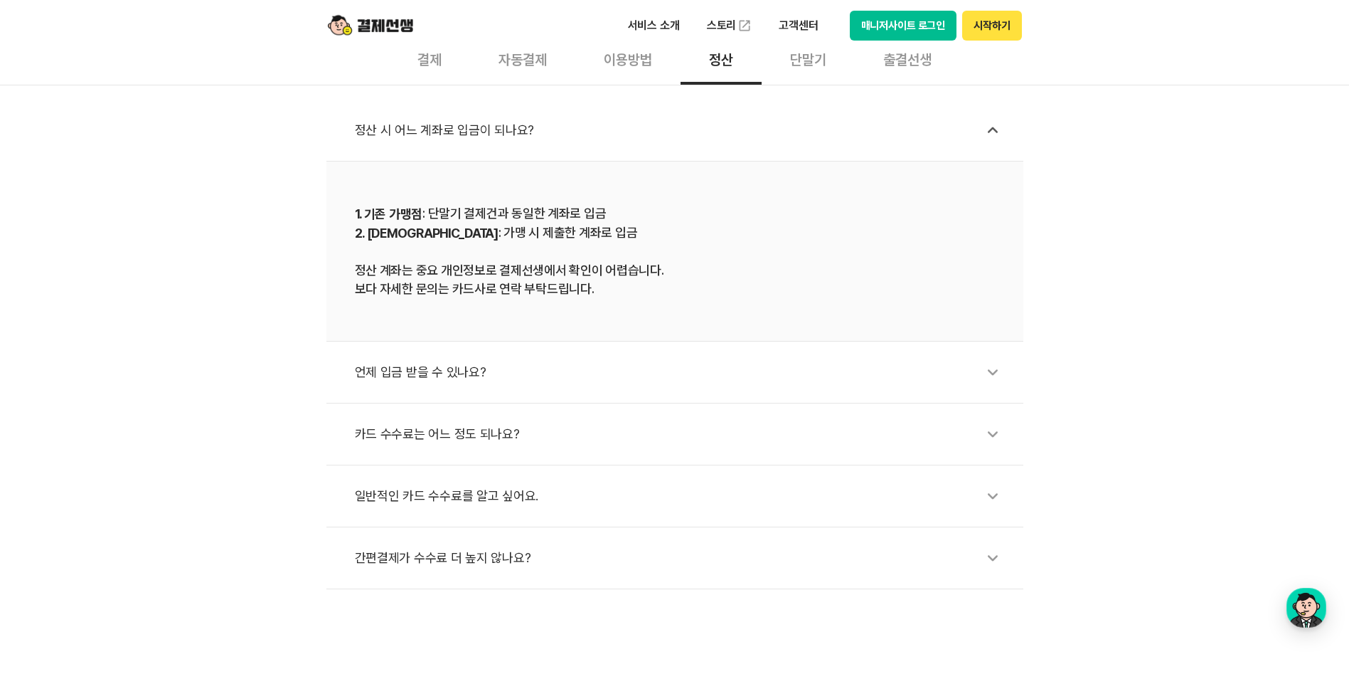
click at [799, 55] on div "단말기" at bounding box center [808, 58] width 93 height 53
